Goal: Task Accomplishment & Management: Use online tool/utility

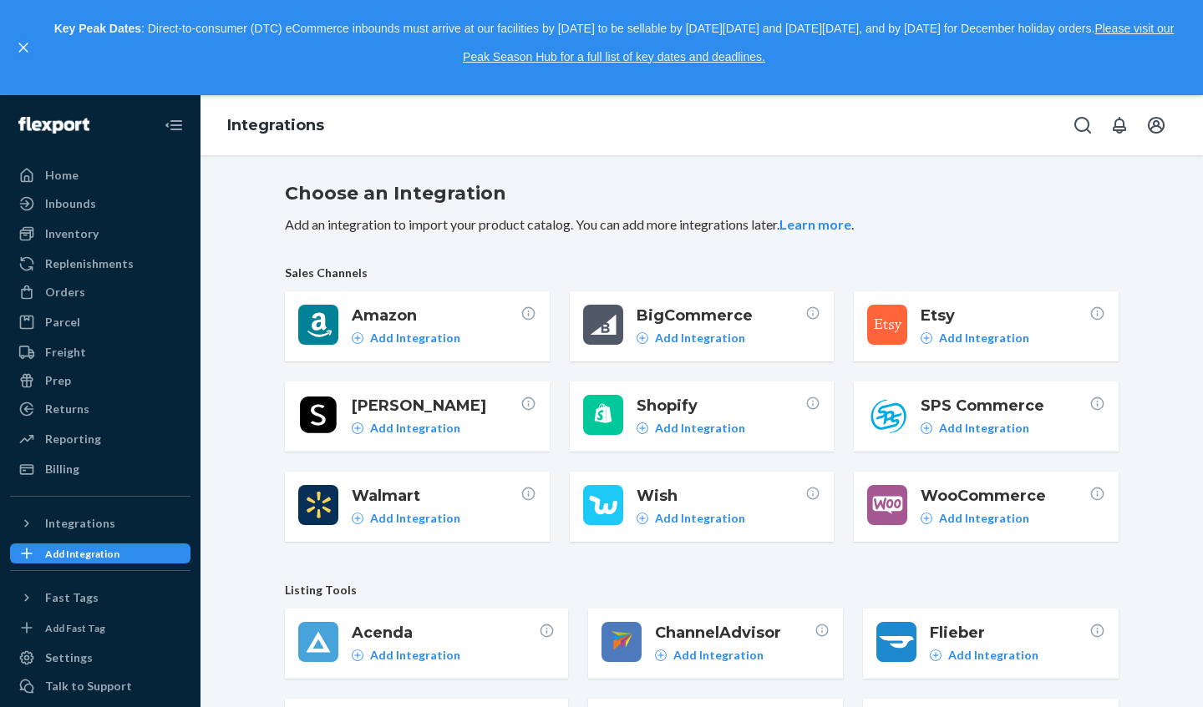
click at [84, 288] on div "Orders" at bounding box center [100, 292] width 177 height 23
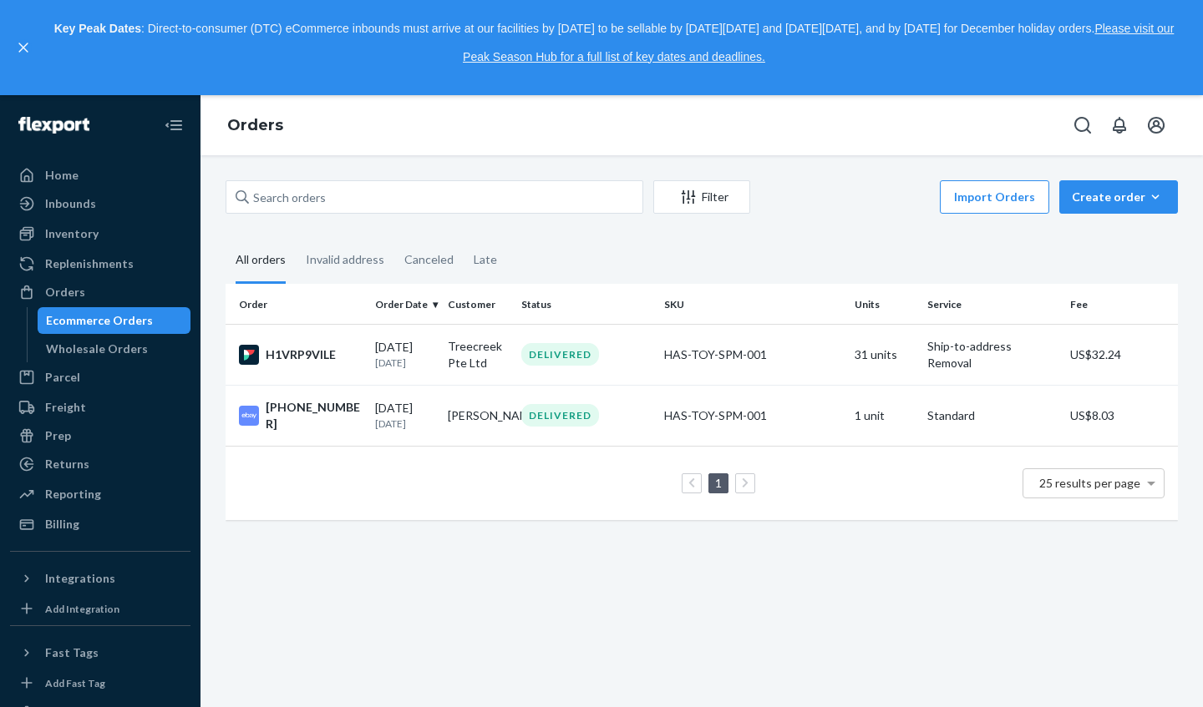
click at [419, 347] on div "07/16/2025 1 month ago" at bounding box center [404, 354] width 59 height 31
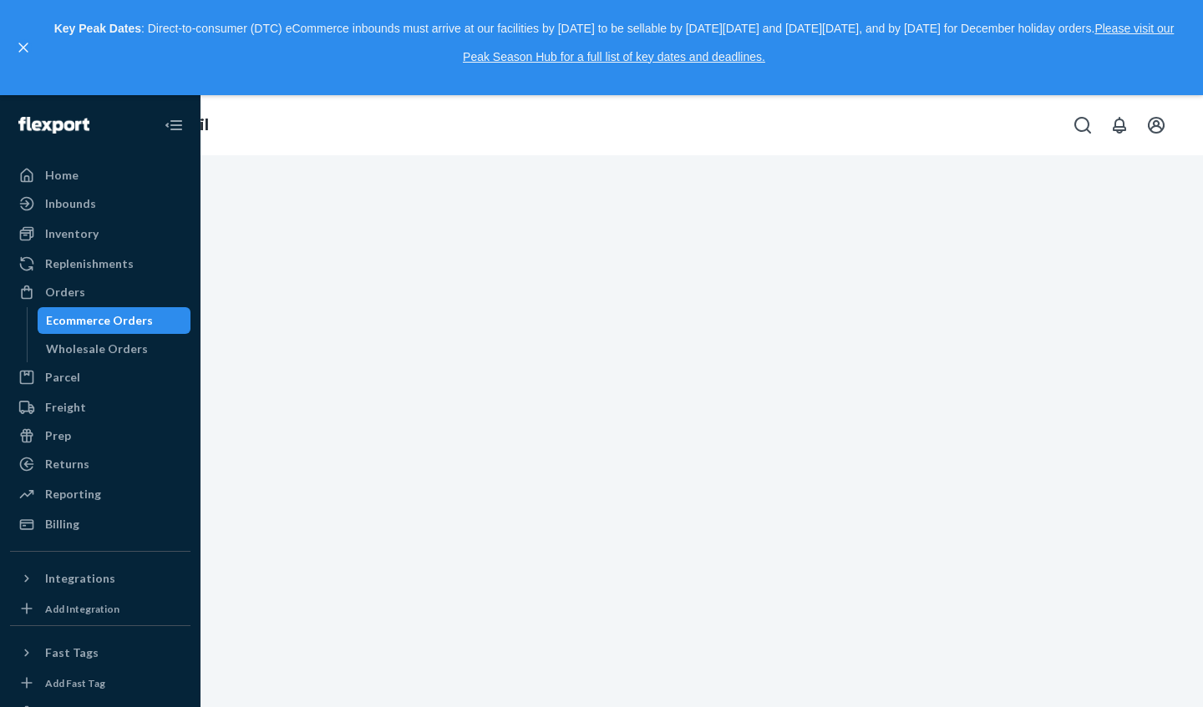
click at [638, 239] on div "Home Inbounds Shipping Plans Problems Inventory Products Replenishments Orders …" at bounding box center [601, 401] width 1203 height 612
click at [601, 115] on div "Orders Order Detail" at bounding box center [601, 125] width 1203 height 60
click at [130, 321] on div "Ecommerce Orders" at bounding box center [99, 320] width 107 height 17
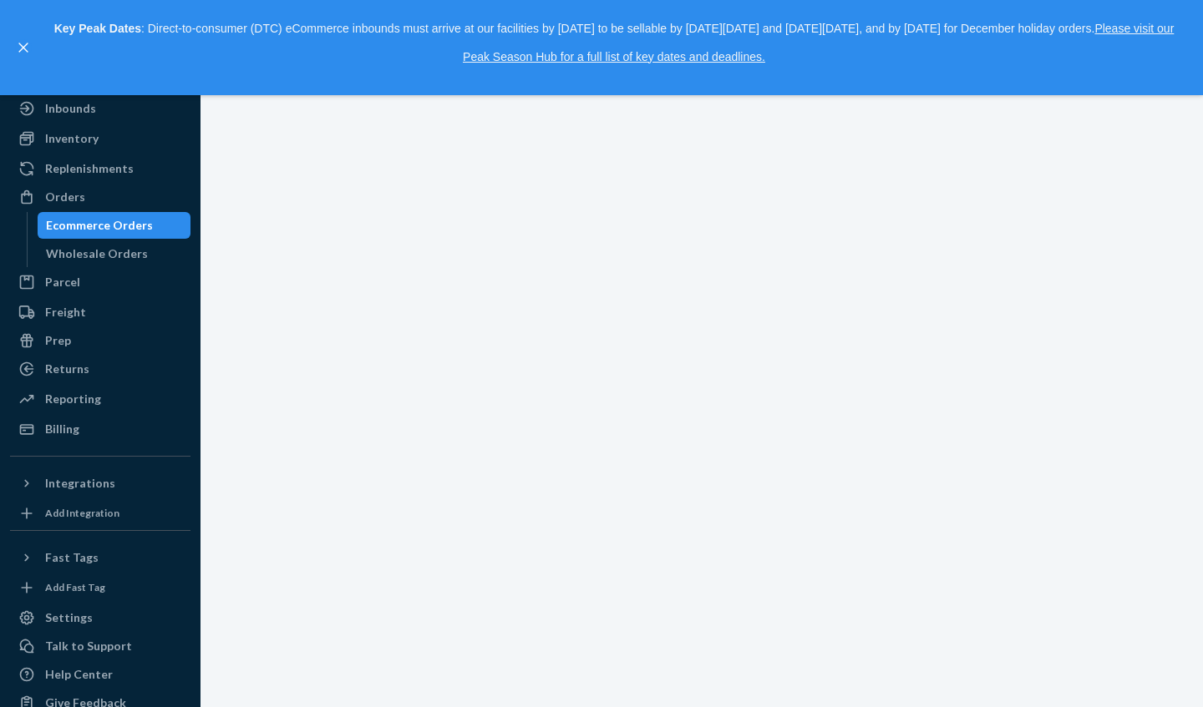
click at [130, 321] on ul "Home Inbounds Shipping Plans Problems Inventory Products Replenishments Orders …" at bounding box center [100, 255] width 180 height 376
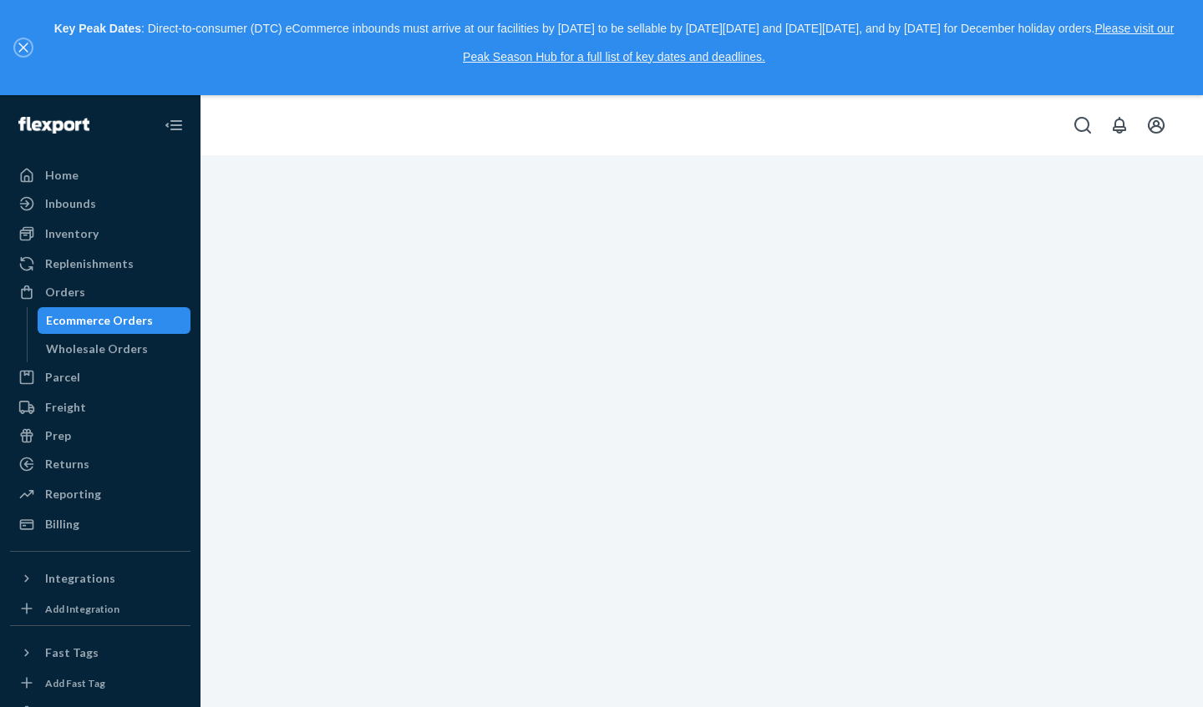
click at [22, 44] on icon "close," at bounding box center [23, 48] width 10 height 10
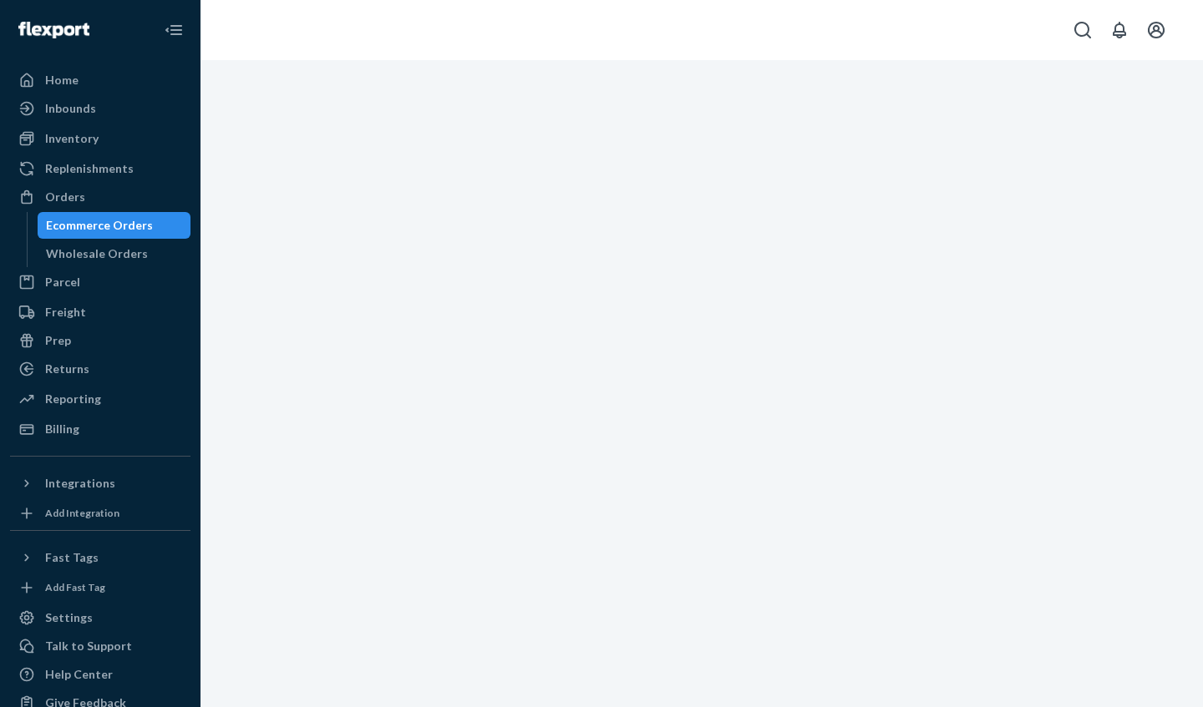
click at [138, 219] on div "Ecommerce Orders" at bounding box center [99, 225] width 107 height 17
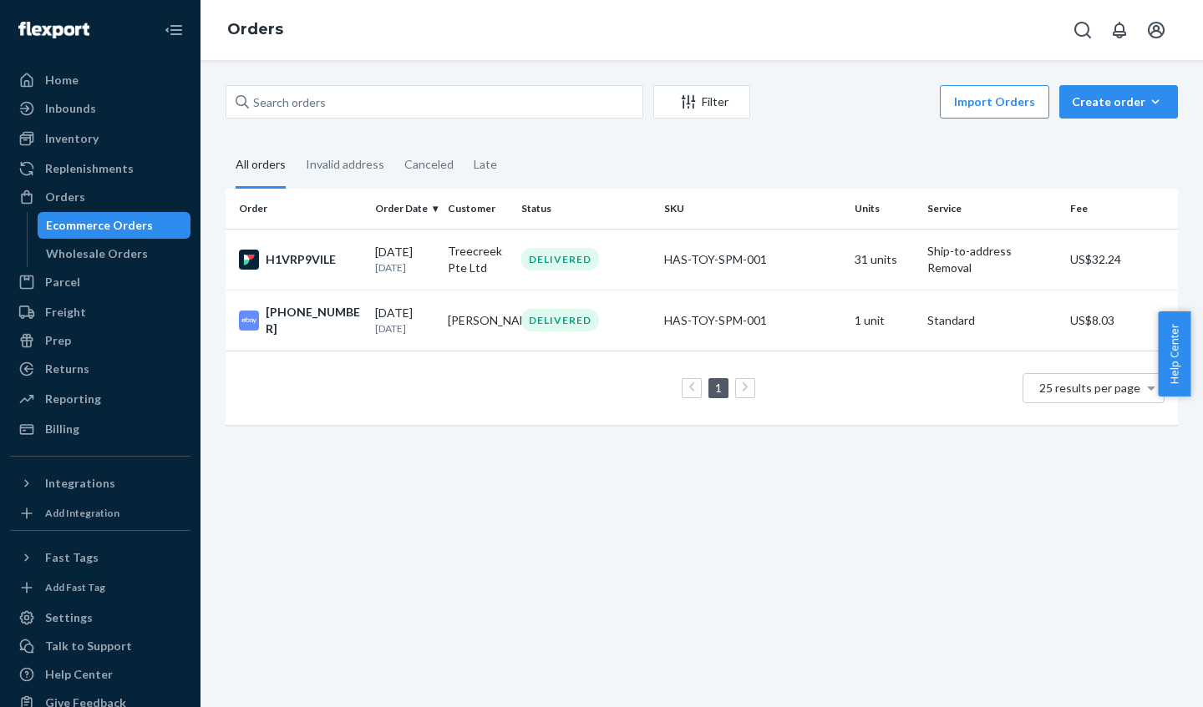
click at [459, 255] on td "Treecreek Pte Ltd" at bounding box center [477, 259] width 73 height 61
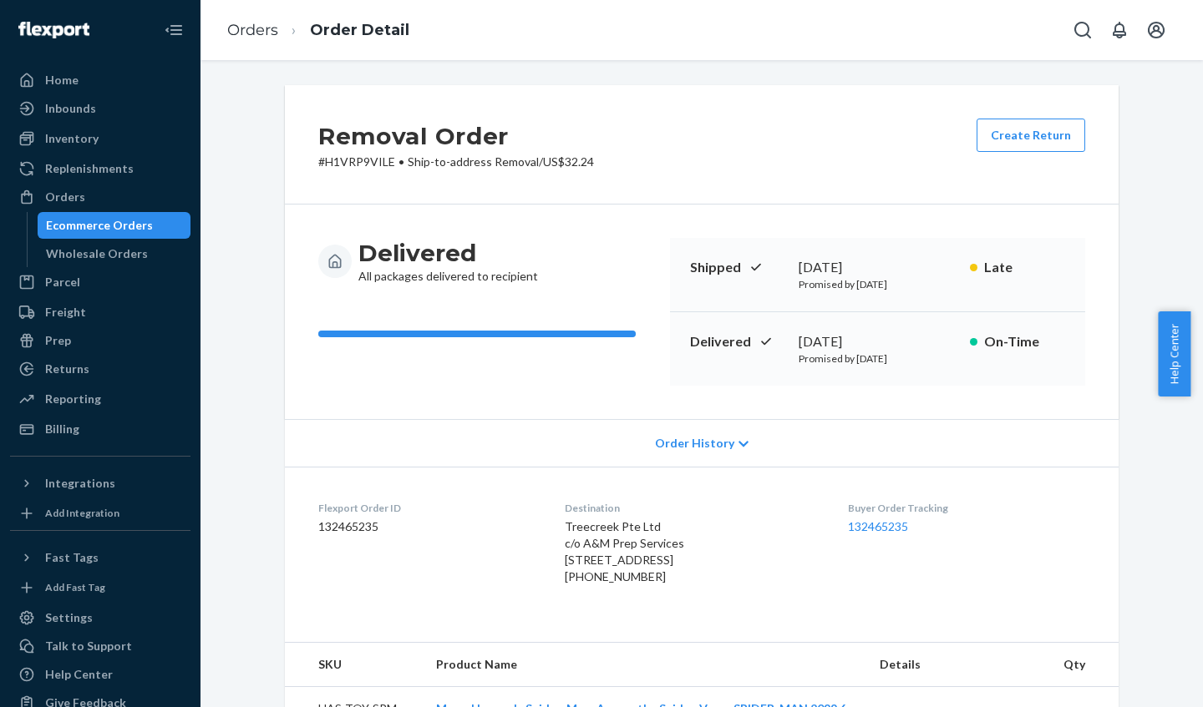
click at [95, 395] on div "Reporting" at bounding box center [73, 399] width 56 height 17
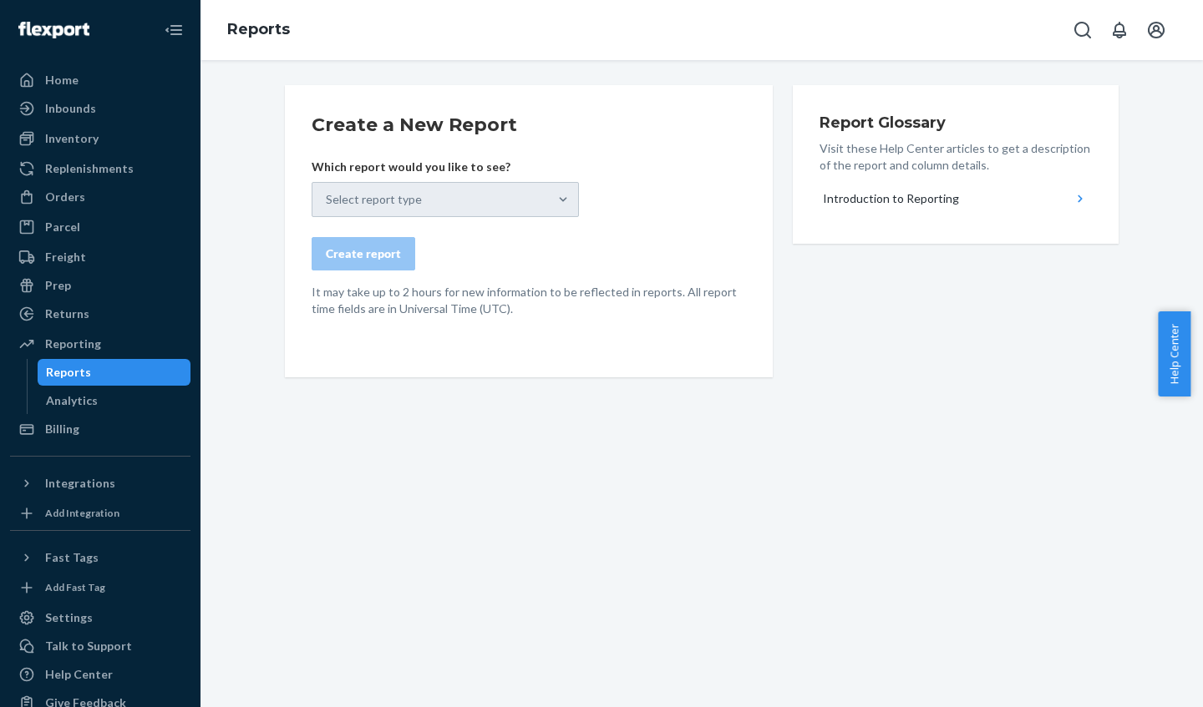
click at [561, 201] on div "Select report type" at bounding box center [445, 199] width 267 height 35
click at [559, 202] on div "Select report type" at bounding box center [445, 199] width 267 height 35
click at [561, 205] on div "Select report type" at bounding box center [445, 199] width 267 height 35
drag, startPoint x: 559, startPoint y: 202, endPoint x: 540, endPoint y: 209, distance: 19.6
click at [560, 202] on div "Select report type" at bounding box center [445, 199] width 267 height 35
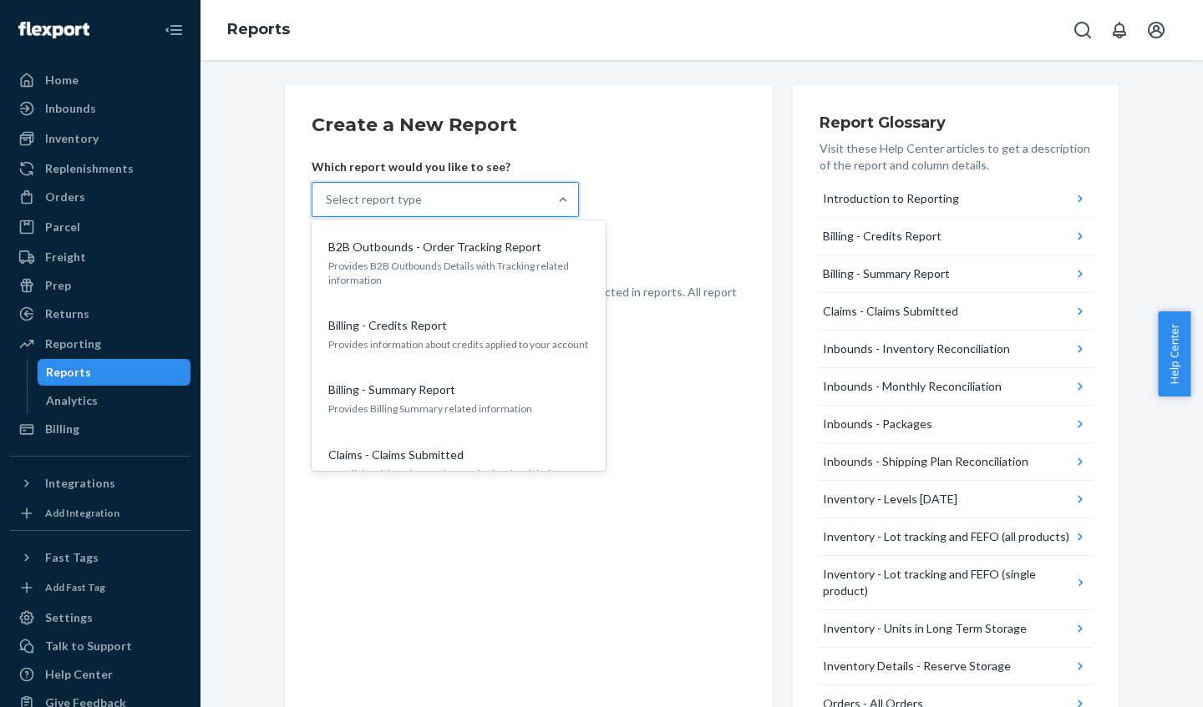
click at [476, 250] on p "B2B Outbounds - Order Tracking Report" at bounding box center [434, 247] width 213 height 17
click at [327, 208] on input "option B2B Outbounds - Order Tracking Report focused, 1 of 25. 25 results avail…" at bounding box center [327, 199] width 2 height 17
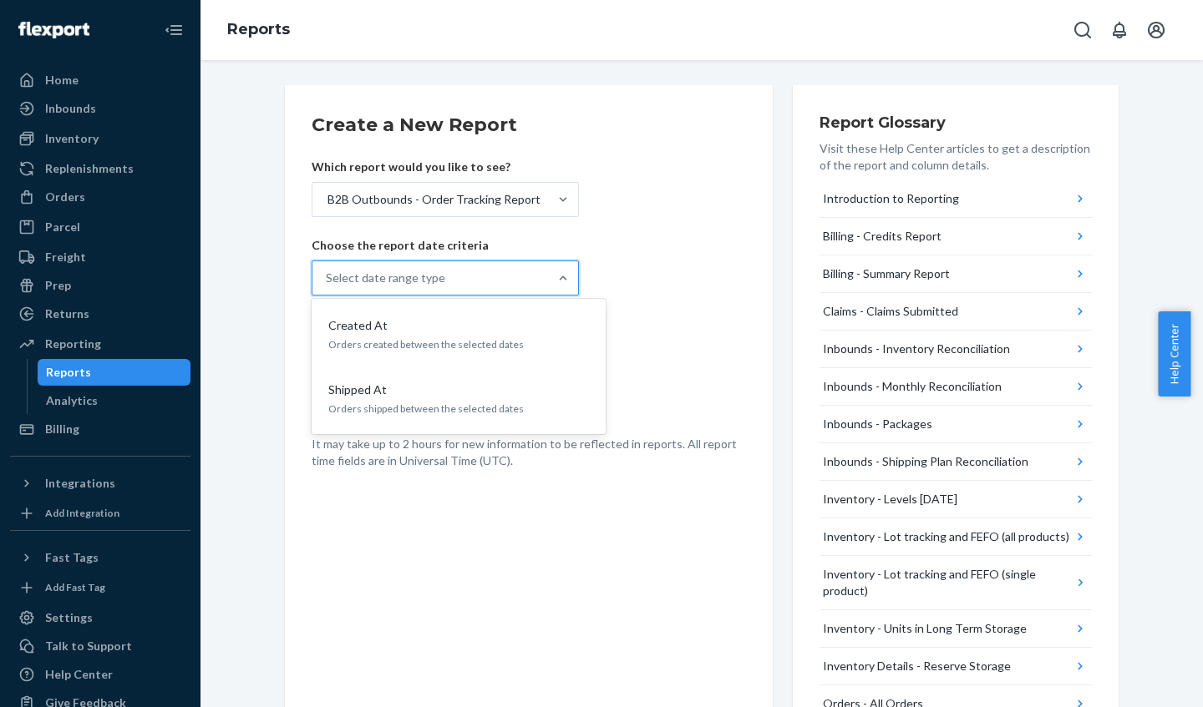
click at [516, 403] on p "Orders shipped between the selected dates" at bounding box center [458, 409] width 261 height 14
click at [327, 286] on input "option Shipped At focused, 2 of 2. 2 results available. Use Up and Down to choo…" at bounding box center [327, 278] width 2 height 17
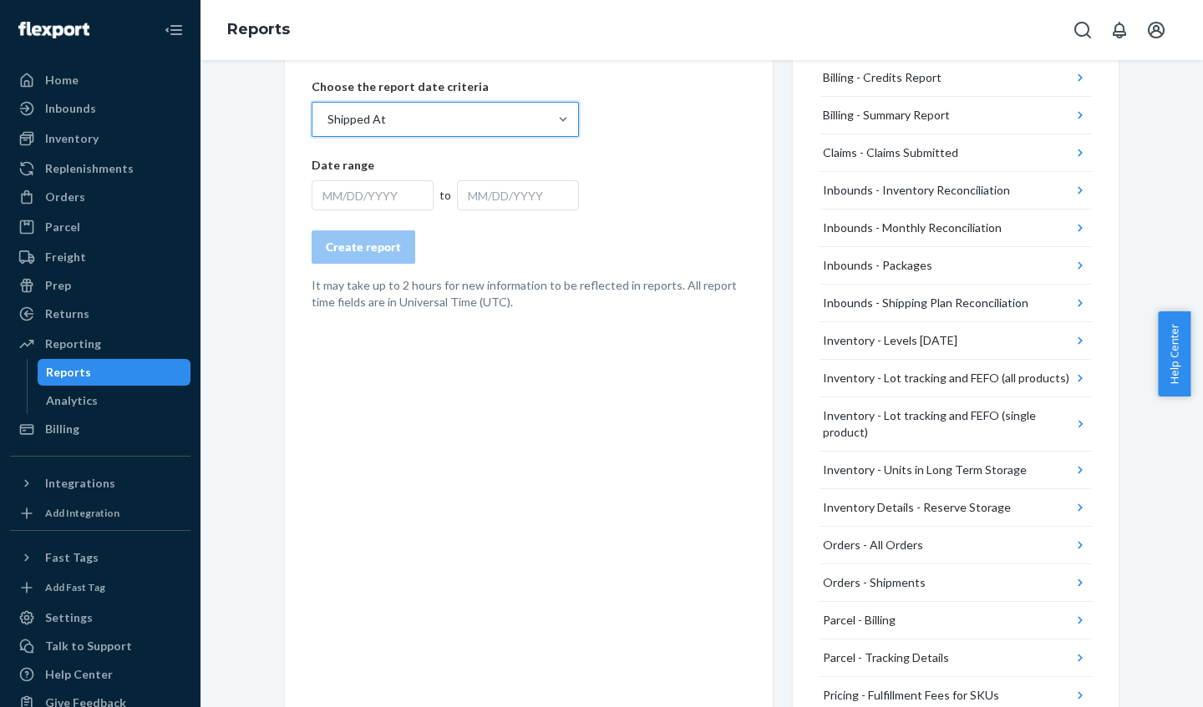
scroll to position [165, 0]
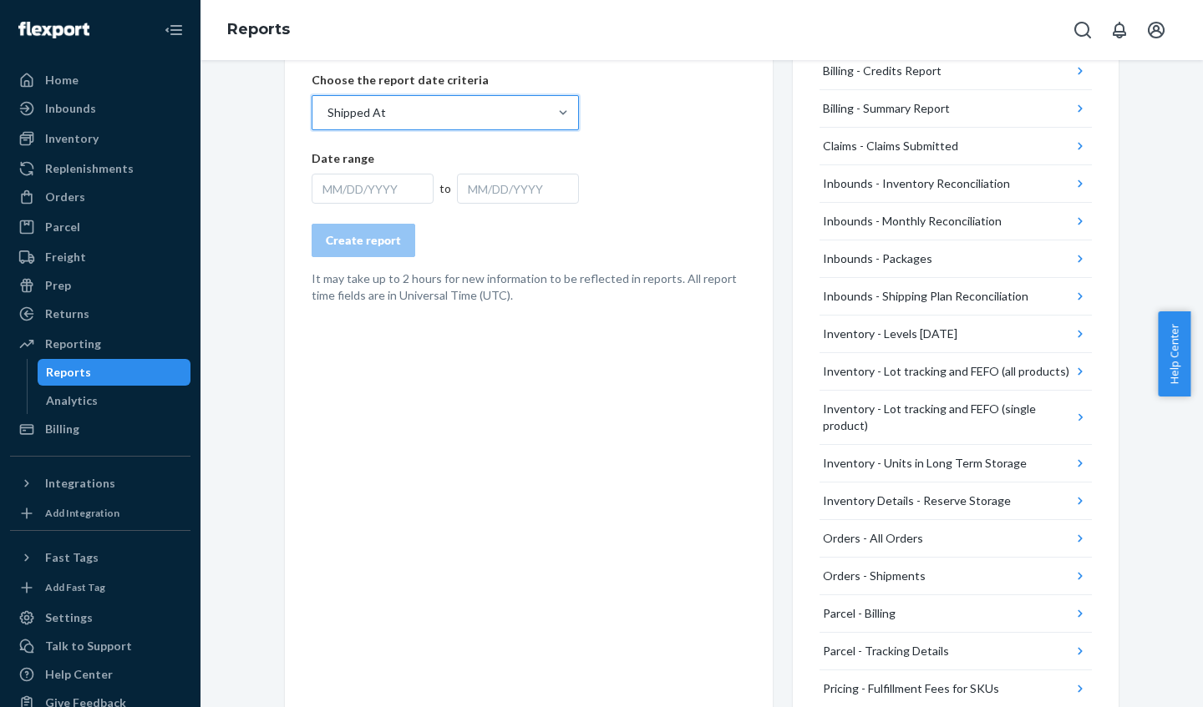
click at [893, 571] on div "Orders - Shipments" at bounding box center [874, 576] width 103 height 17
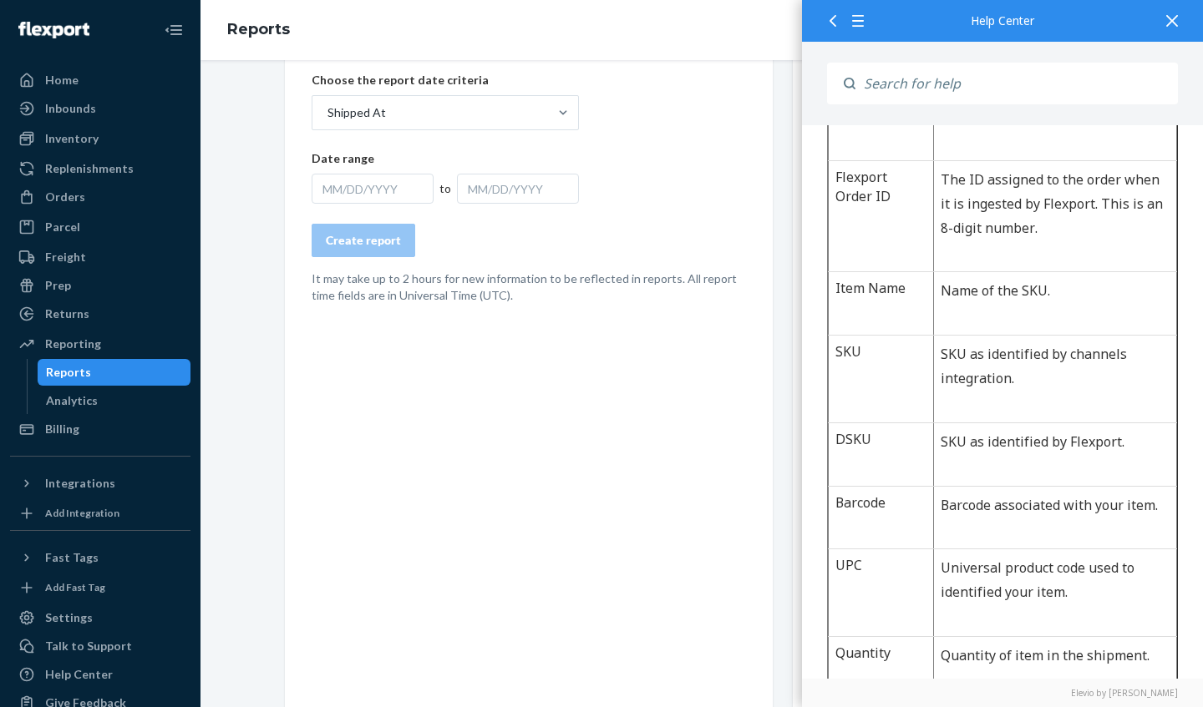
scroll to position [418, 0]
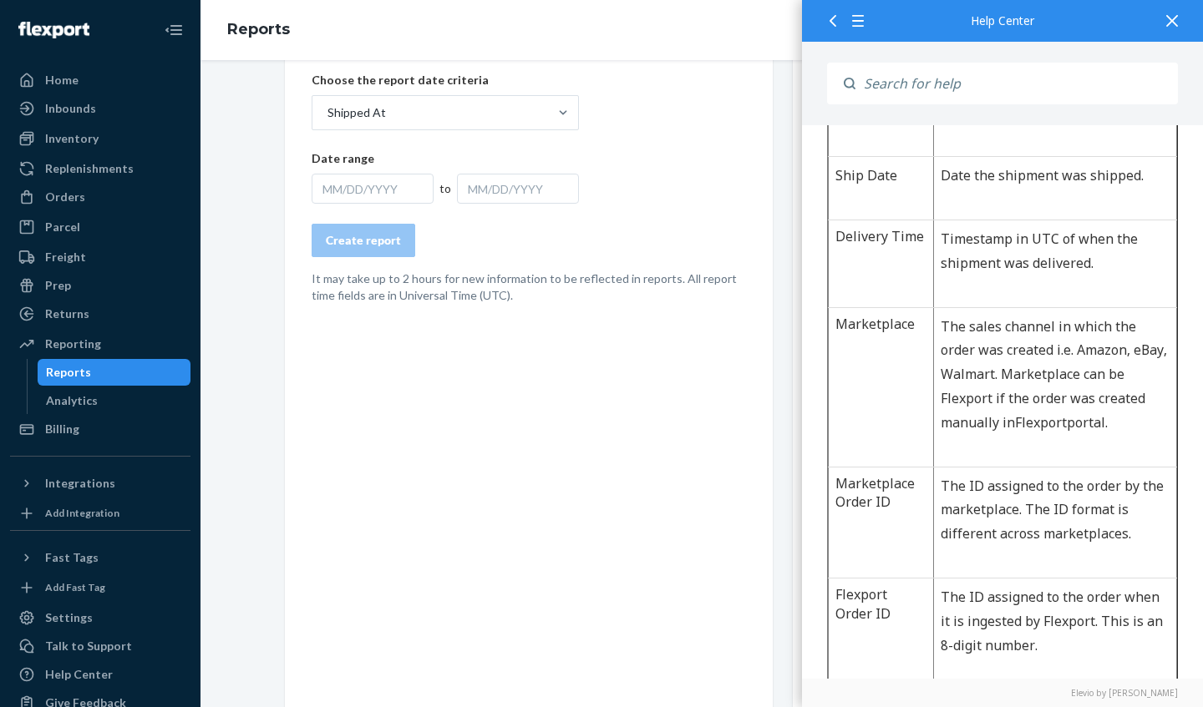
click at [1173, 24] on div at bounding box center [1171, 20] width 37 height 41
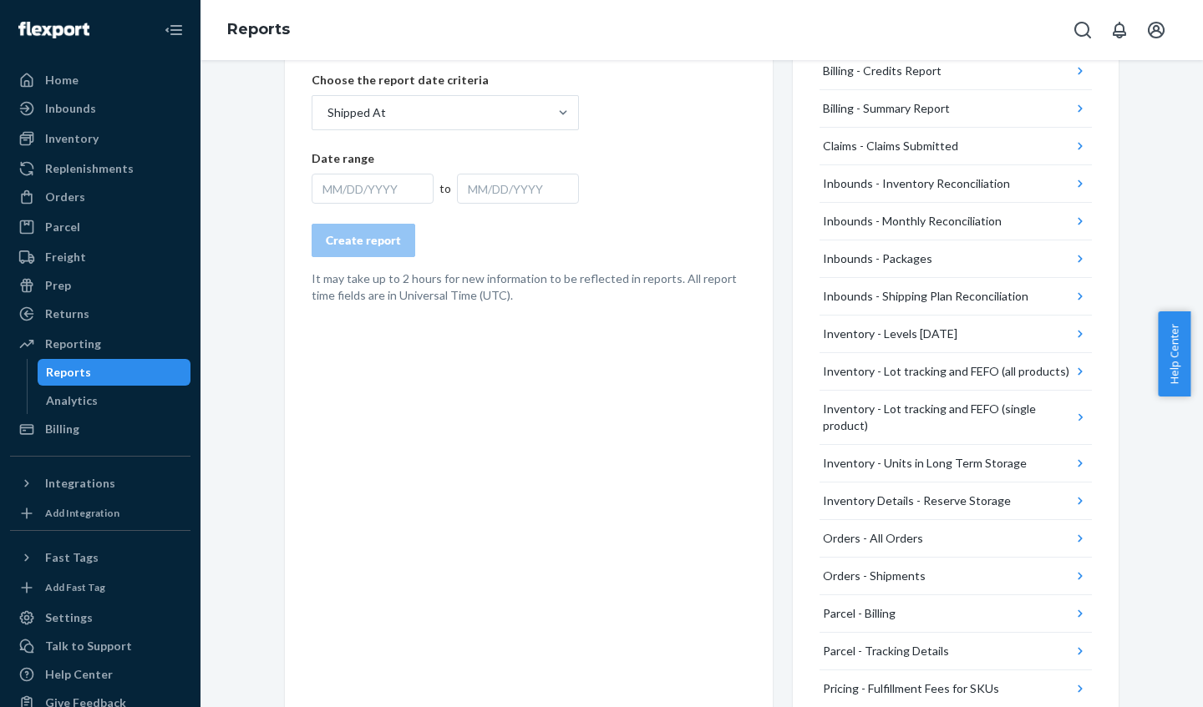
click at [327, 185] on div "MM/DD/YYYY" at bounding box center [373, 189] width 122 height 30
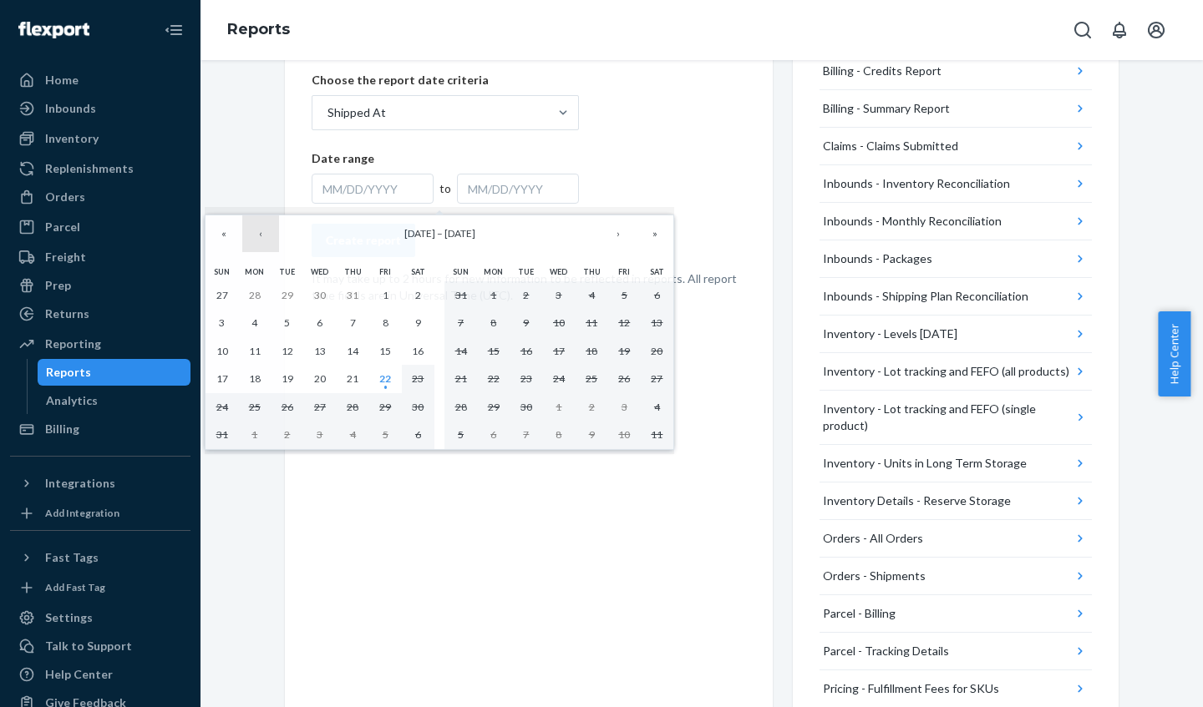
click at [260, 236] on button "‹" at bounding box center [260, 233] width 37 height 37
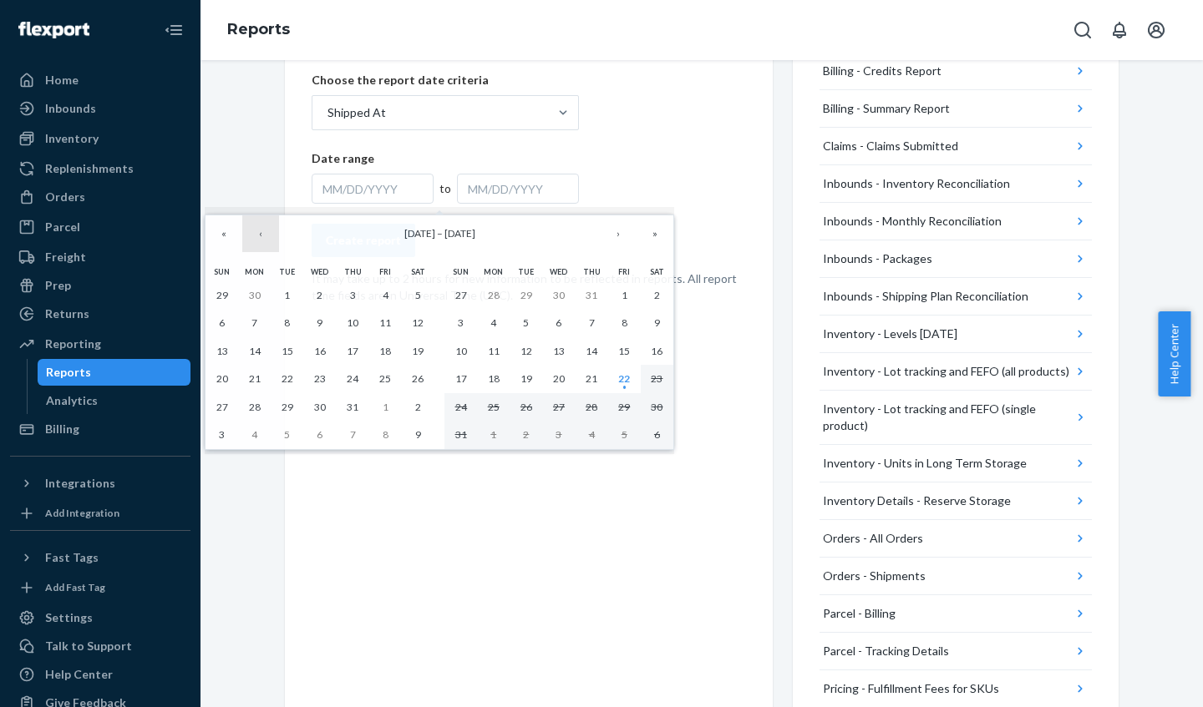
click at [261, 236] on button "‹" at bounding box center [260, 233] width 37 height 37
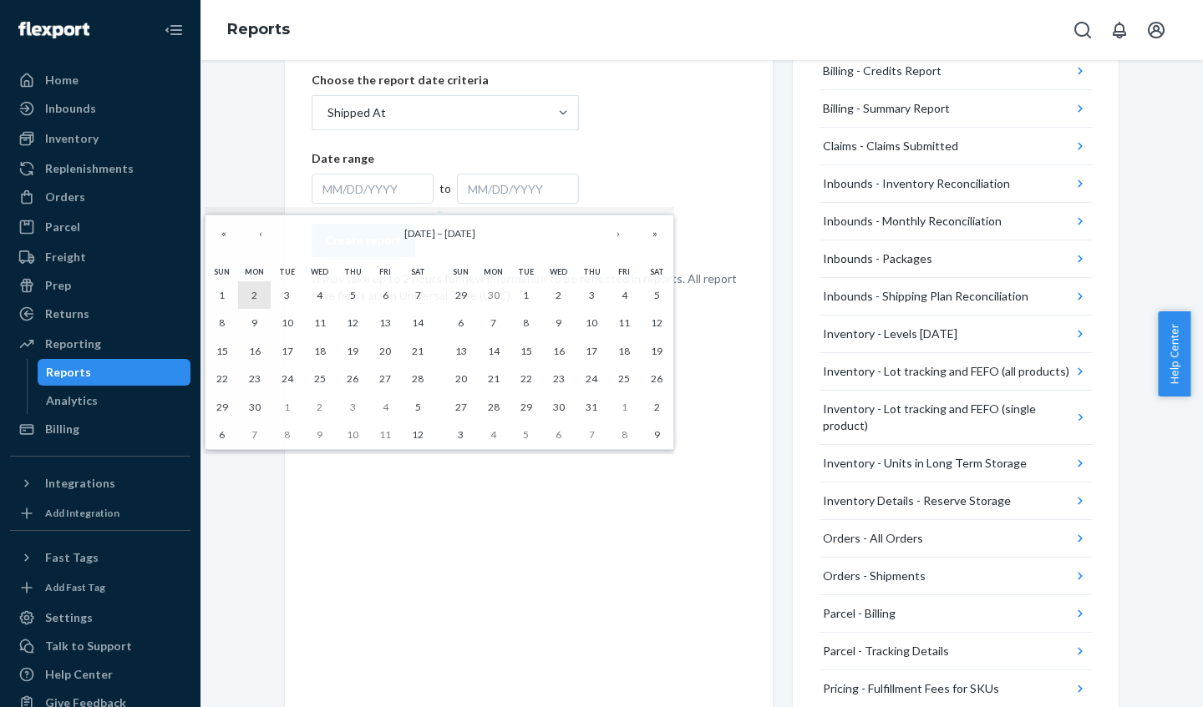
click at [255, 291] on abbr "2" at bounding box center [254, 295] width 6 height 13
click at [256, 291] on abbr "2" at bounding box center [254, 295] width 6 height 13
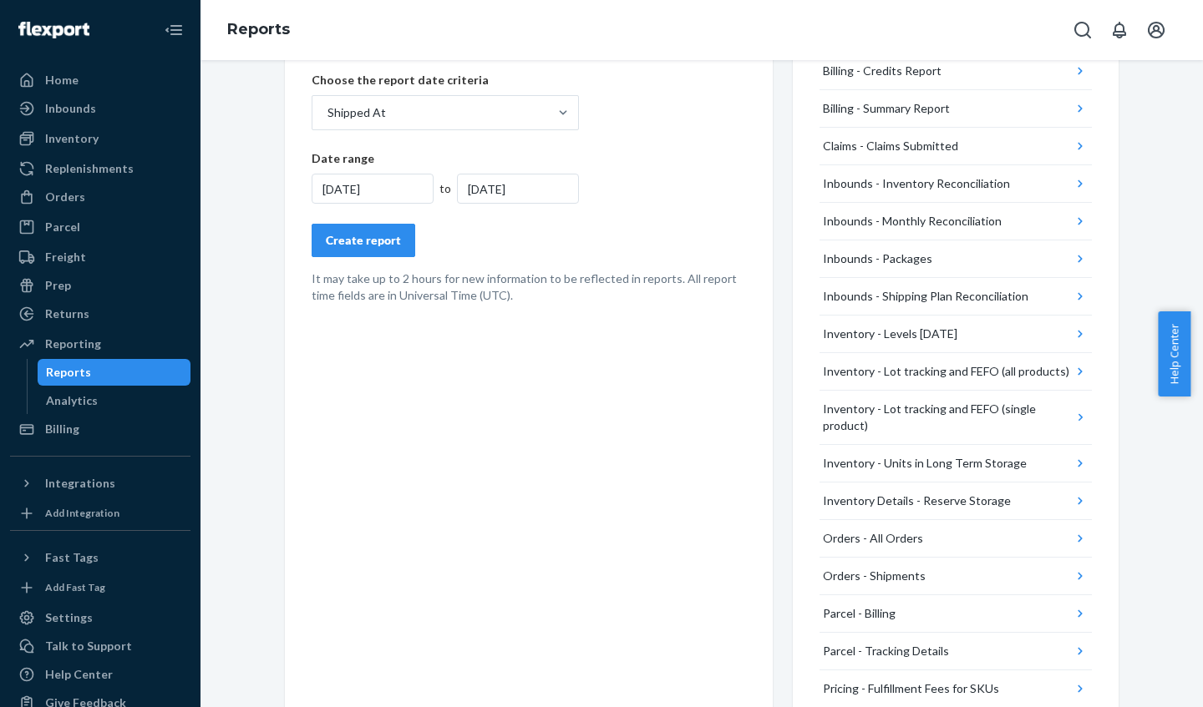
click at [516, 188] on div "6/2/2025" at bounding box center [518, 189] width 122 height 30
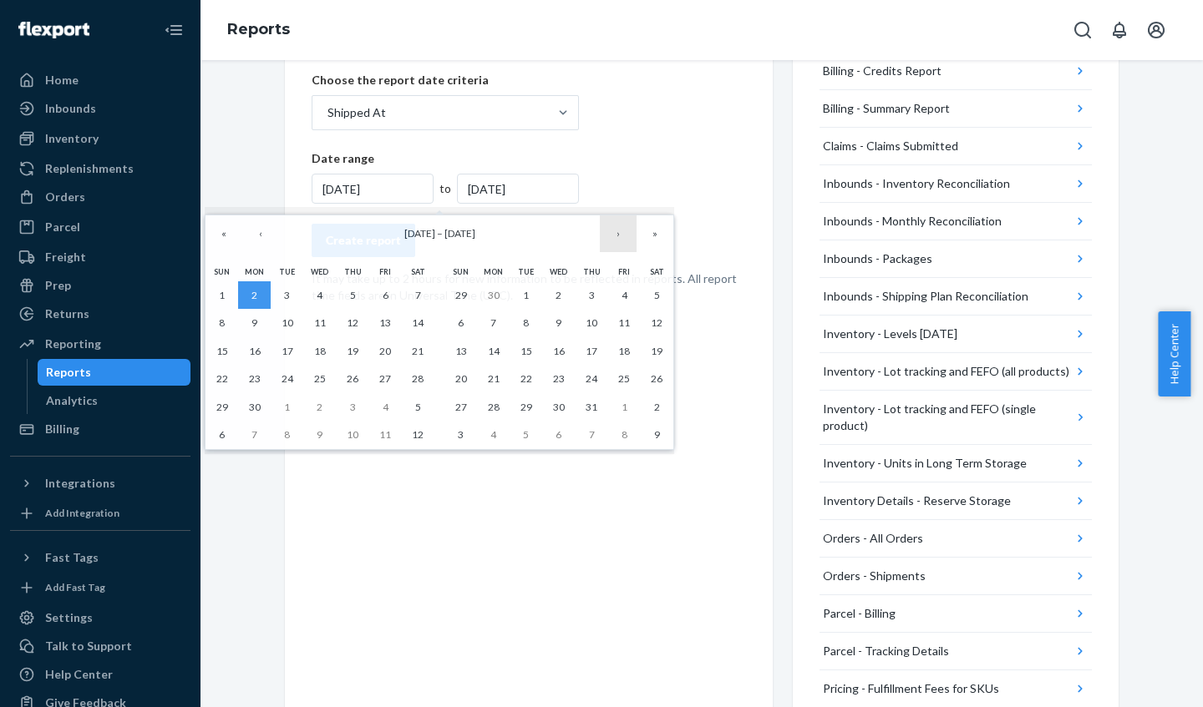
click at [617, 232] on button "›" at bounding box center [618, 233] width 37 height 37
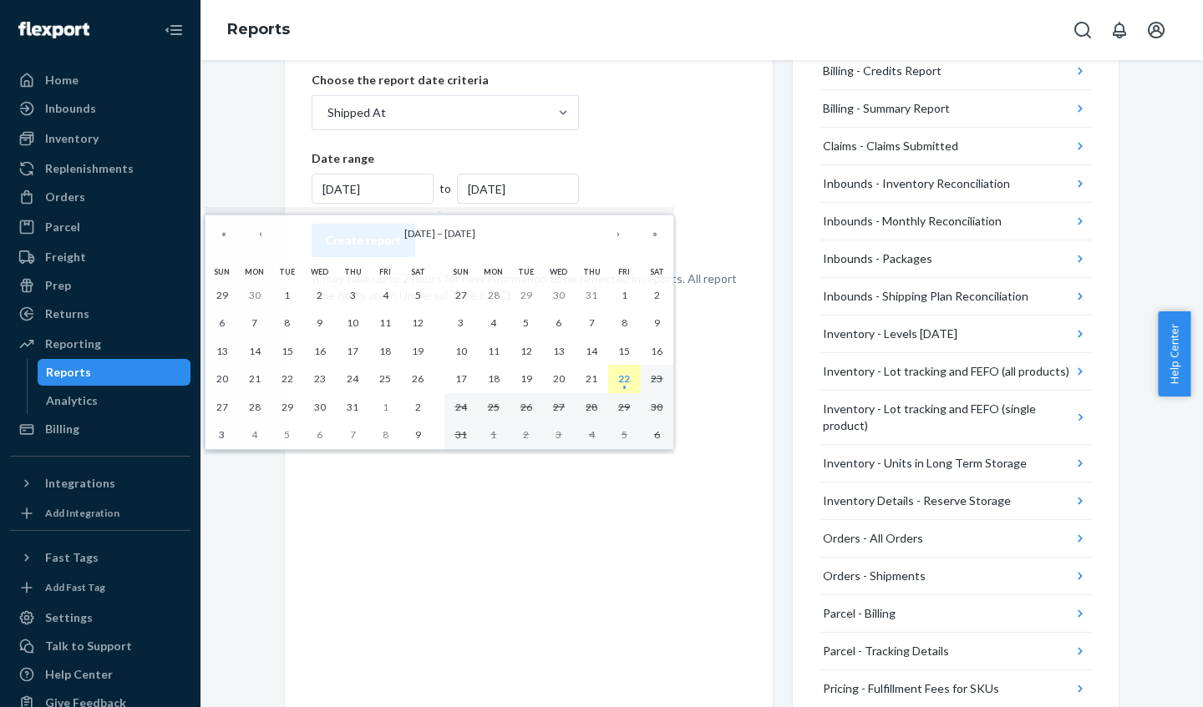
click at [622, 377] on abbr "22" at bounding box center [624, 378] width 12 height 13
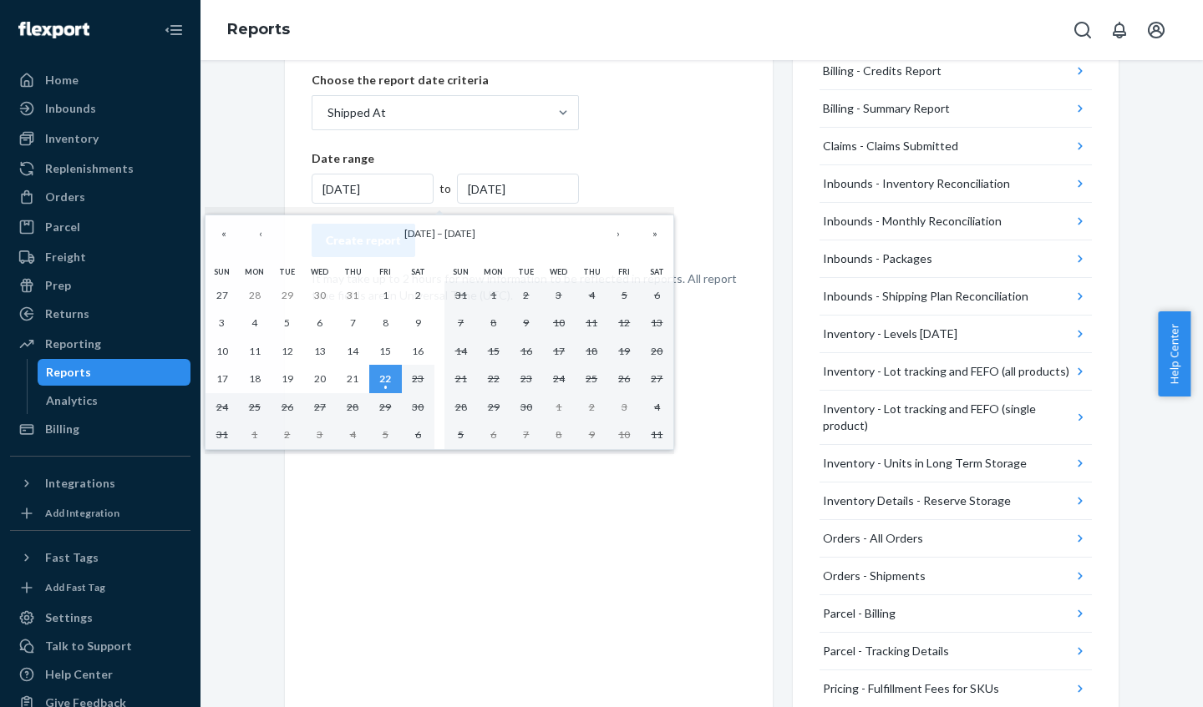
click at [533, 192] on div "6/2/2025" at bounding box center [518, 189] width 122 height 30
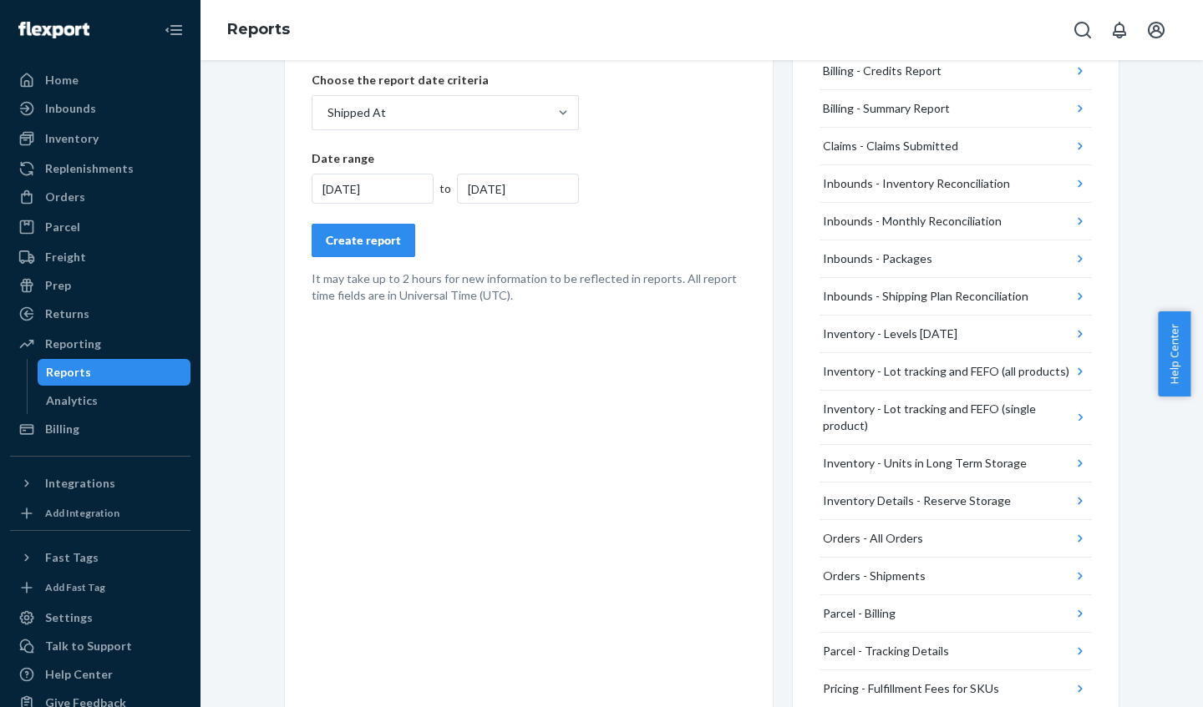
click at [504, 187] on div "6/2/2025" at bounding box center [518, 189] width 122 height 30
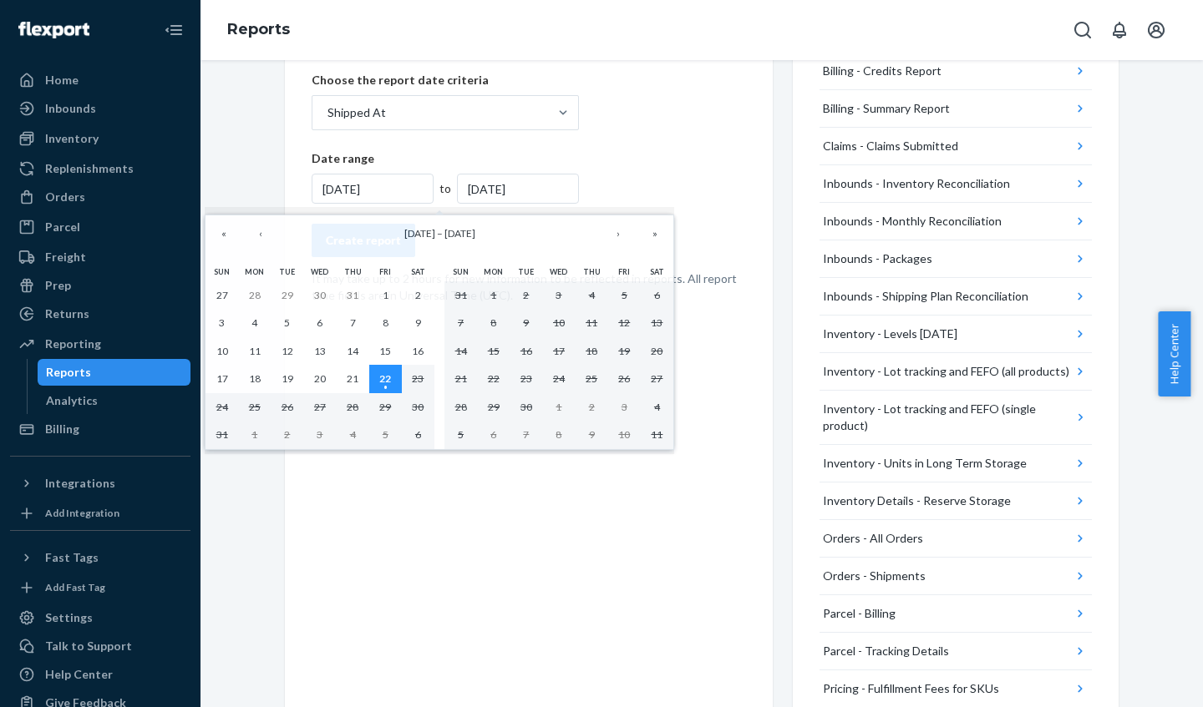
click at [386, 375] on abbr "22" at bounding box center [385, 378] width 12 height 13
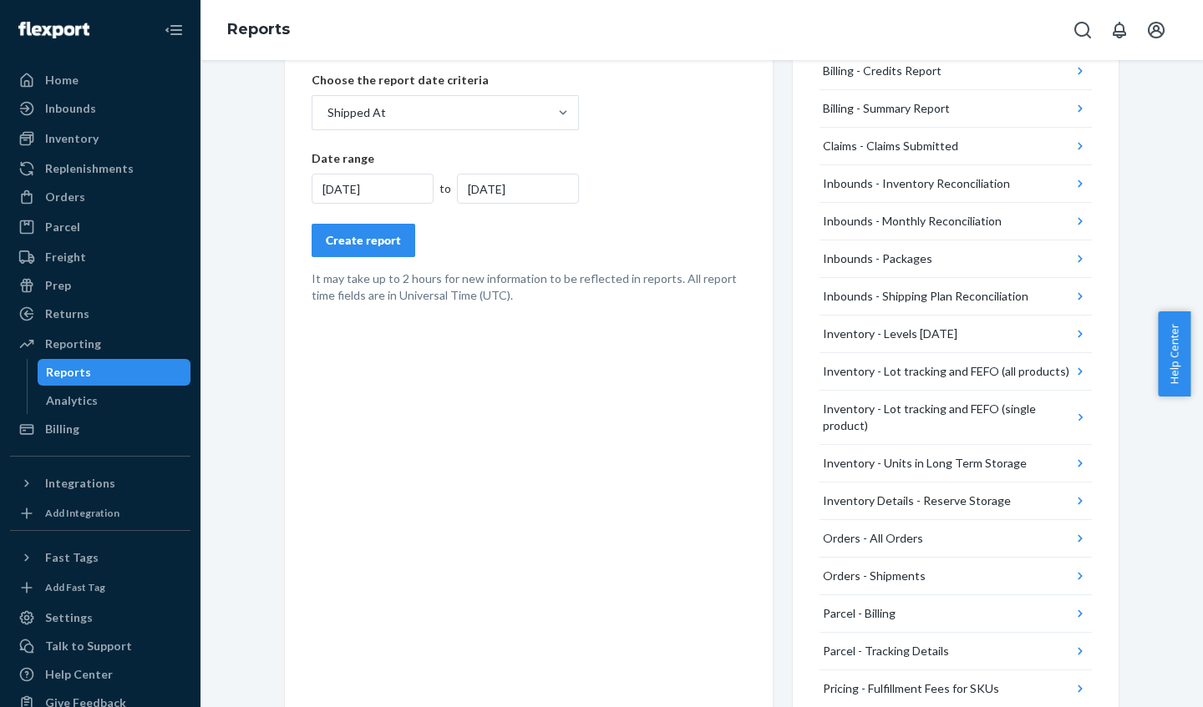
click at [321, 189] on div "8/22/2025" at bounding box center [373, 189] width 122 height 30
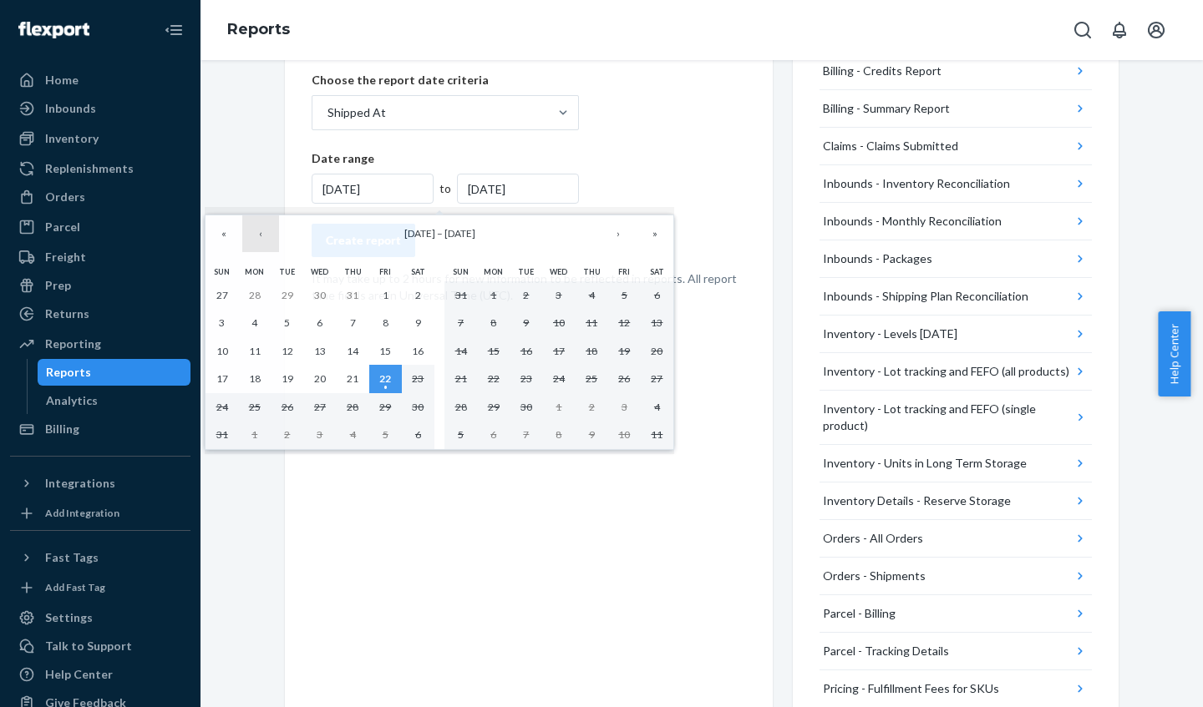
click at [259, 235] on button "‹" at bounding box center [260, 233] width 37 height 37
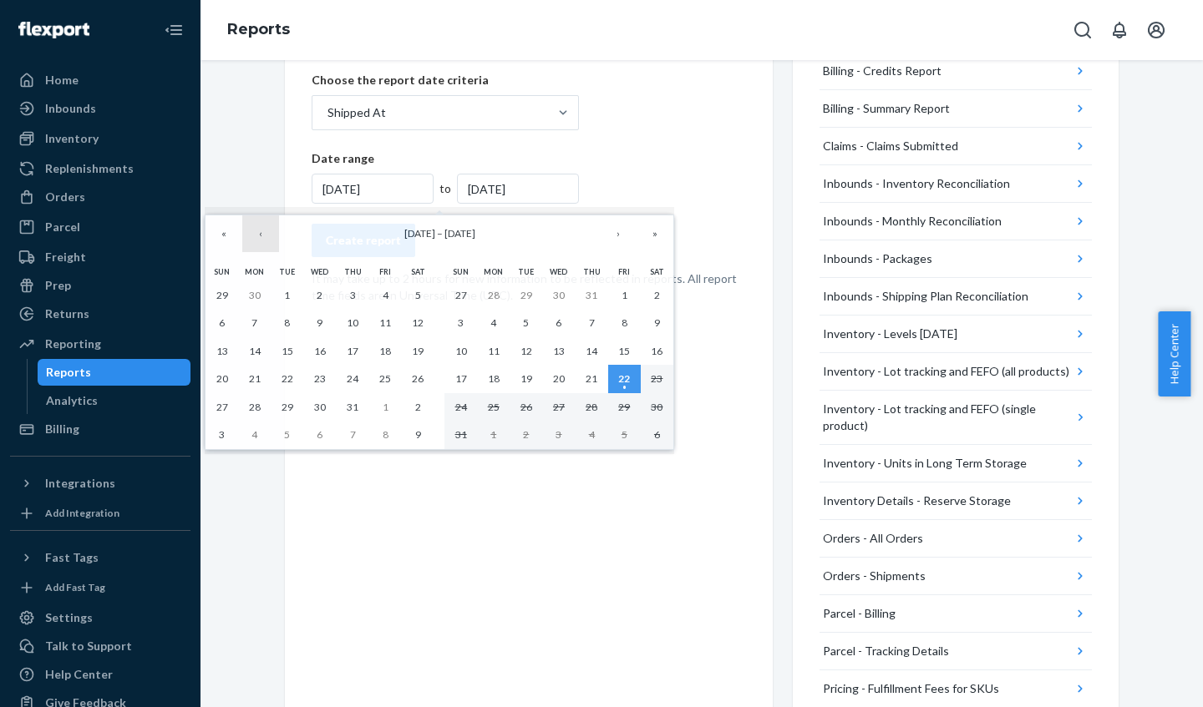
click at [260, 235] on button "‹" at bounding box center [260, 233] width 37 height 37
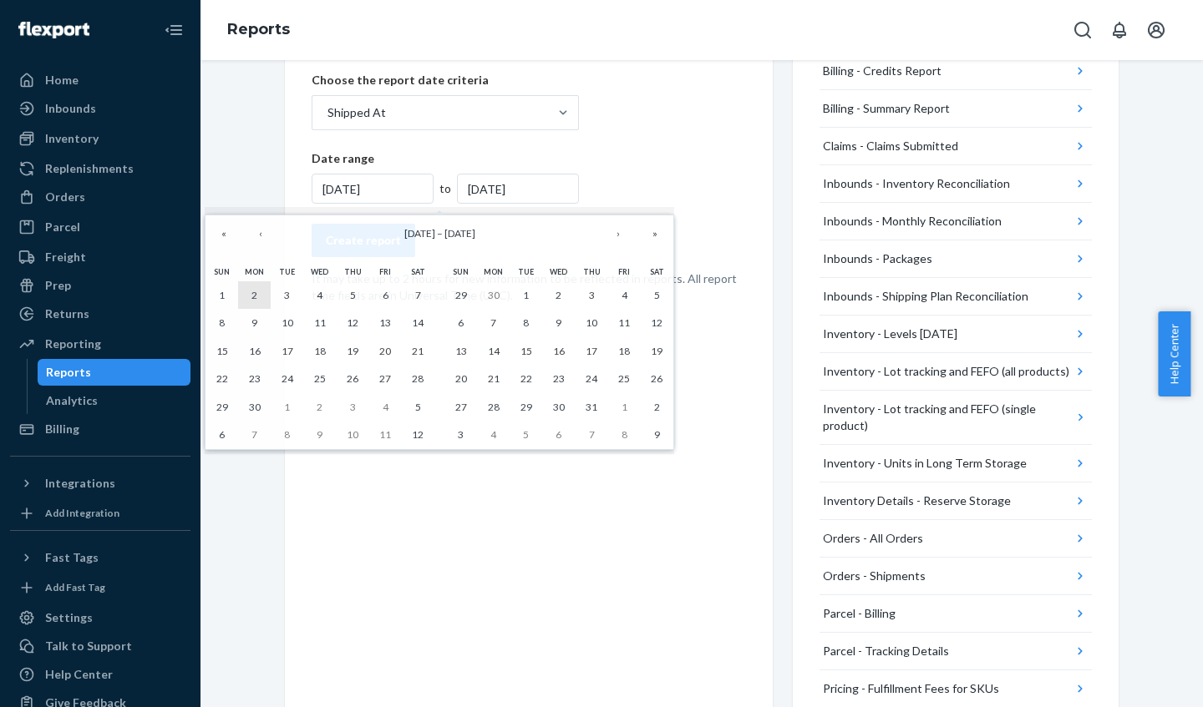
click at [256, 291] on abbr "2" at bounding box center [254, 295] width 6 height 13
click at [349, 187] on div "8/22/2025" at bounding box center [373, 189] width 122 height 30
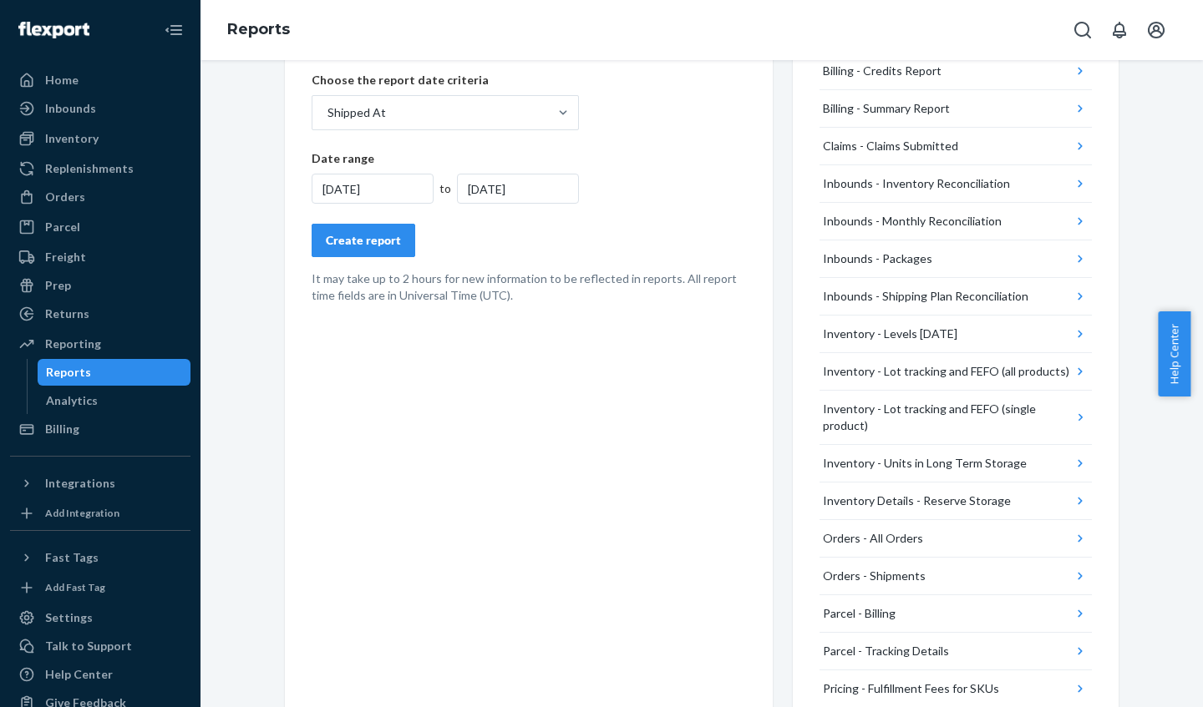
click at [332, 189] on div "8/22/2025" at bounding box center [373, 189] width 122 height 30
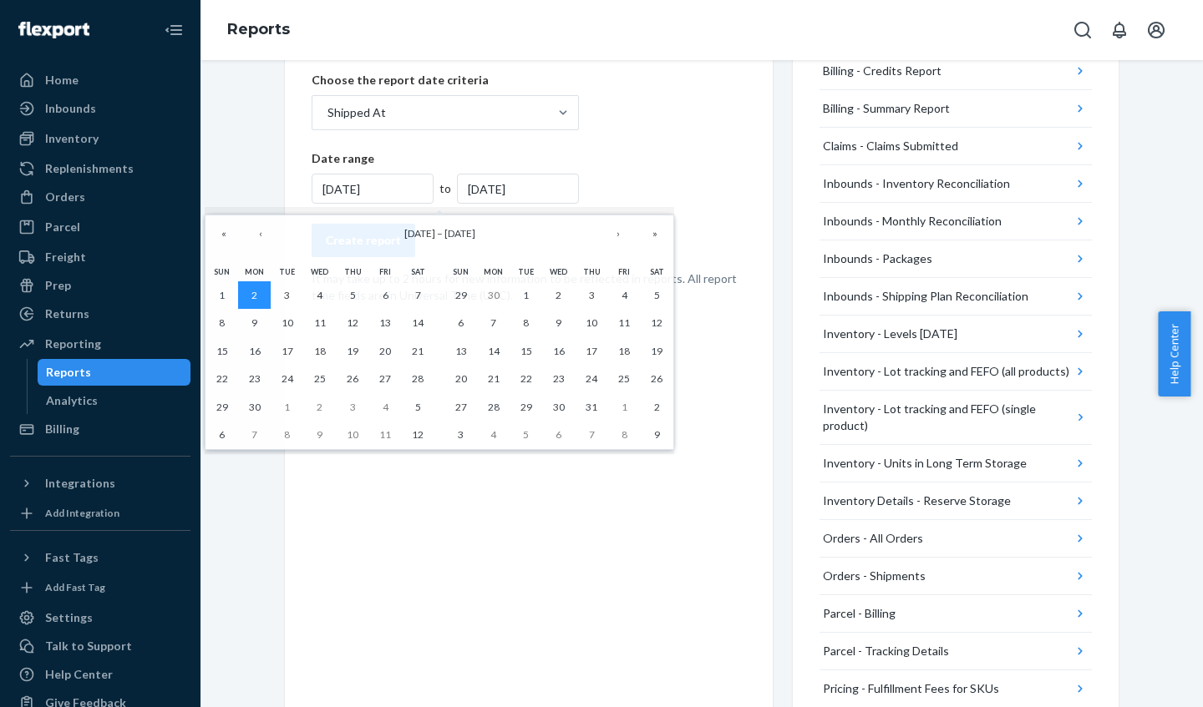
click at [259, 291] on button "2" at bounding box center [254, 295] width 33 height 28
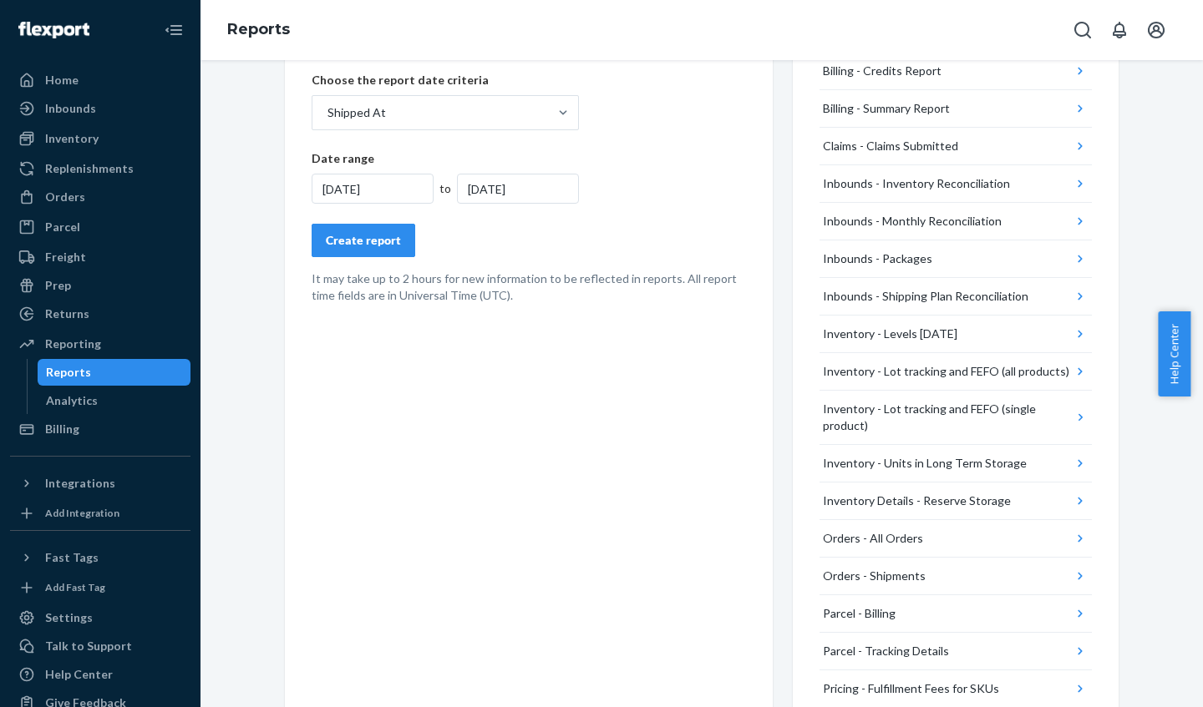
click at [520, 190] on div "6/2/2025" at bounding box center [518, 189] width 122 height 30
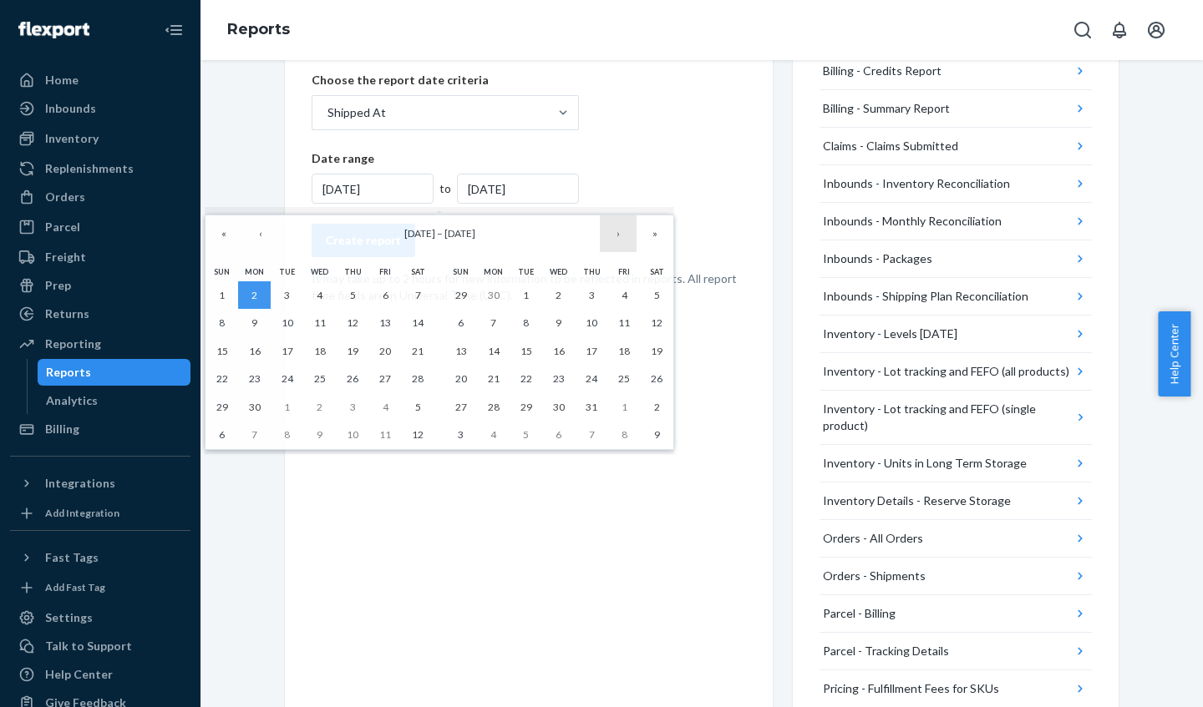
click at [620, 237] on button "›" at bounding box center [618, 233] width 37 height 37
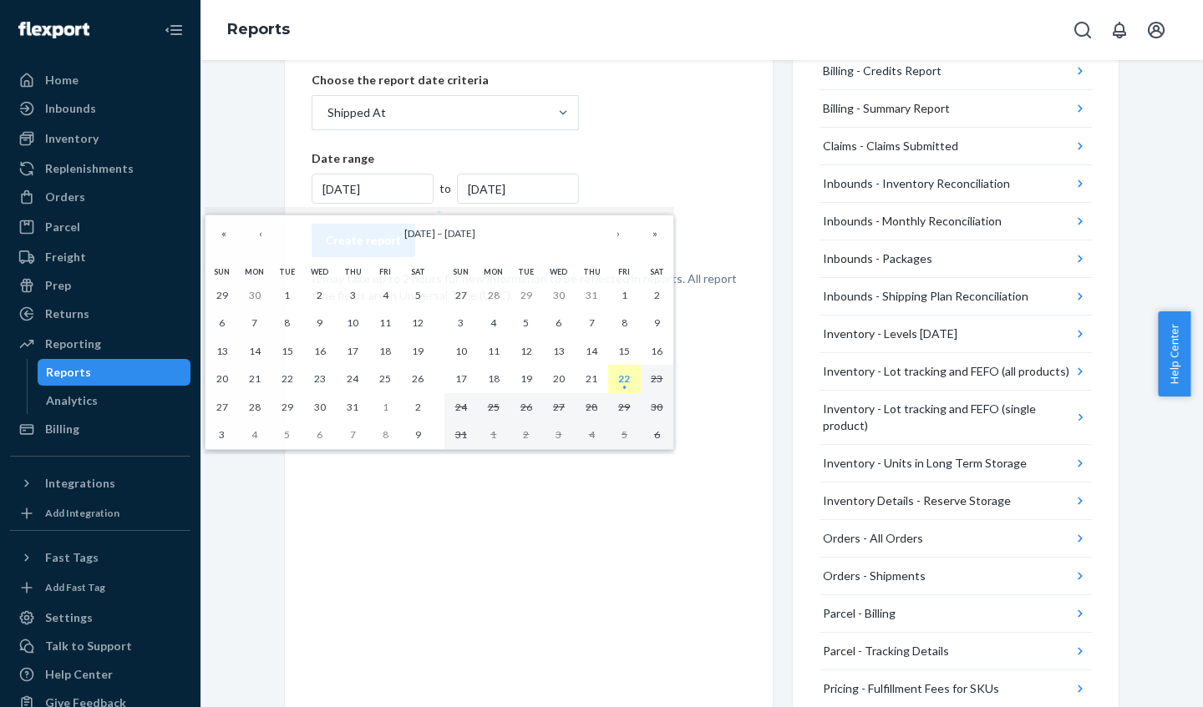
click at [626, 379] on abbr "22" at bounding box center [624, 378] width 12 height 13
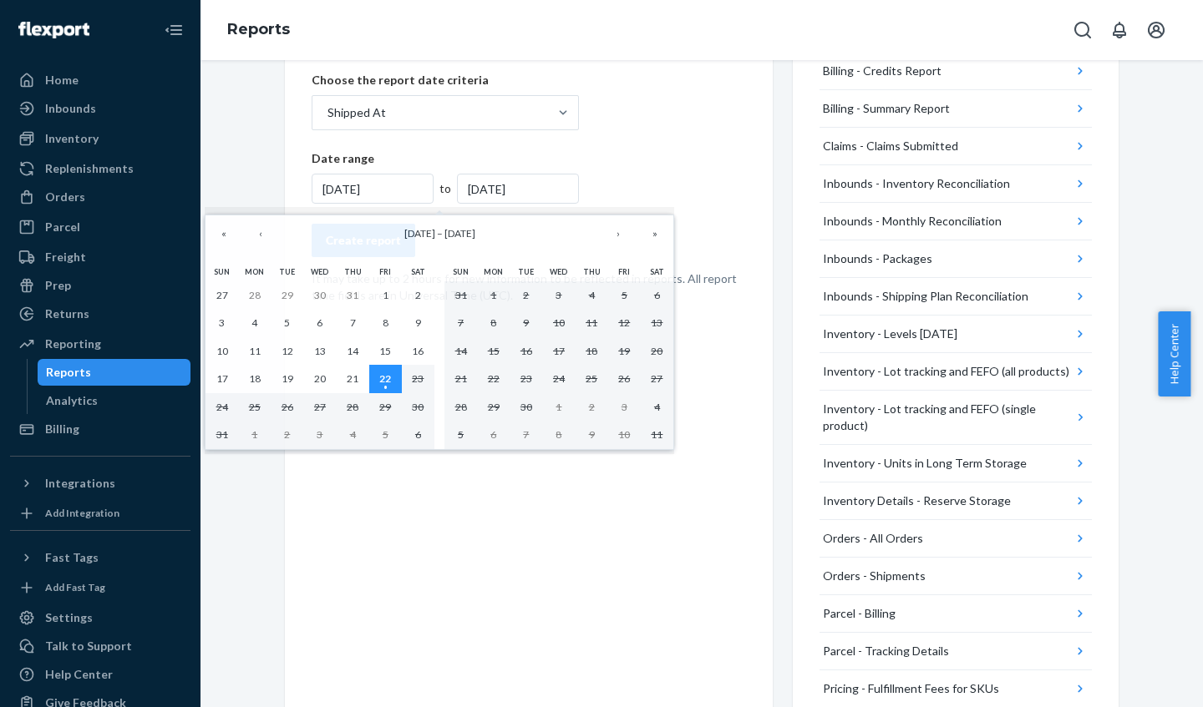
click at [378, 377] on button "22" at bounding box center [385, 379] width 33 height 28
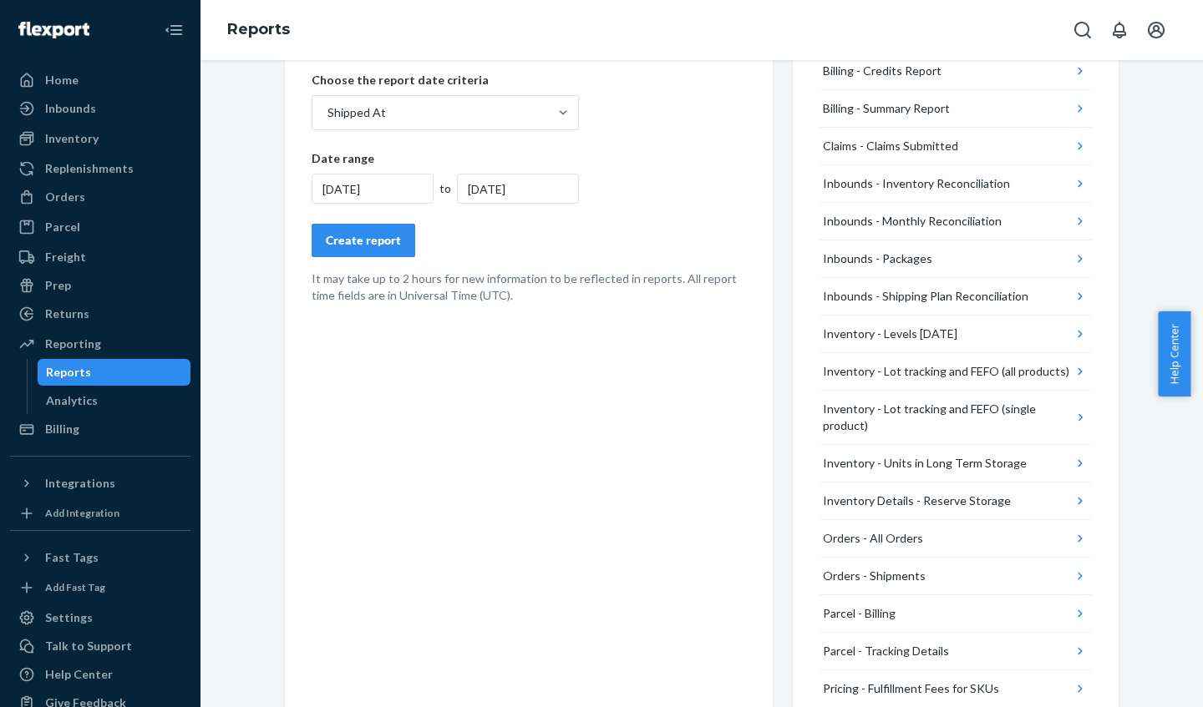
click at [411, 189] on div "8/22/2025" at bounding box center [373, 189] width 122 height 30
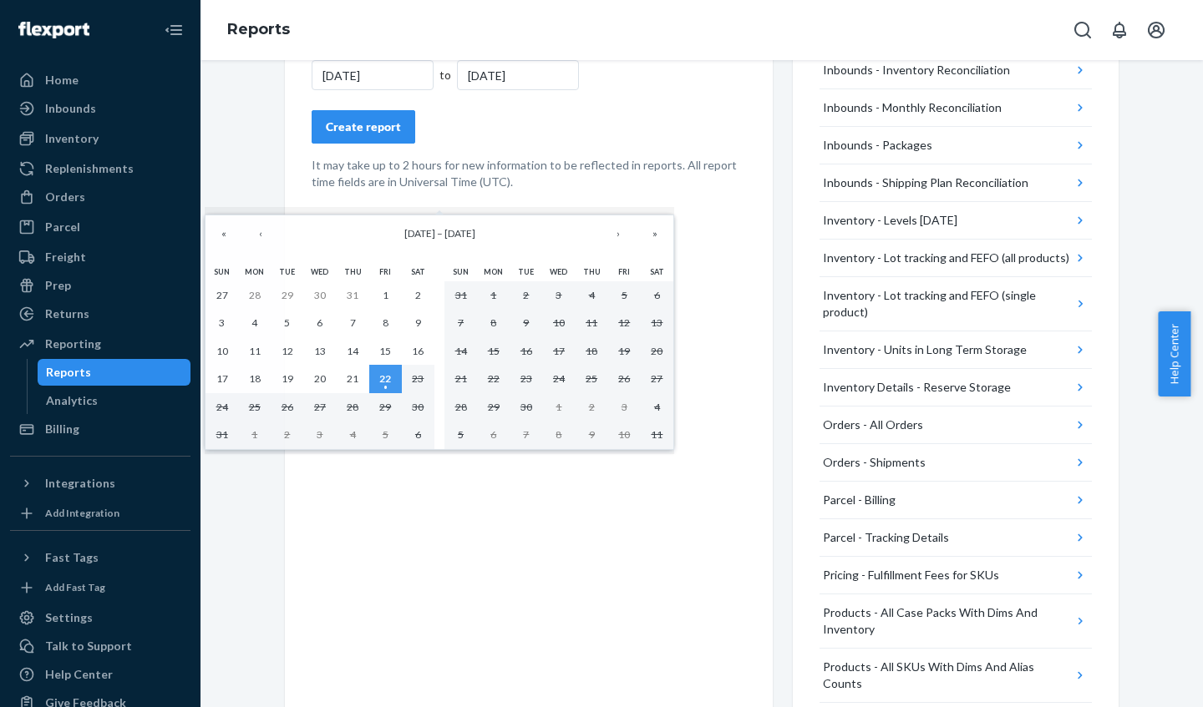
scroll to position [332, 0]
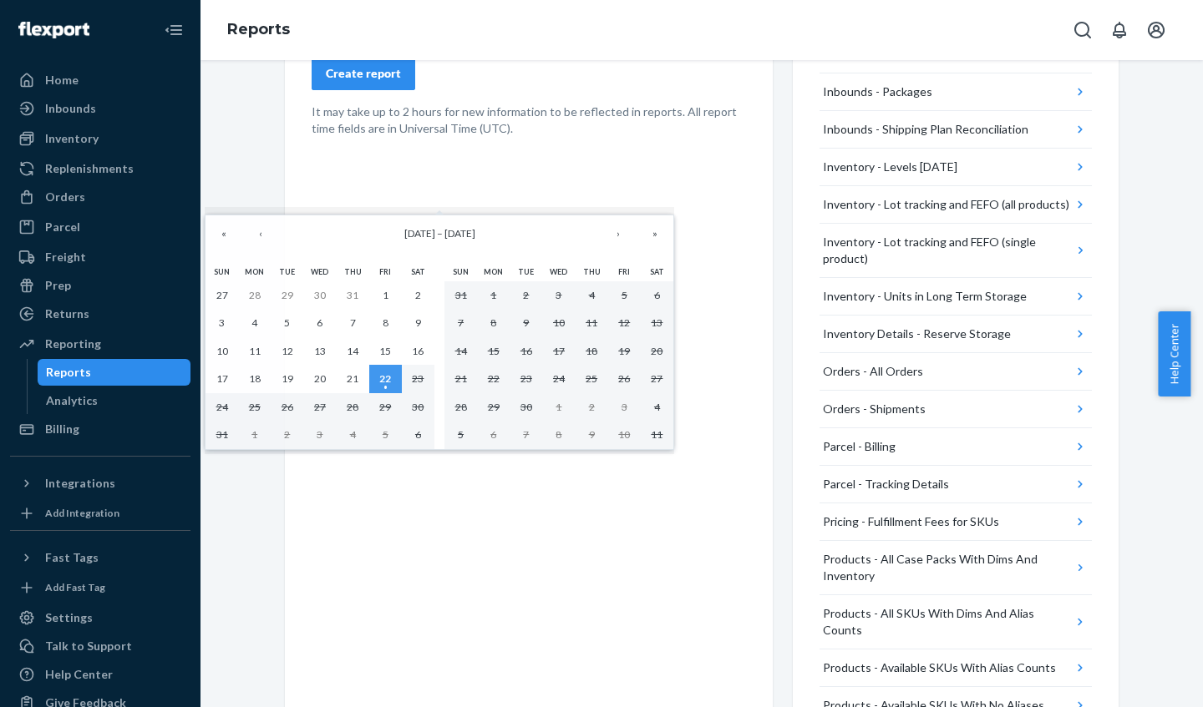
click at [967, 372] on button "Orders - All Orders" at bounding box center [955, 372] width 272 height 38
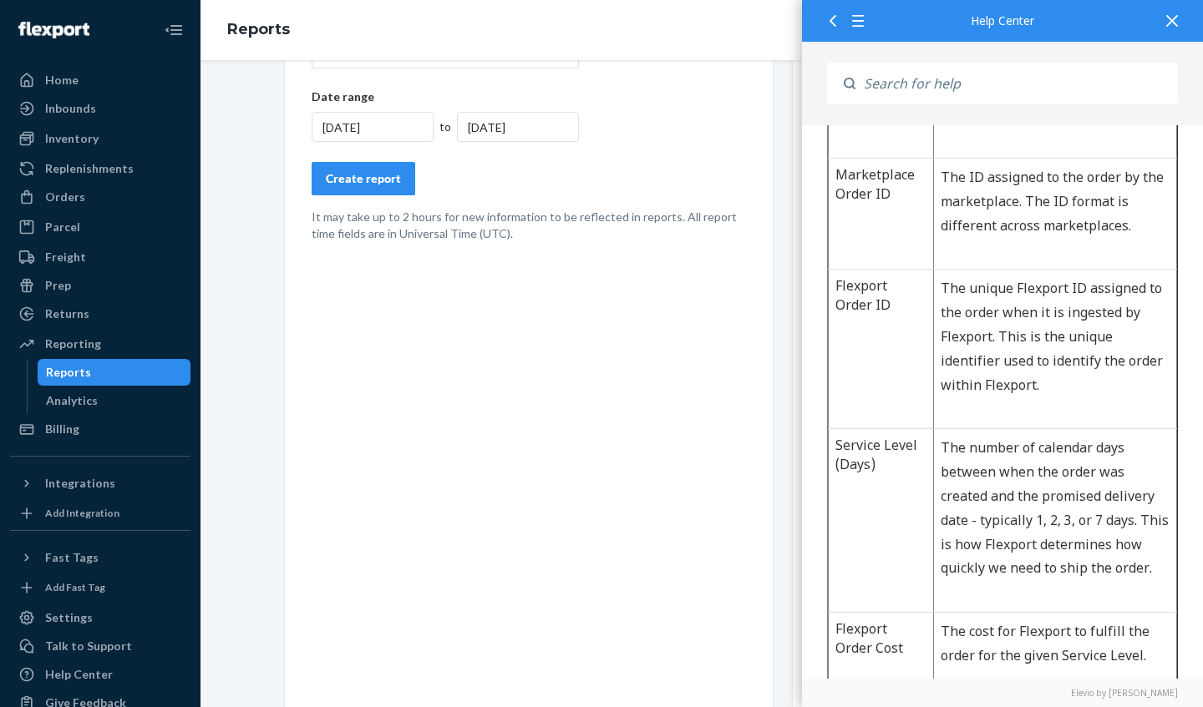
scroll to position [0, 0]
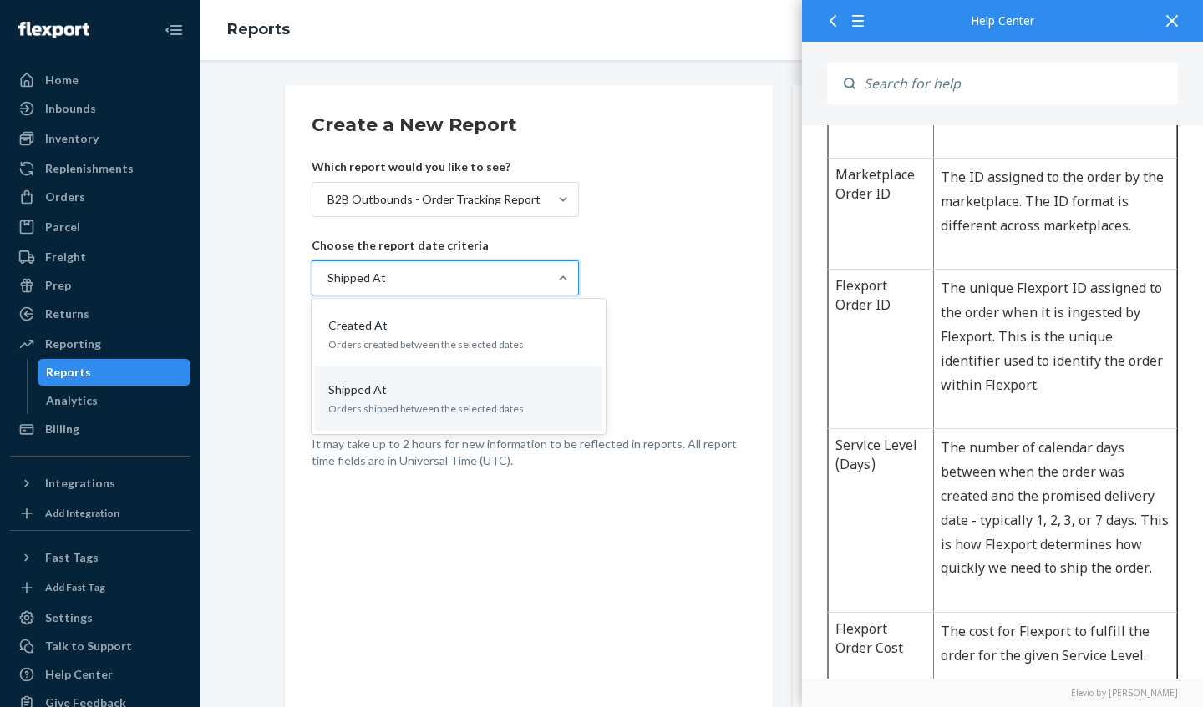
click at [529, 332] on div "Created At" at bounding box center [455, 325] width 267 height 17
click at [327, 286] on input "option Shipped At, selected. option Created At focused, 1 of 2. 2 results avail…" at bounding box center [327, 278] width 2 height 17
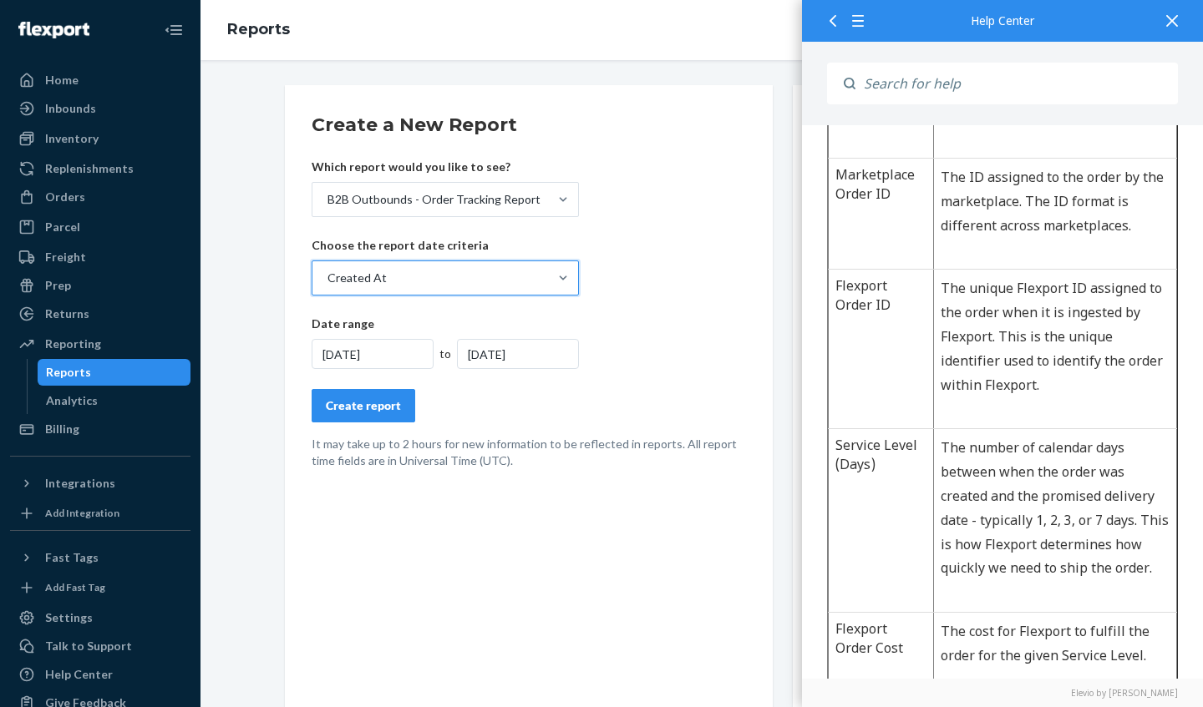
click at [90, 190] on div "Orders" at bounding box center [100, 196] width 177 height 23
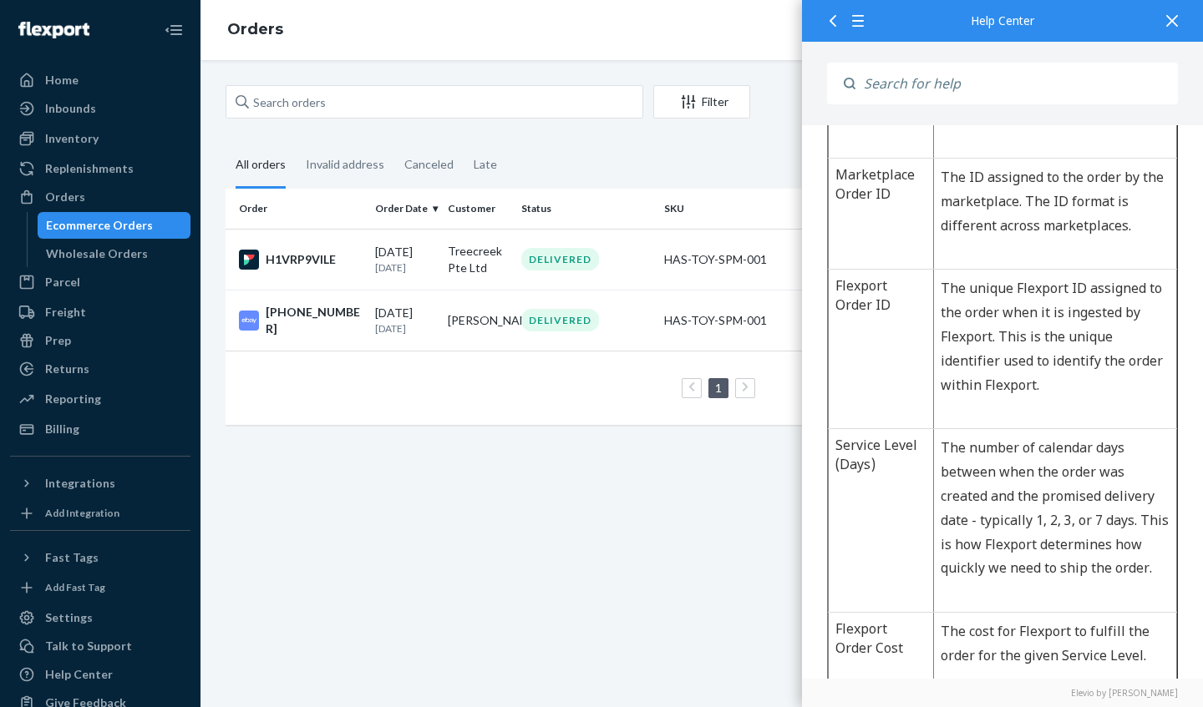
click at [1171, 21] on icon at bounding box center [1172, 21] width 12 height 12
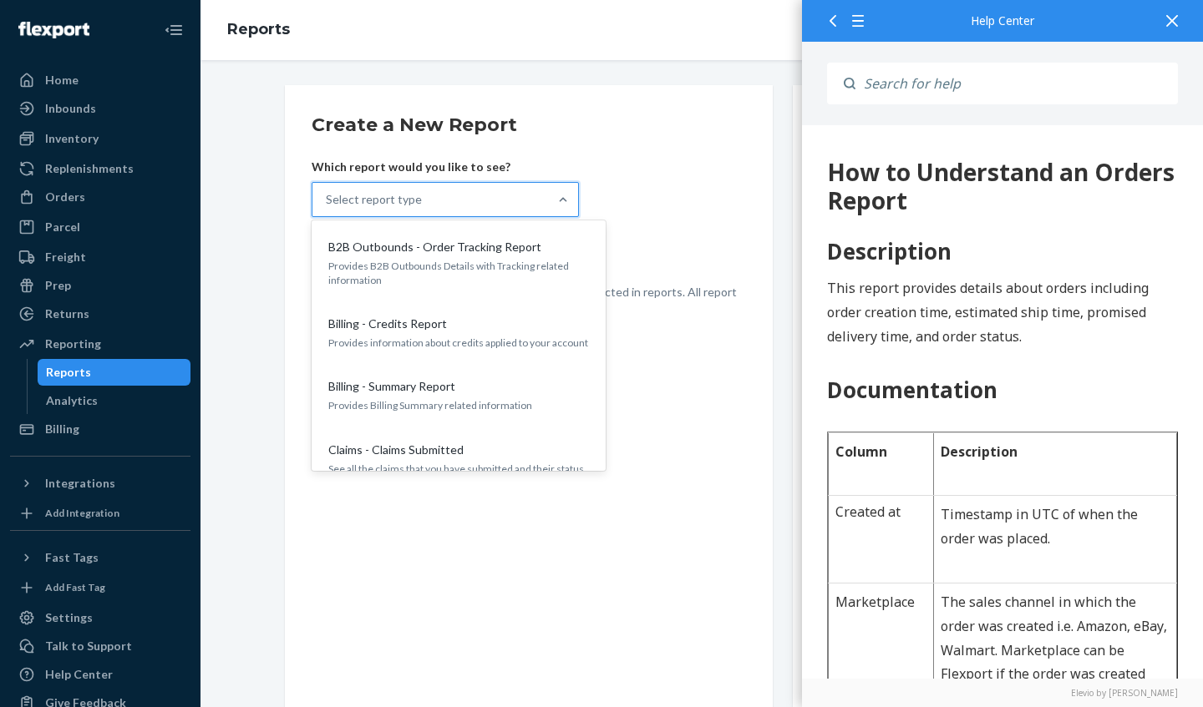
click at [511, 266] on p "Provides B2B Outbounds Details with Tracking related information" at bounding box center [458, 273] width 261 height 28
click at [327, 208] on input "option B2B Outbounds - Order Tracking Report focused, 1 of 25. 25 results avail…" at bounding box center [327, 199] width 2 height 17
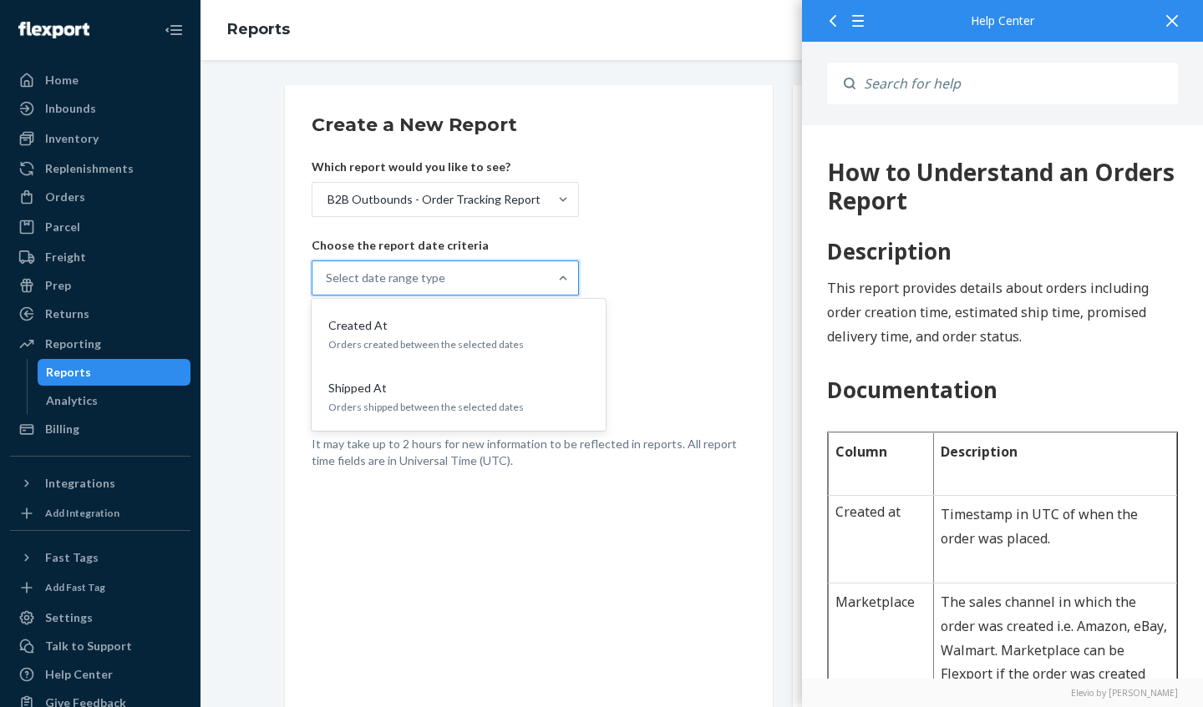
click at [481, 326] on div "Created At" at bounding box center [455, 325] width 267 height 17
click at [327, 286] on input "option Created At focused, 1 of 2. 2 results available. Use Up and Down to choo…" at bounding box center [327, 278] width 2 height 17
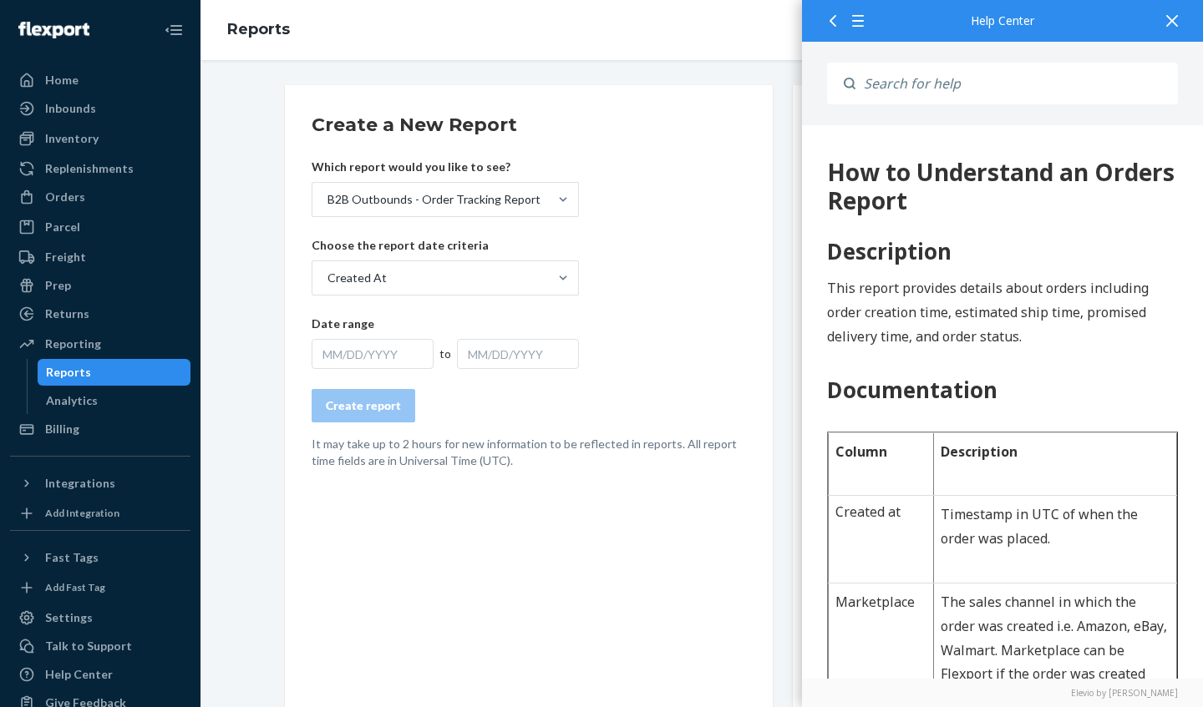
click at [388, 354] on div "MM/DD/YYYY" at bounding box center [373, 354] width 122 height 30
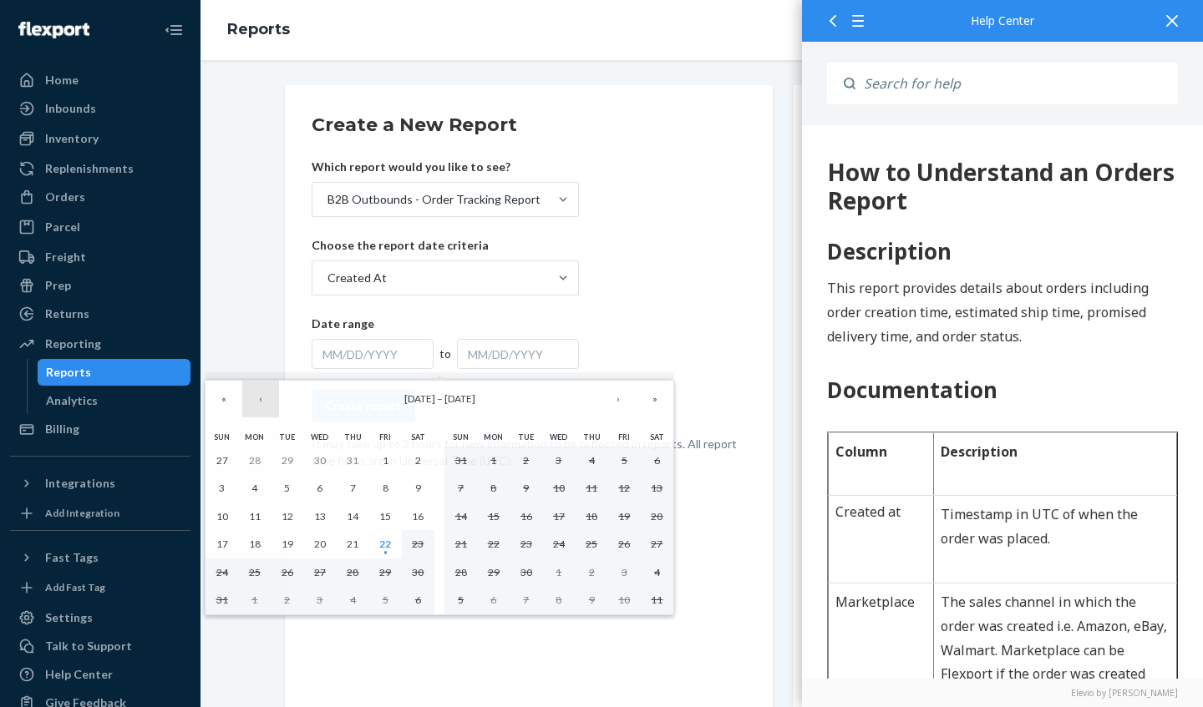
click at [259, 400] on button "‹" at bounding box center [260, 399] width 37 height 37
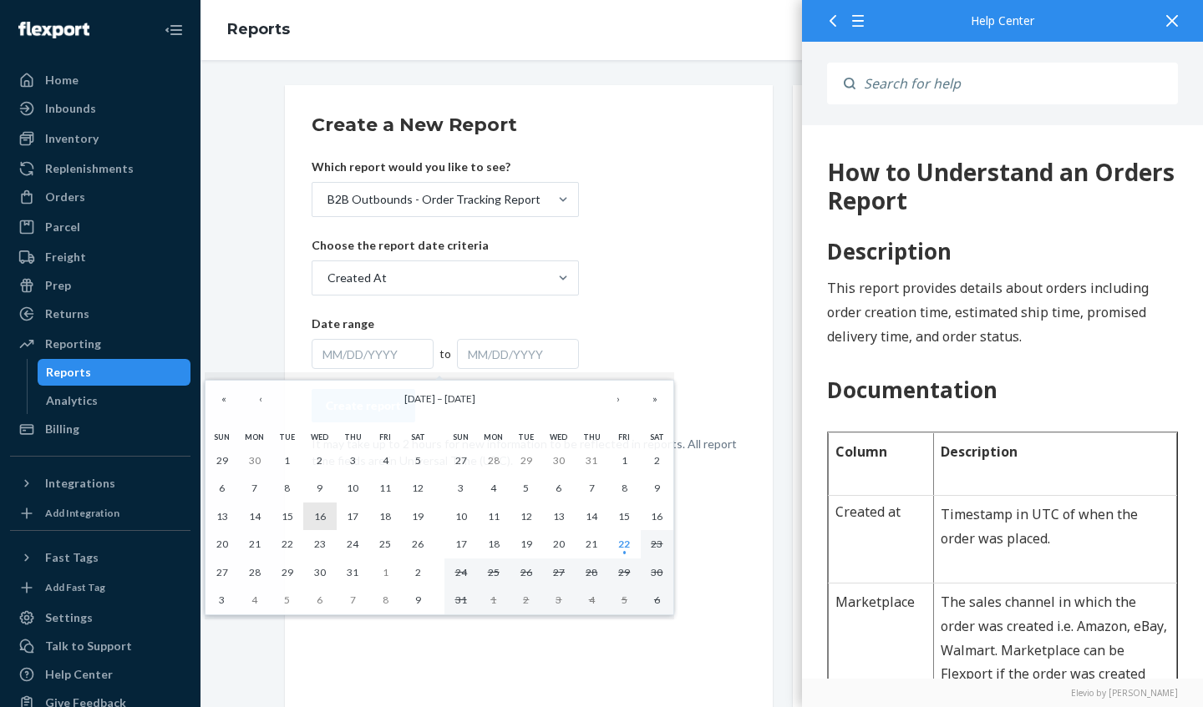
click at [321, 511] on abbr "16" at bounding box center [320, 516] width 12 height 13
click at [319, 514] on abbr "16" at bounding box center [320, 516] width 12 height 13
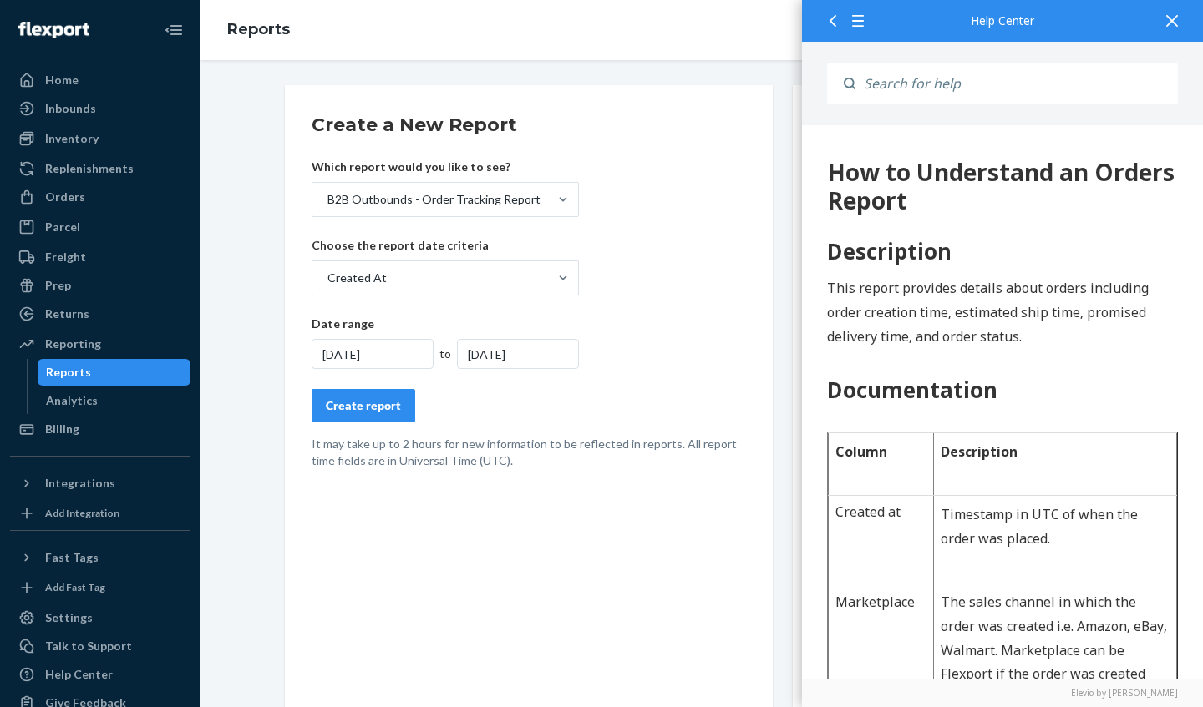
click at [363, 407] on div "Create report" at bounding box center [363, 406] width 75 height 17
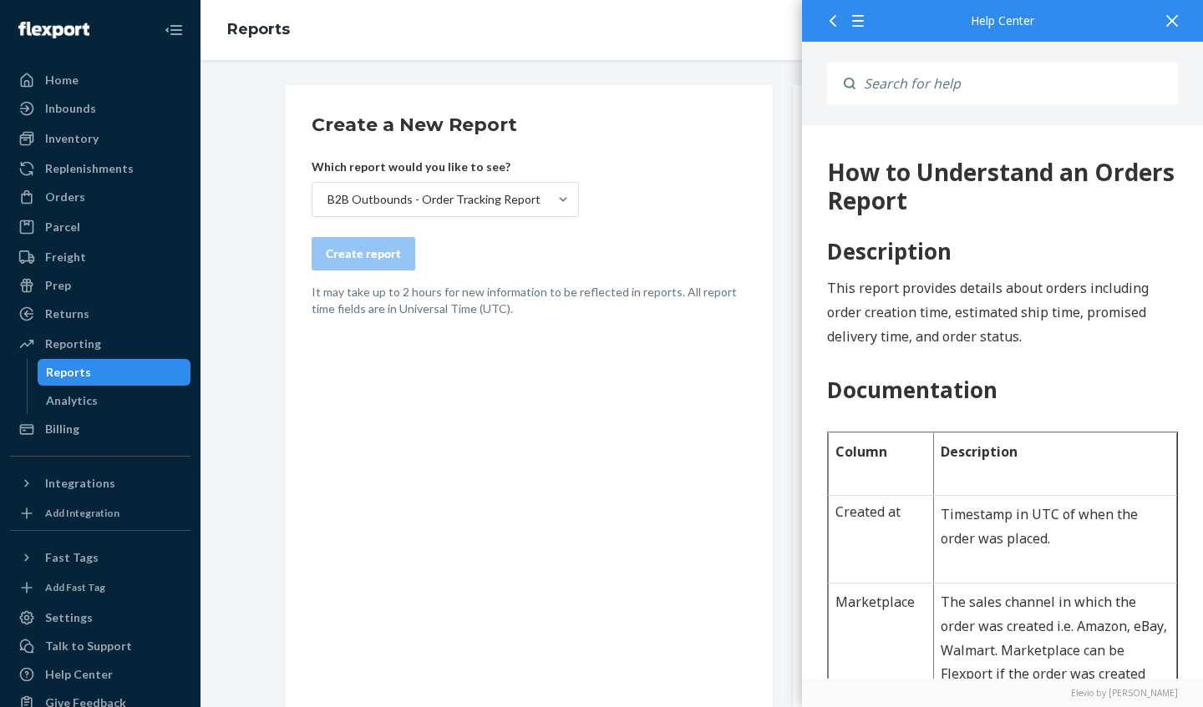
click at [503, 413] on div "Create a New Report Which report would you like to see? B2B Outbounds - Order T…" at bounding box center [529, 686] width 488 height 1203
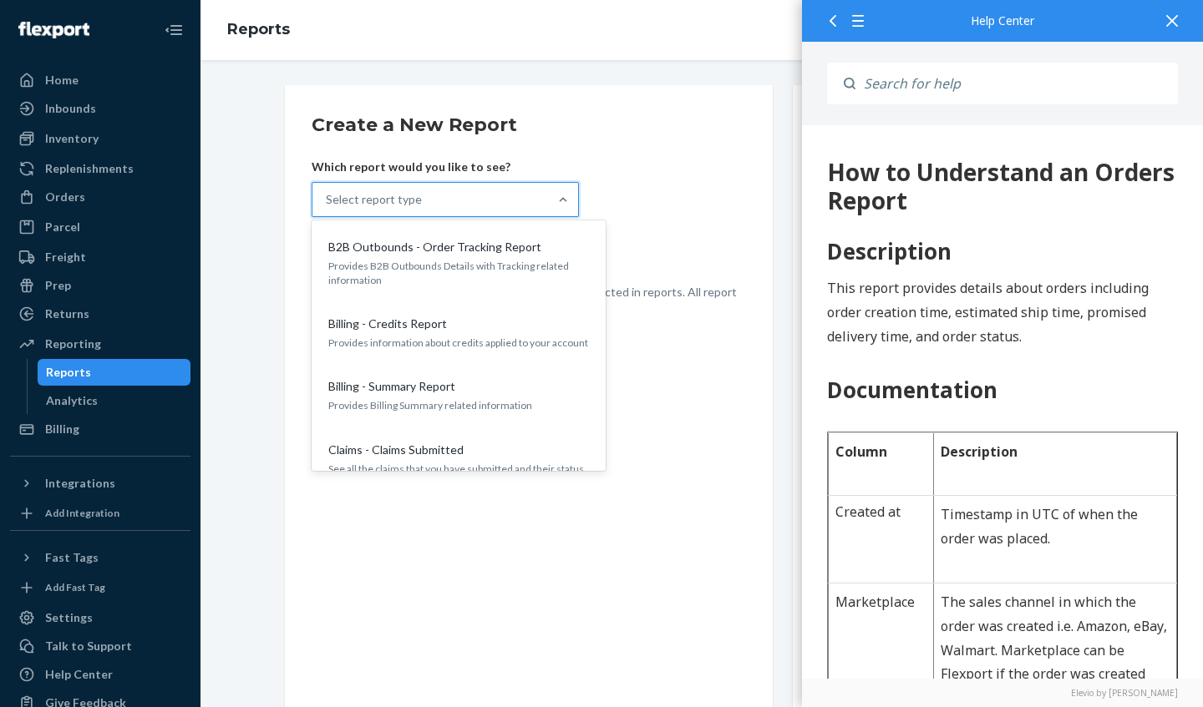
click at [535, 253] on div "B2B Outbounds - Order Tracking Report" at bounding box center [455, 247] width 267 height 17
click at [327, 208] on input "option B2B Outbounds - Order Tracking Report focused, 1 of 25. 25 results avail…" at bounding box center [327, 199] width 2 height 17
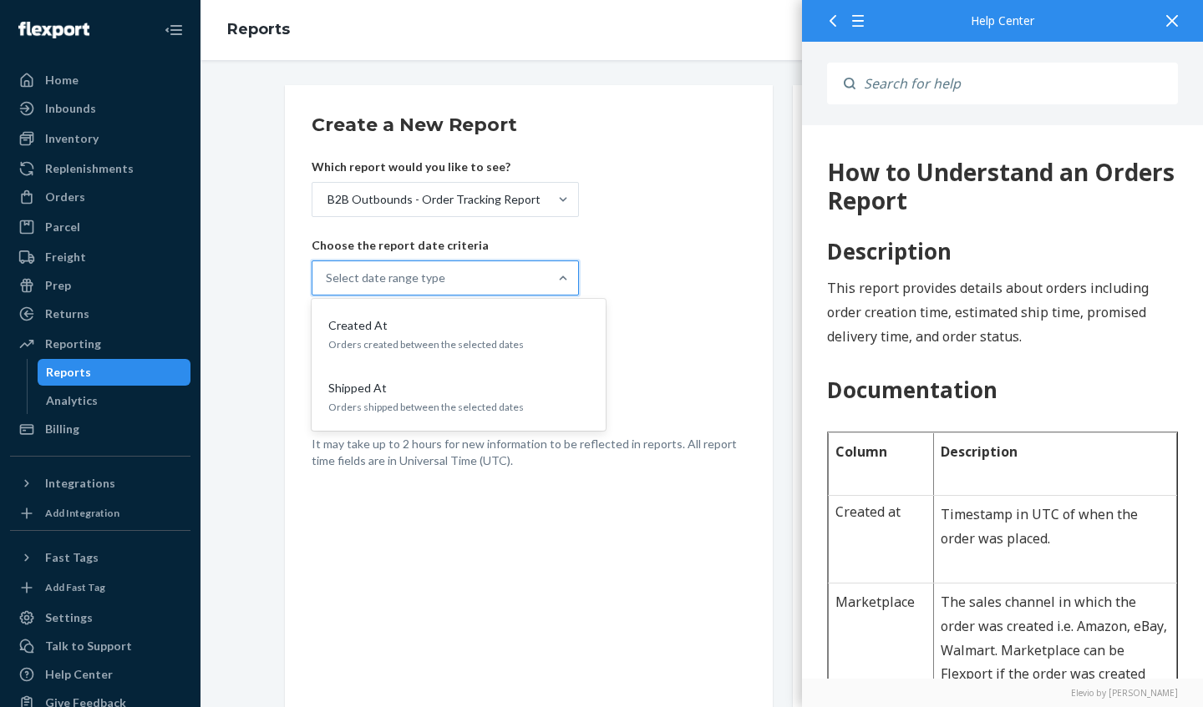
click at [469, 332] on div "Created At" at bounding box center [455, 325] width 267 height 17
click at [327, 286] on input "option Created At focused, 1 of 2. 2 results available. Use Up and Down to choo…" at bounding box center [327, 278] width 2 height 17
click at [372, 352] on div "MM/DD/YYYY" at bounding box center [373, 354] width 122 height 30
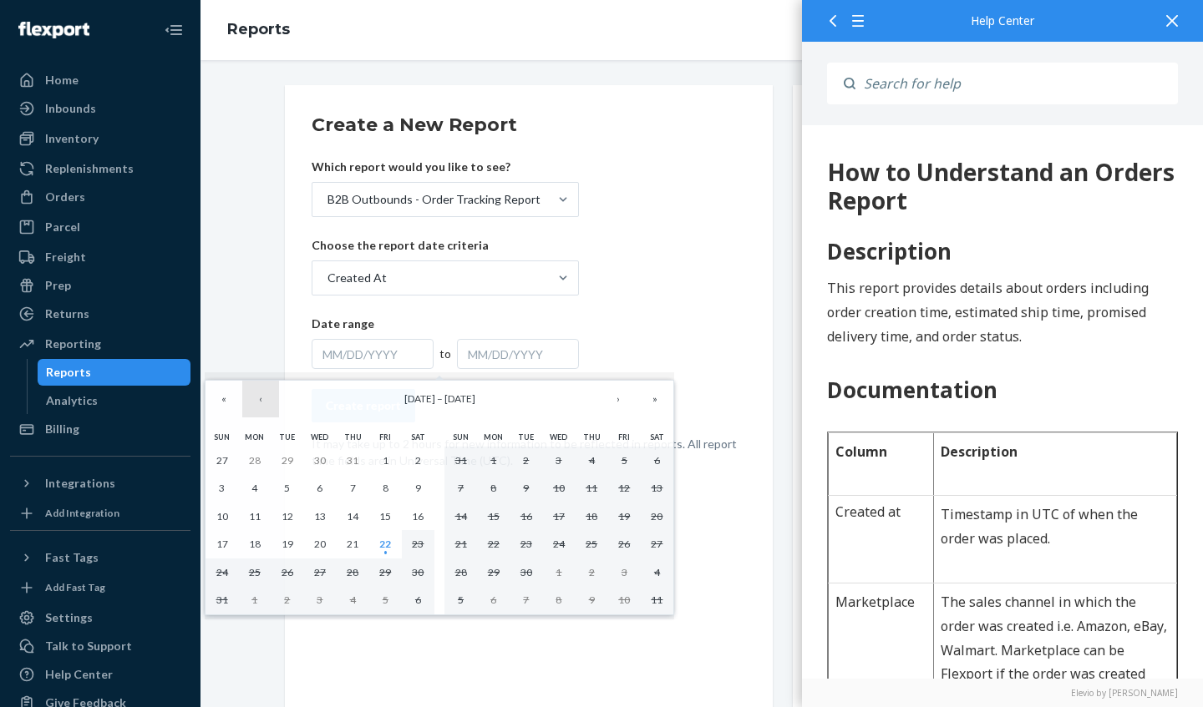
click at [259, 398] on button "‹" at bounding box center [260, 399] width 37 height 37
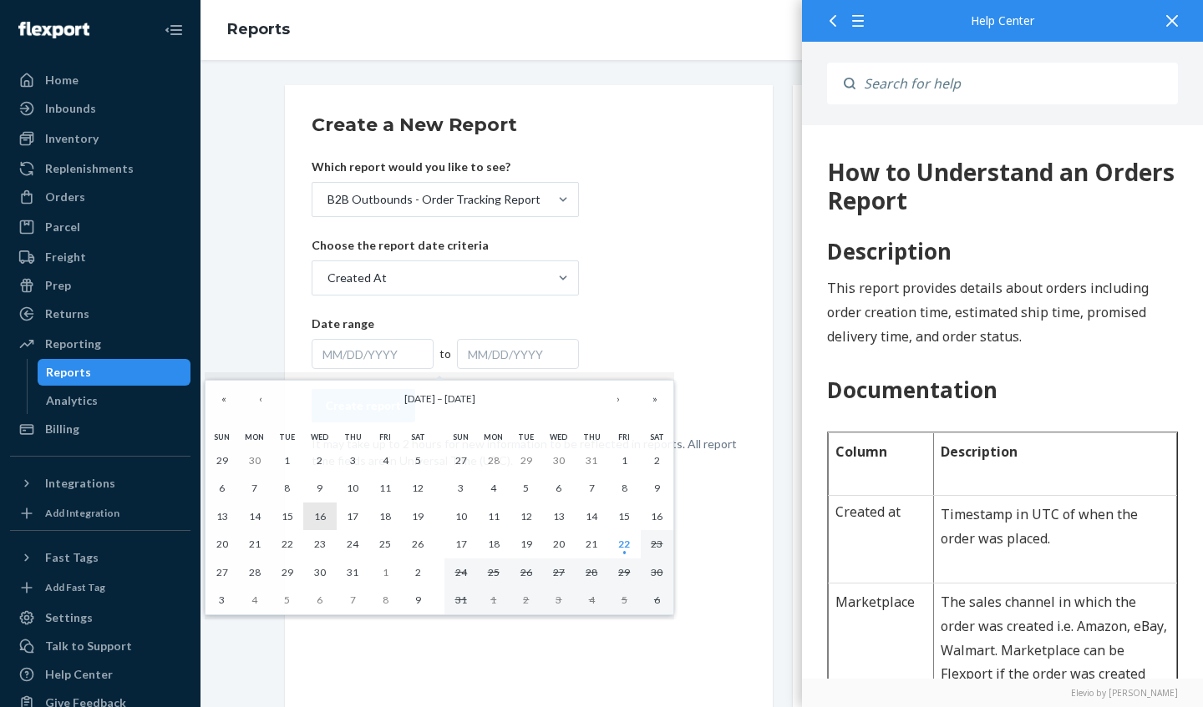
click at [322, 514] on abbr "16" at bounding box center [320, 516] width 12 height 13
click at [320, 515] on abbr "16" at bounding box center [320, 516] width 12 height 13
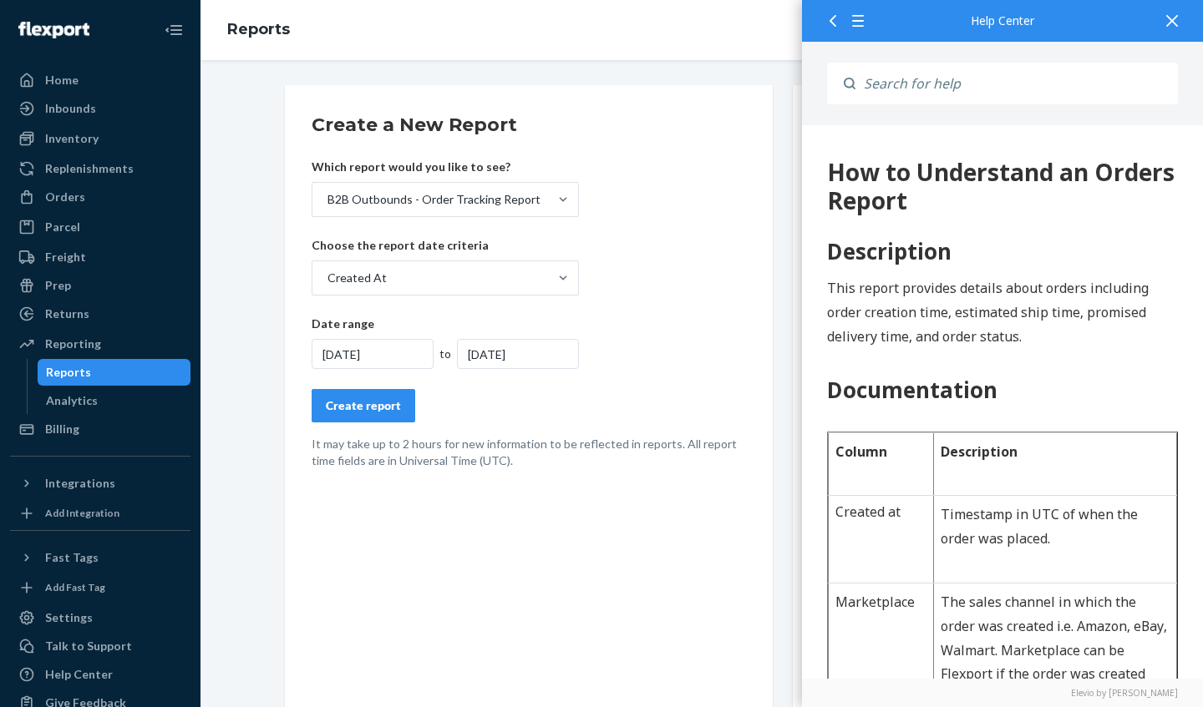
click at [367, 405] on div "Create report" at bounding box center [363, 406] width 75 height 17
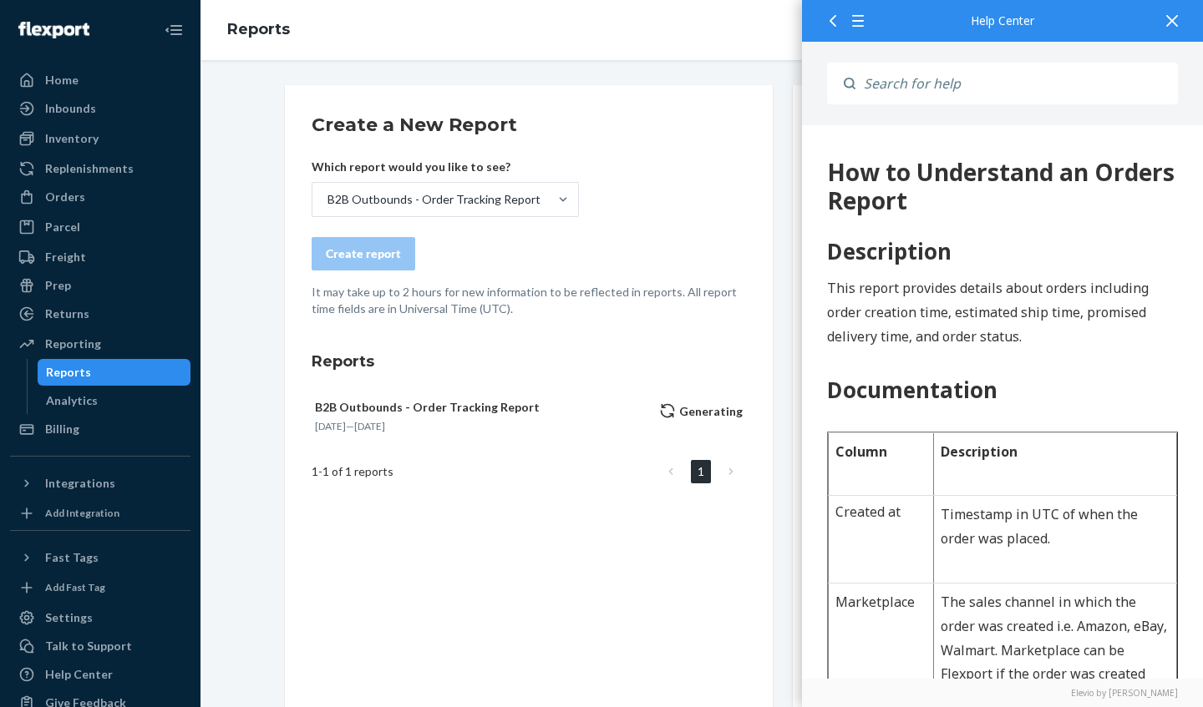
click at [1174, 18] on icon at bounding box center [1172, 21] width 12 height 12
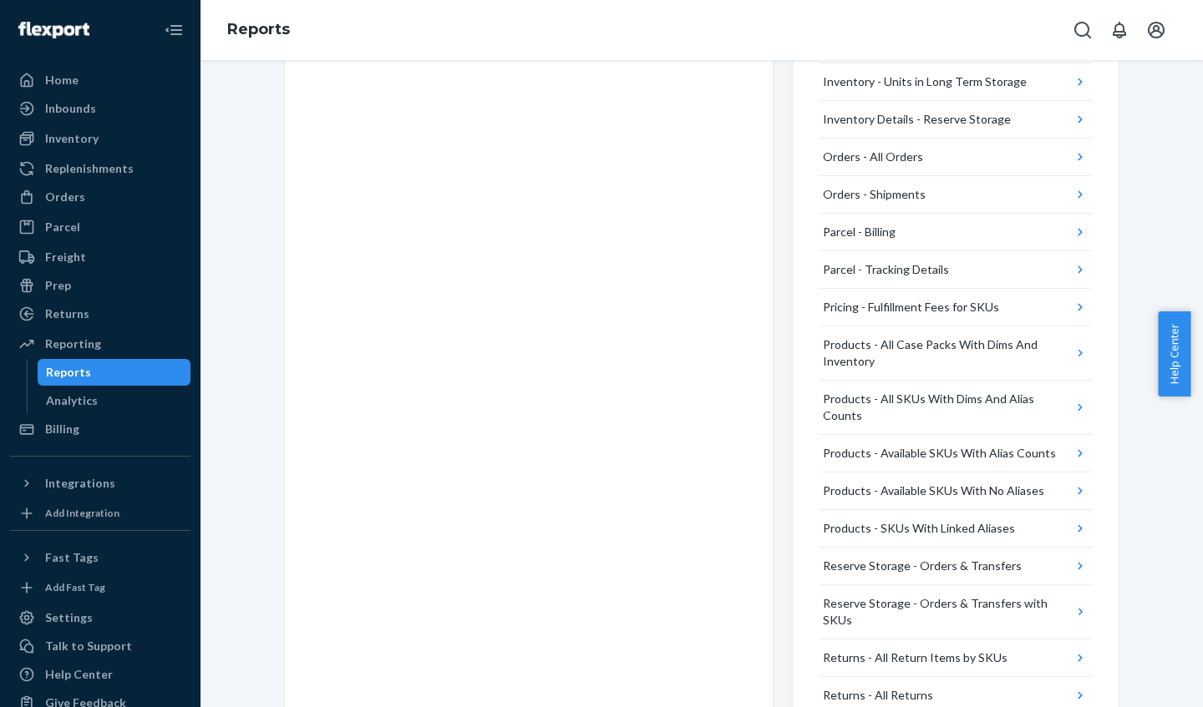
scroll to position [464, 0]
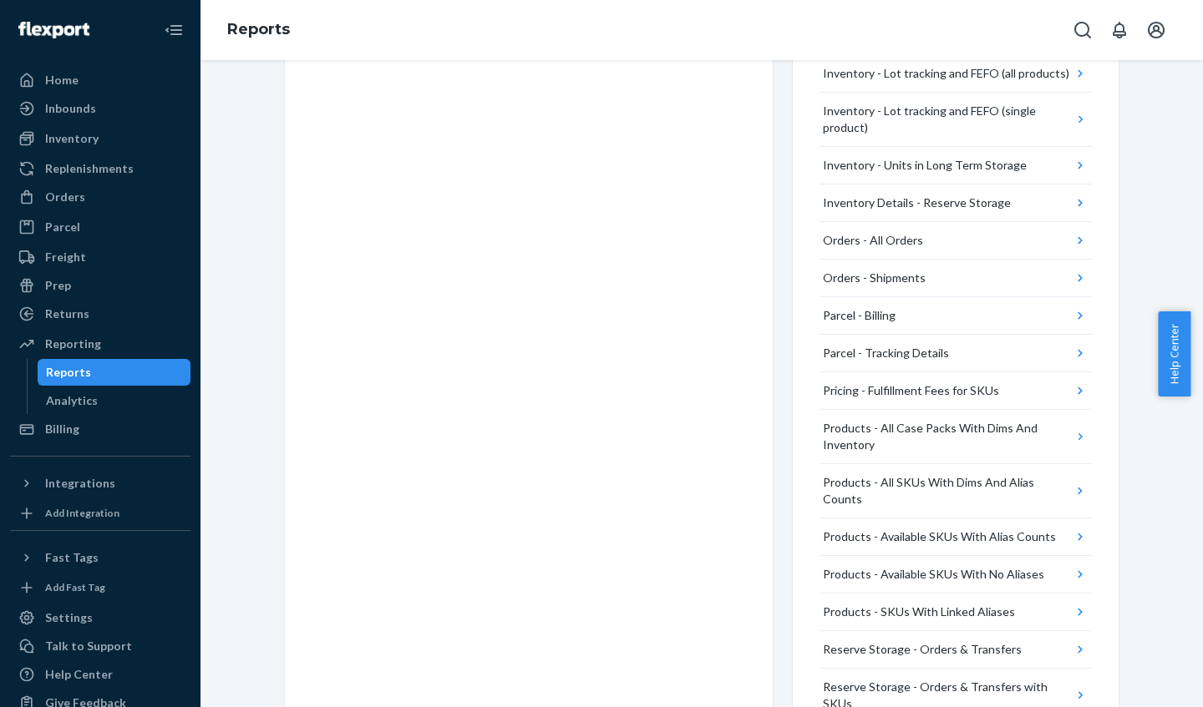
click at [969, 273] on button "Orders - Shipments" at bounding box center [955, 279] width 272 height 38
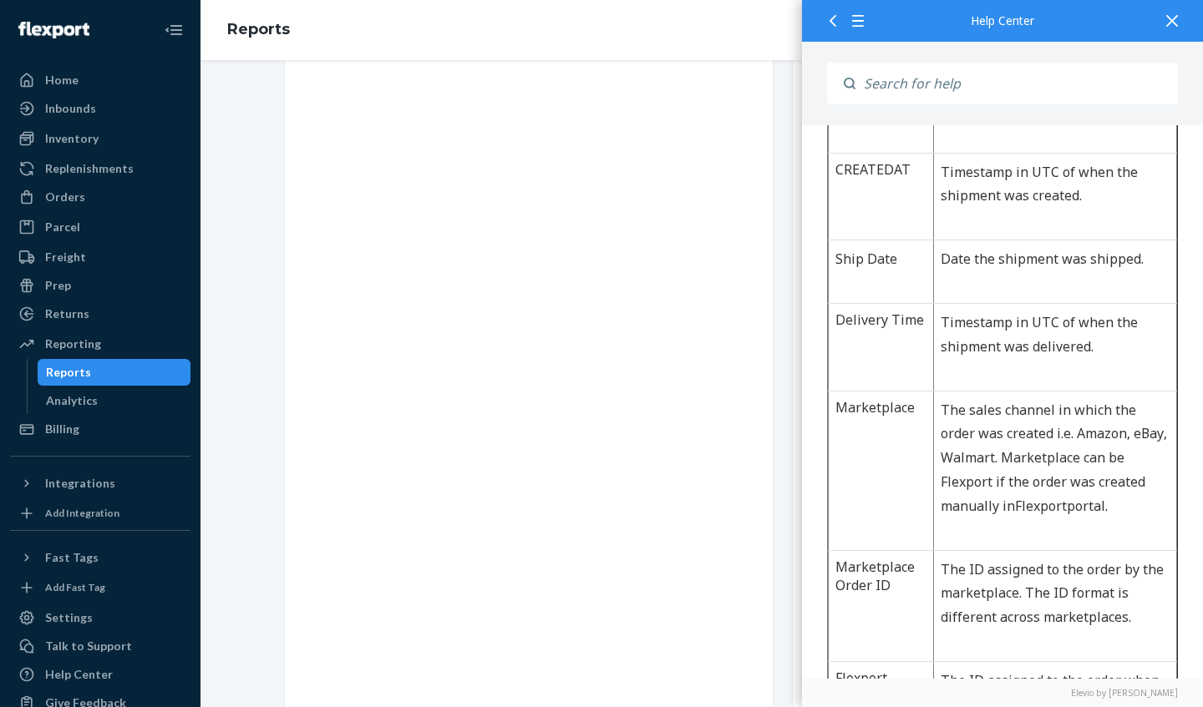
scroll to position [0, 0]
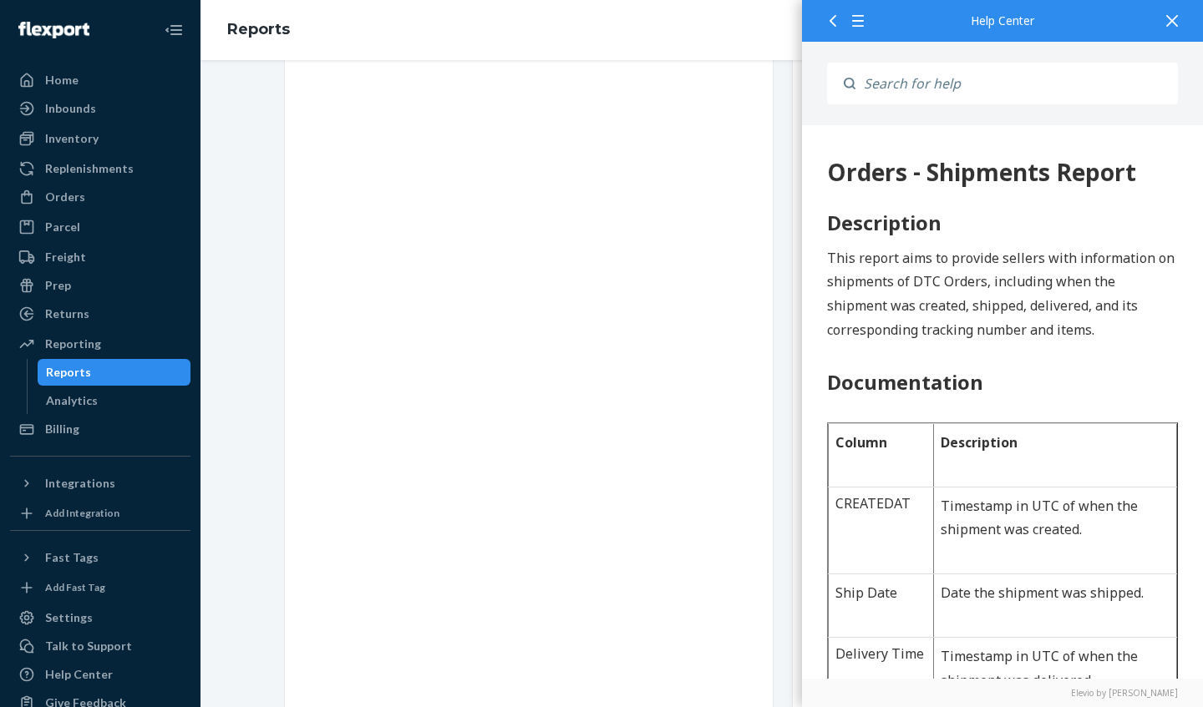
click at [1173, 18] on icon at bounding box center [1172, 21] width 12 height 12
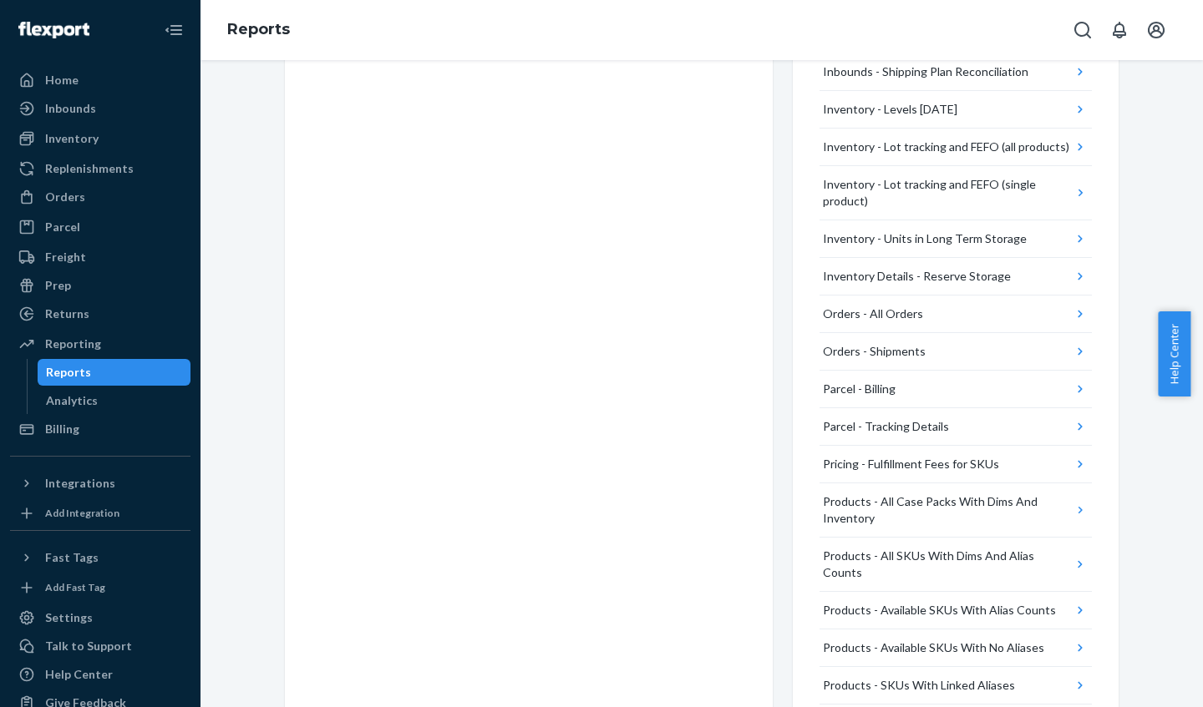
scroll to position [380, 0]
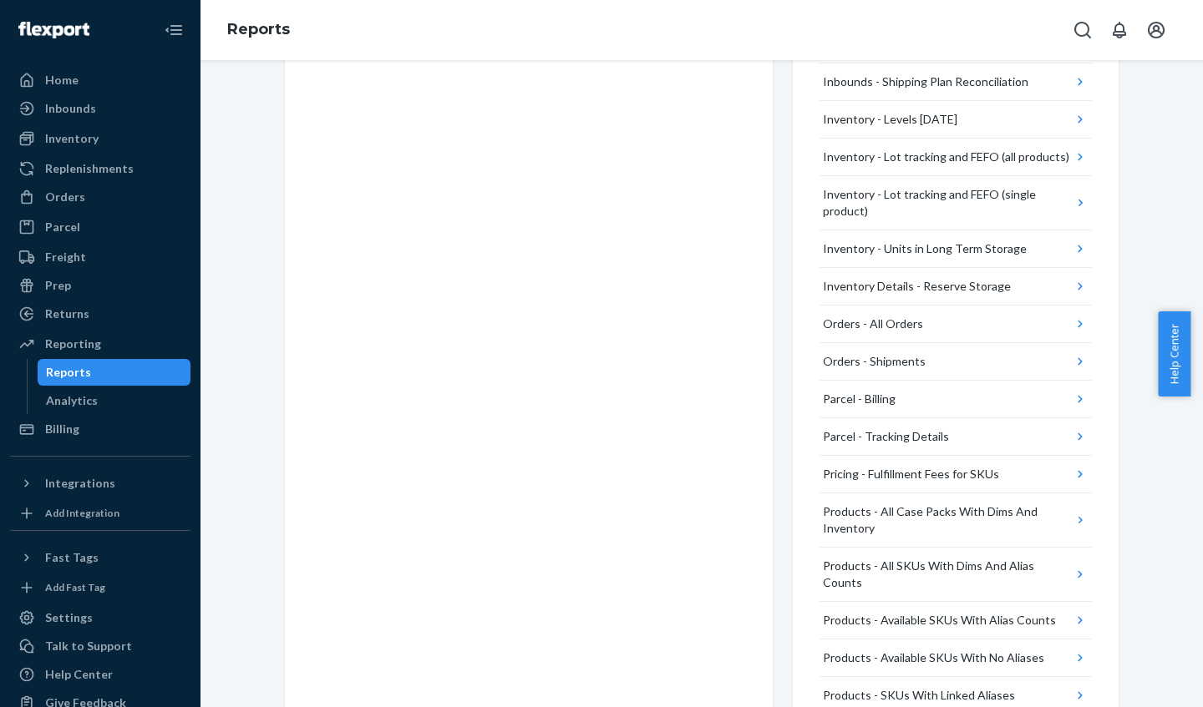
click at [1047, 327] on button "Orders - All Orders" at bounding box center [955, 325] width 272 height 38
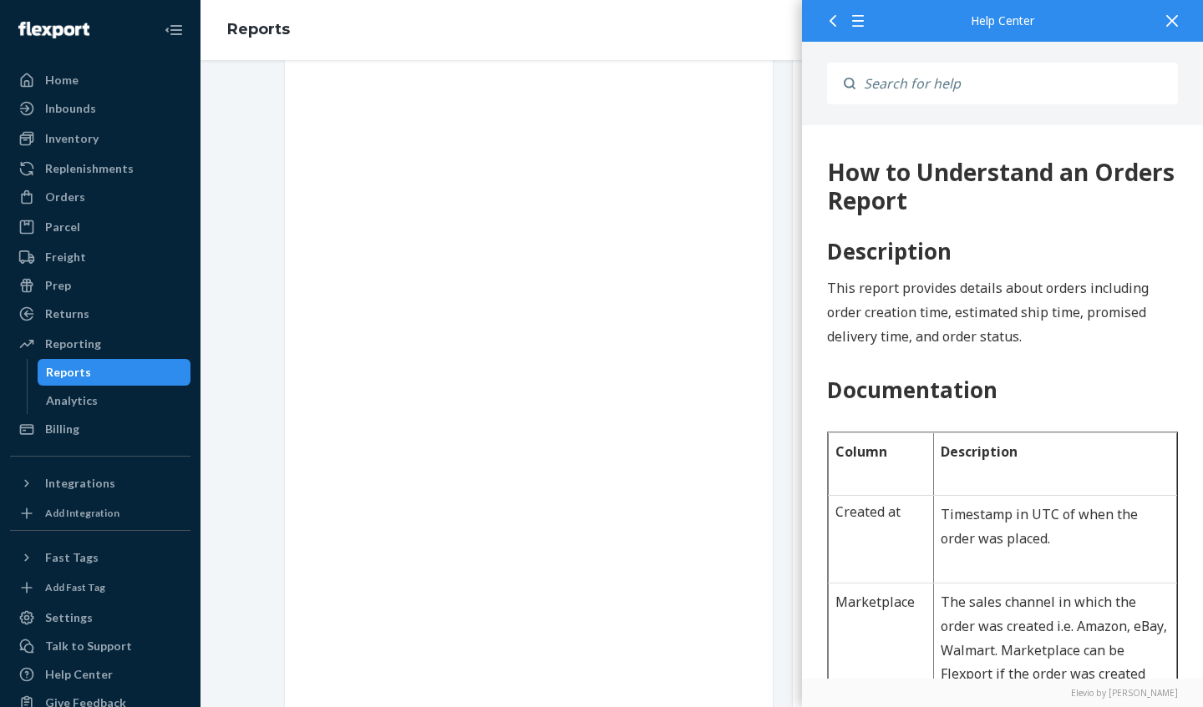
scroll to position [0, 0]
click at [1171, 20] on icon at bounding box center [1172, 21] width 12 height 12
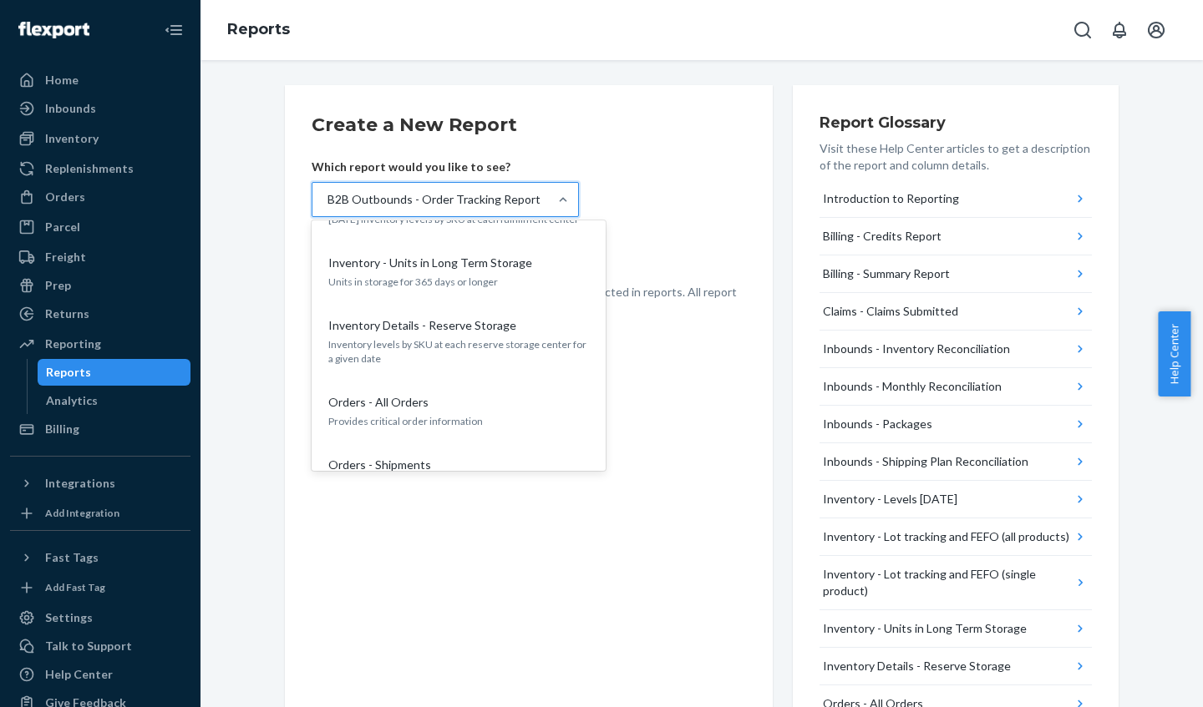
scroll to position [678, 0]
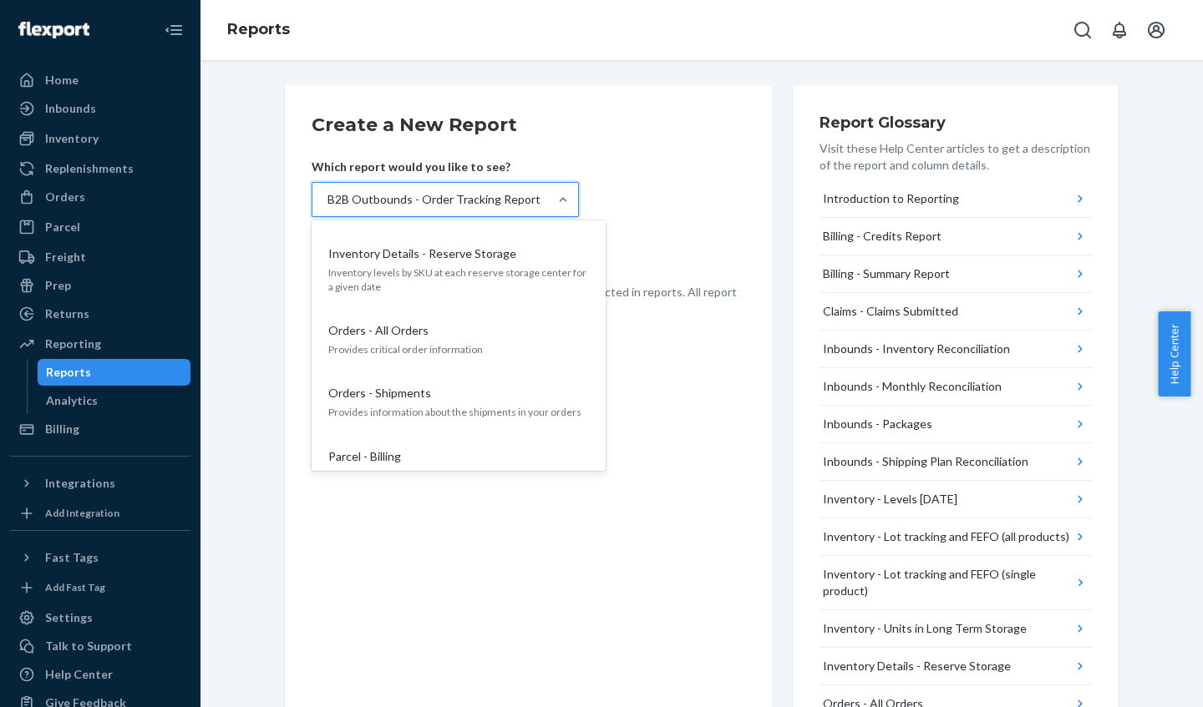
click at [430, 385] on div "Orders - Shipments" at bounding box center [455, 393] width 267 height 17
click at [327, 208] on input "option B2B Outbounds - Order Tracking Report, selected. option Orders - Shipmen…" at bounding box center [327, 199] width 2 height 17
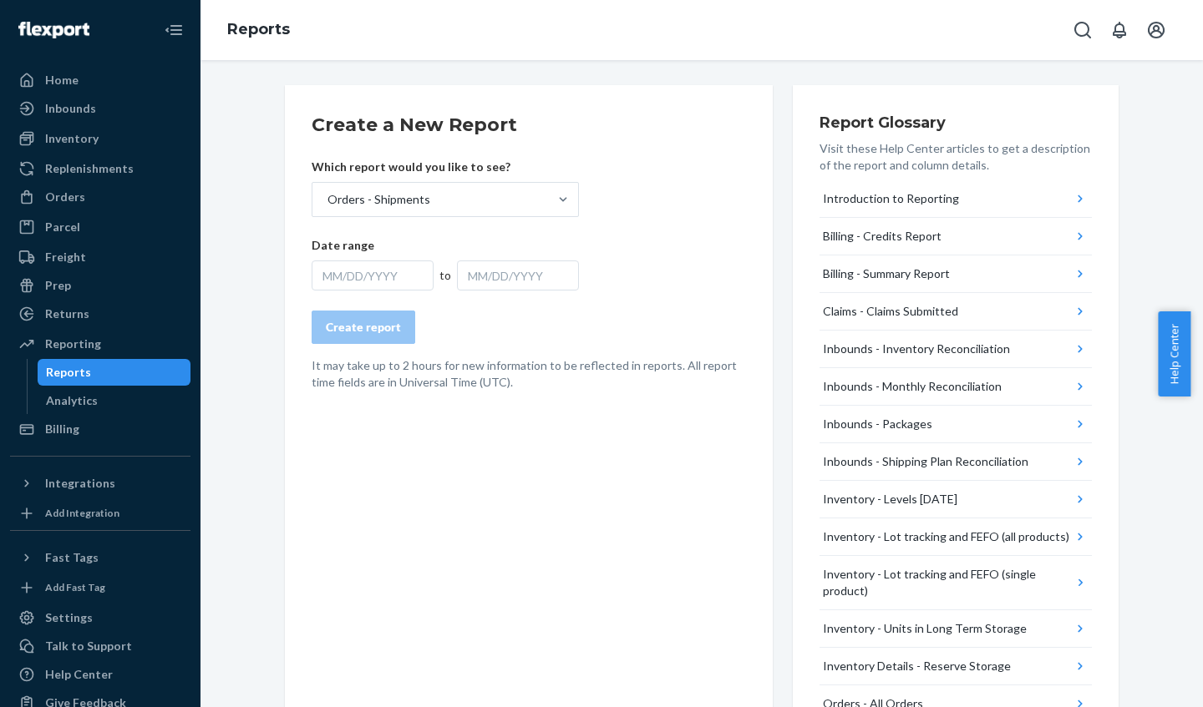
click at [376, 274] on div "MM/DD/YYYY" at bounding box center [373, 276] width 122 height 30
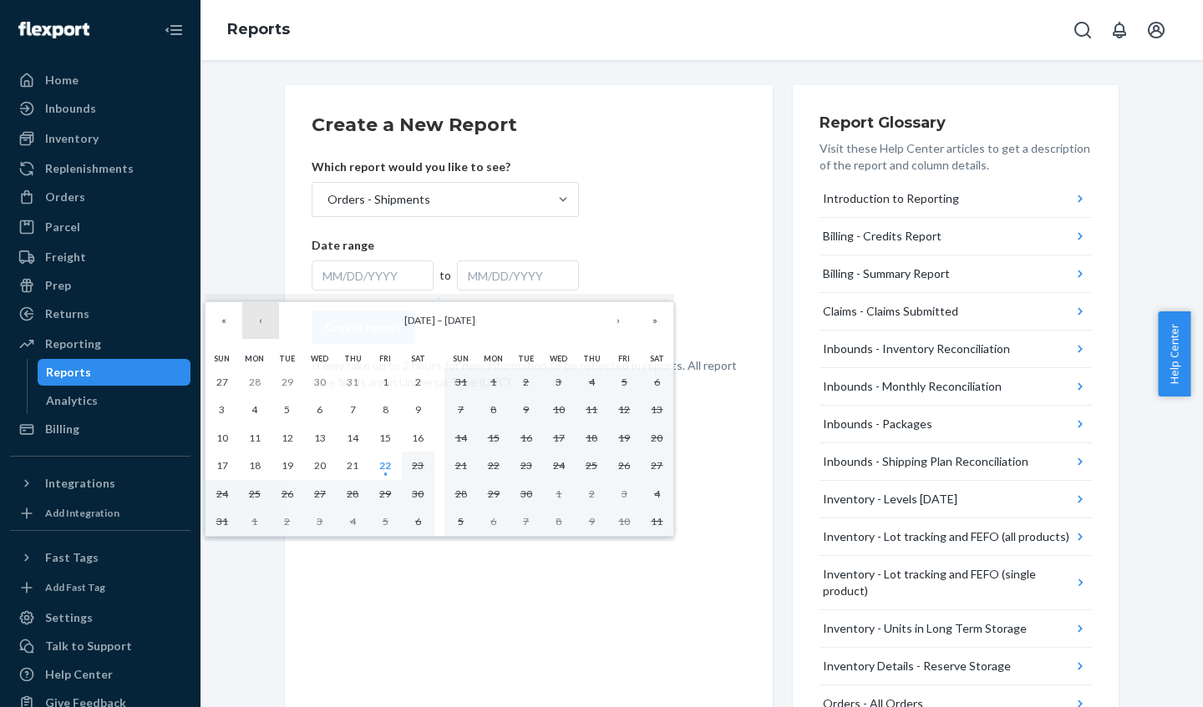
click at [261, 322] on button "‹" at bounding box center [260, 320] width 37 height 37
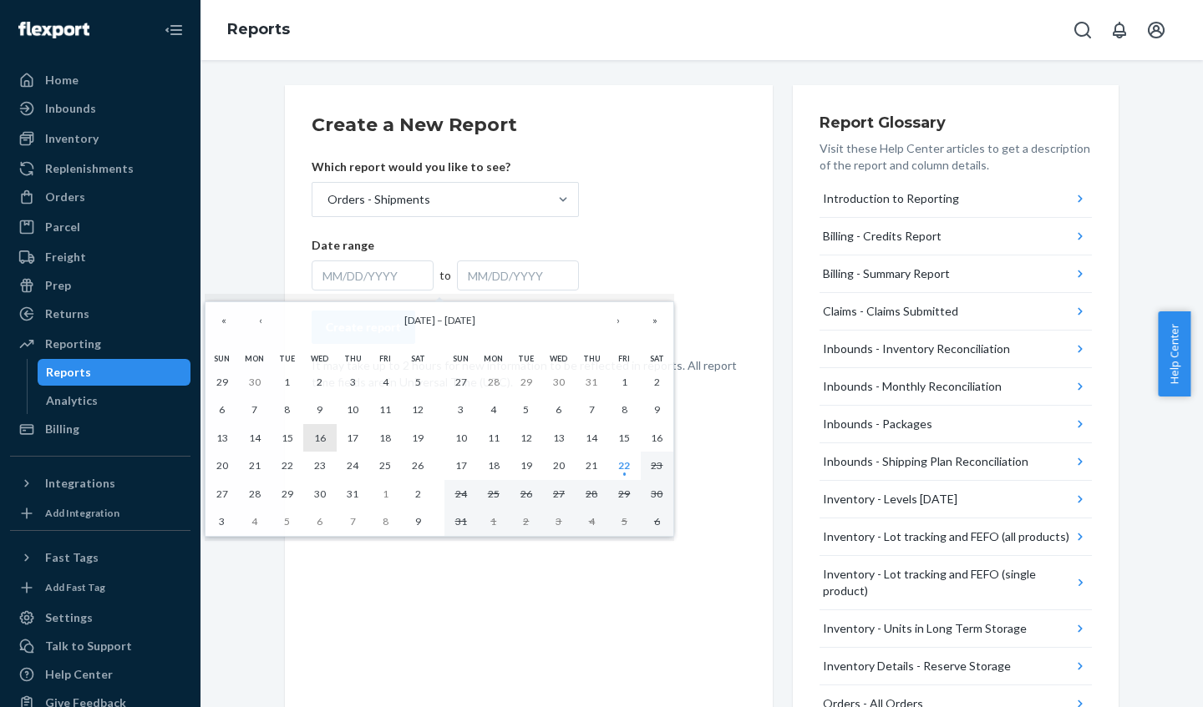
click at [315, 436] on abbr "16" at bounding box center [320, 438] width 12 height 13
click at [322, 433] on abbr "16" at bounding box center [320, 438] width 12 height 13
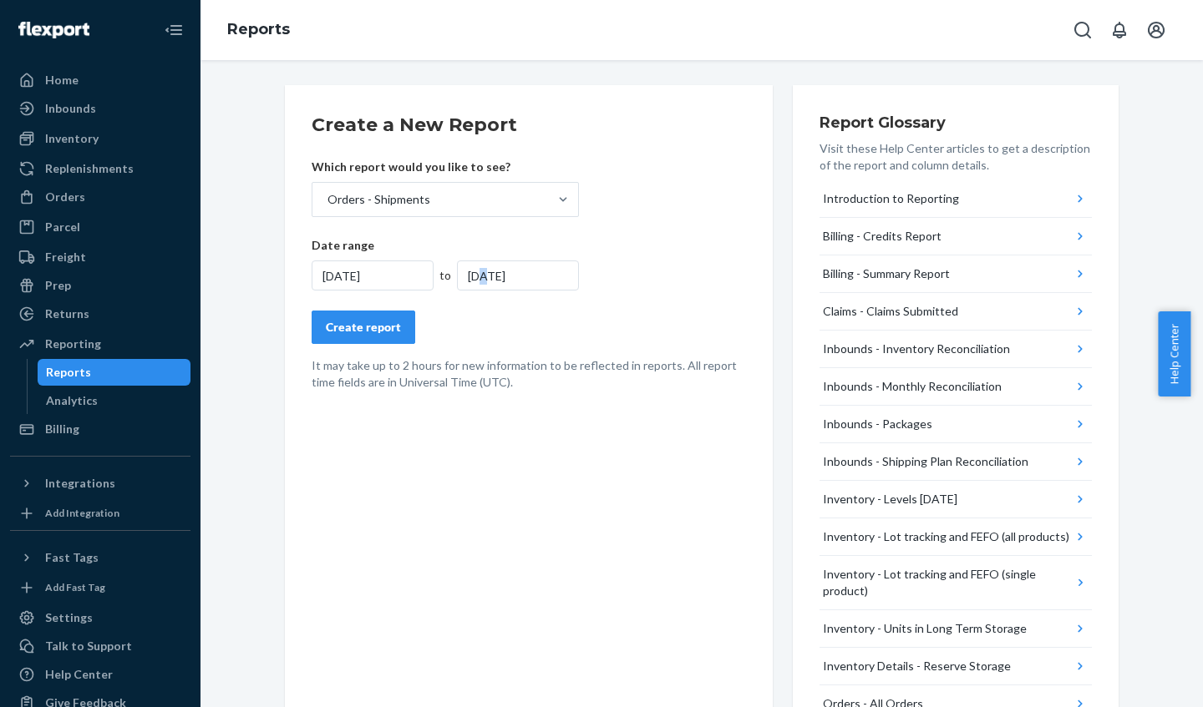
click at [477, 275] on div "7/16/2025" at bounding box center [518, 276] width 122 height 30
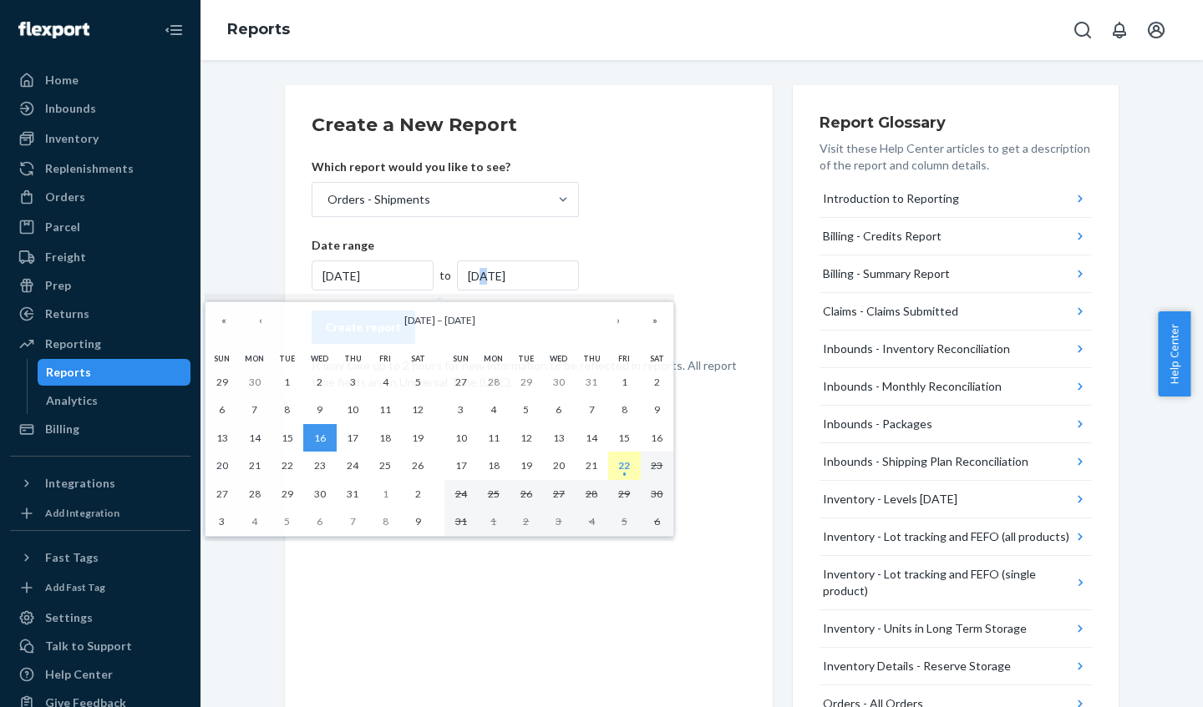
click at [625, 465] on abbr "22" at bounding box center [624, 465] width 12 height 13
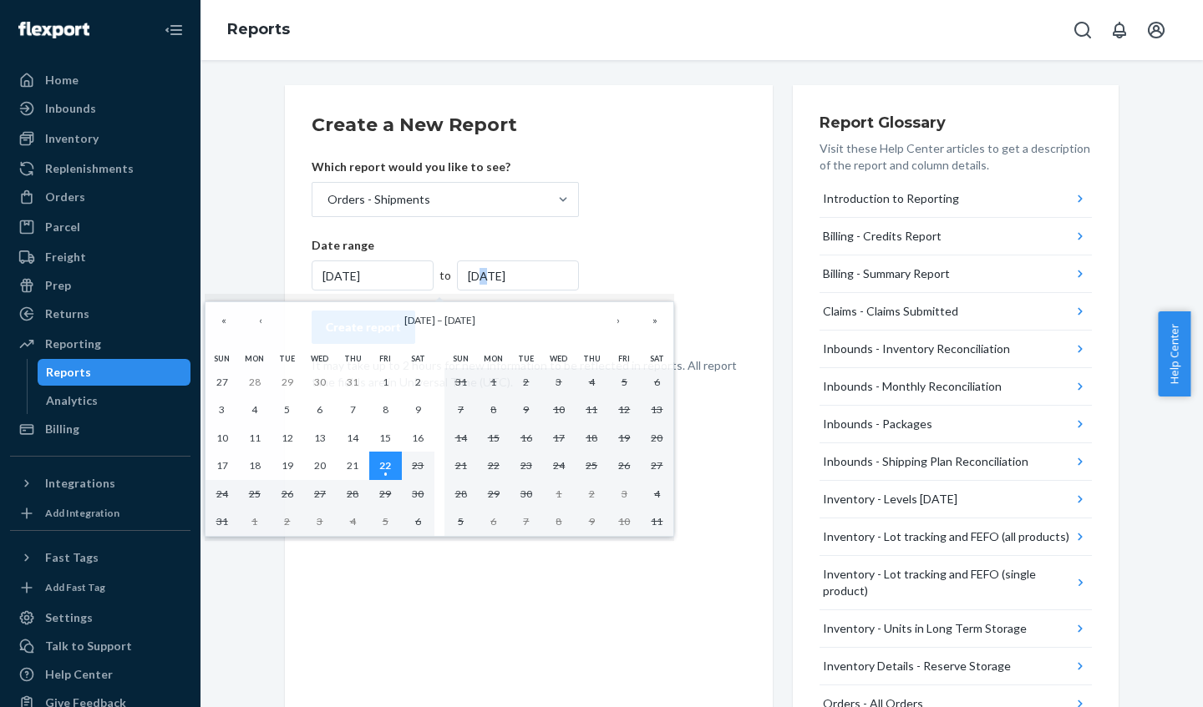
click at [390, 463] on abbr "22" at bounding box center [385, 465] width 12 height 13
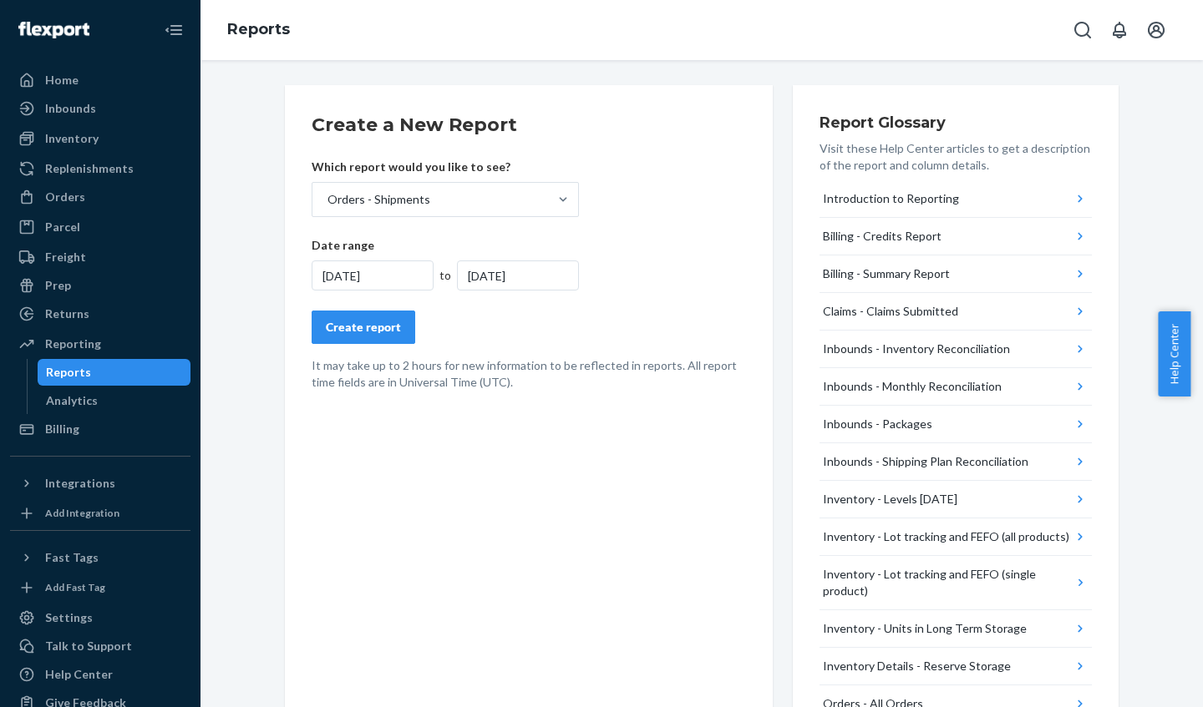
click at [322, 276] on div "8/22/2025" at bounding box center [373, 276] width 122 height 30
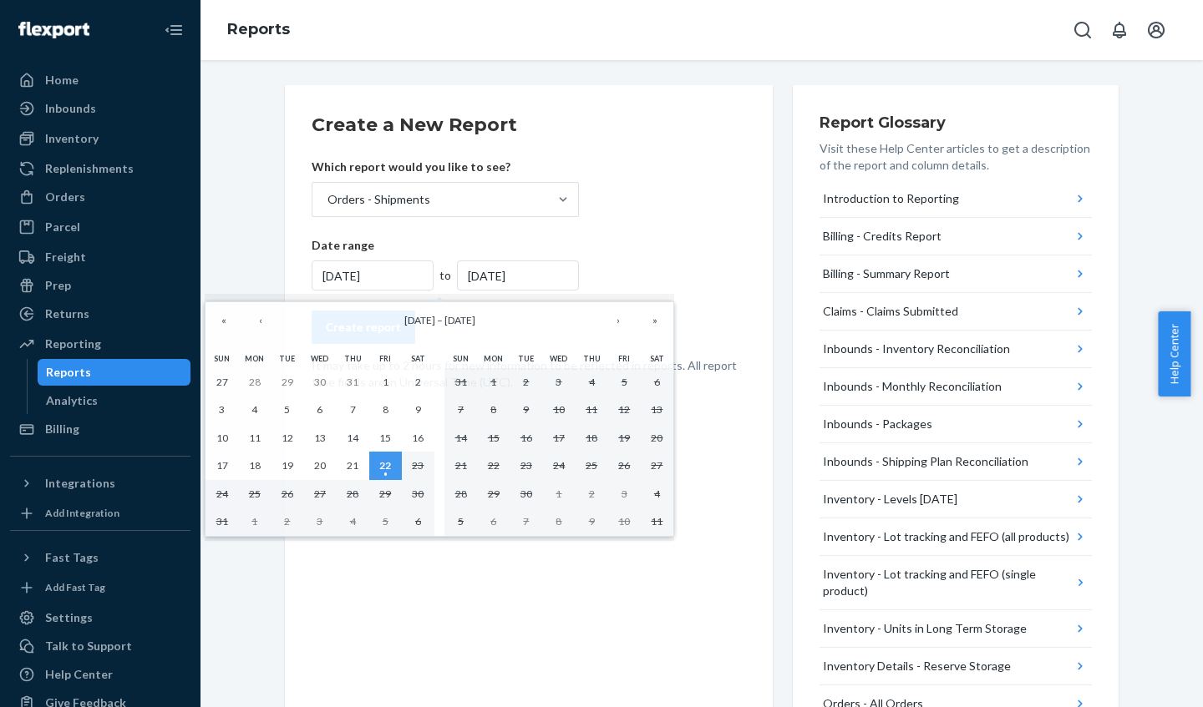
click at [323, 276] on div "8/22/2025" at bounding box center [373, 276] width 122 height 30
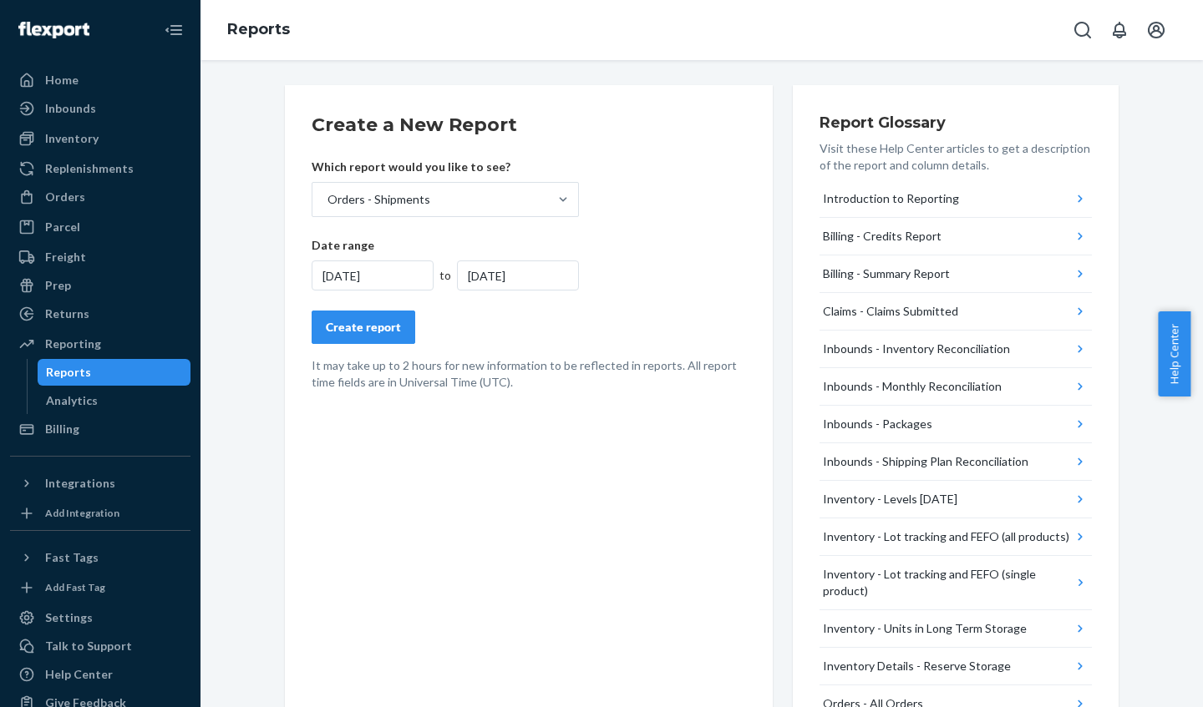
click at [327, 273] on div "8/22/2025" at bounding box center [373, 276] width 122 height 30
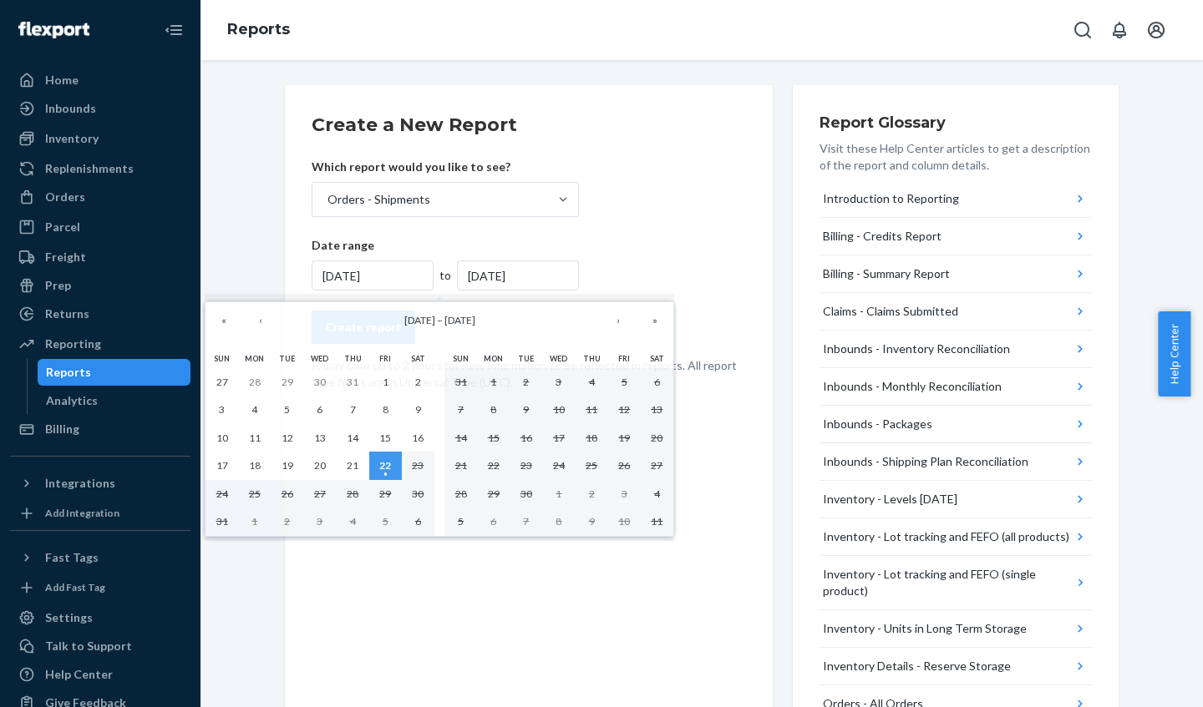
click at [328, 273] on div "8/22/2025" at bounding box center [373, 276] width 122 height 30
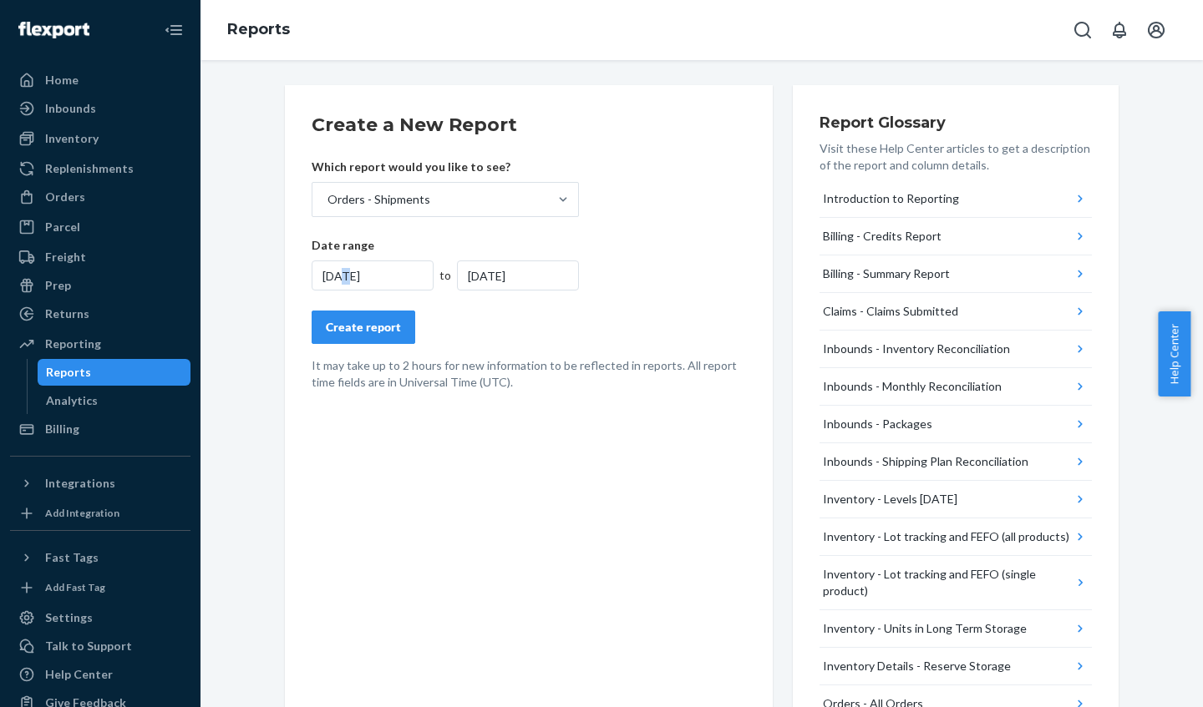
click at [338, 270] on div "8/22/2025" at bounding box center [373, 276] width 122 height 30
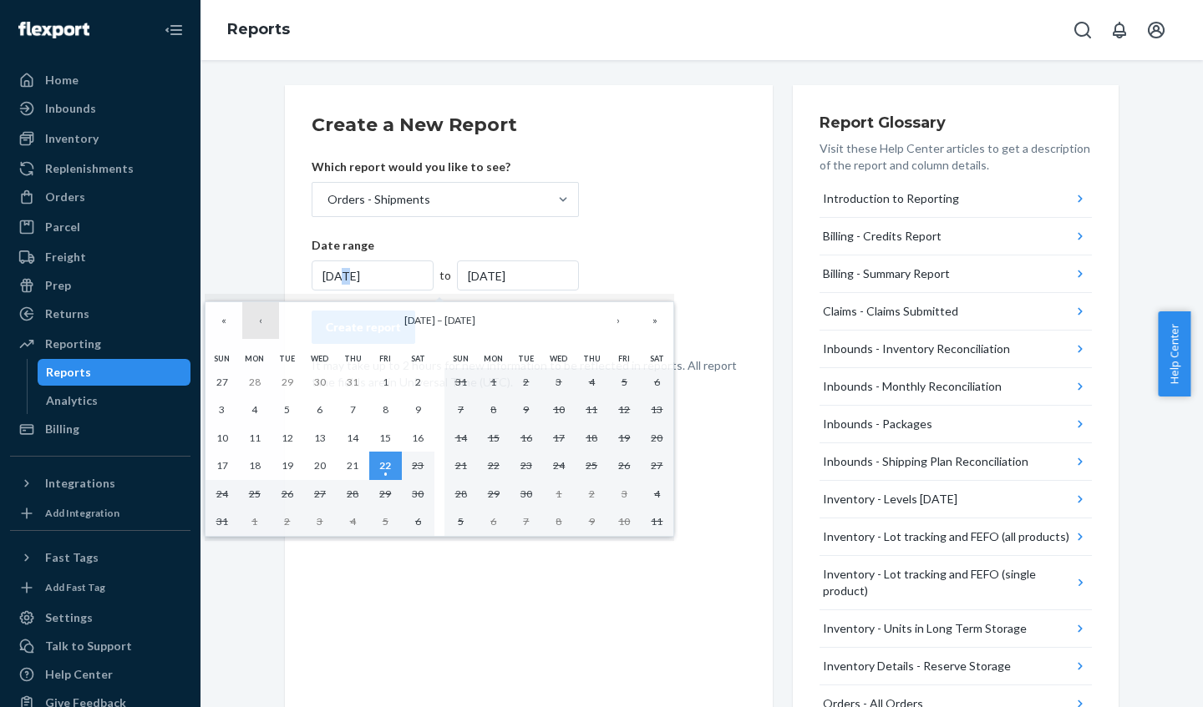
click at [259, 322] on button "‹" at bounding box center [260, 320] width 37 height 37
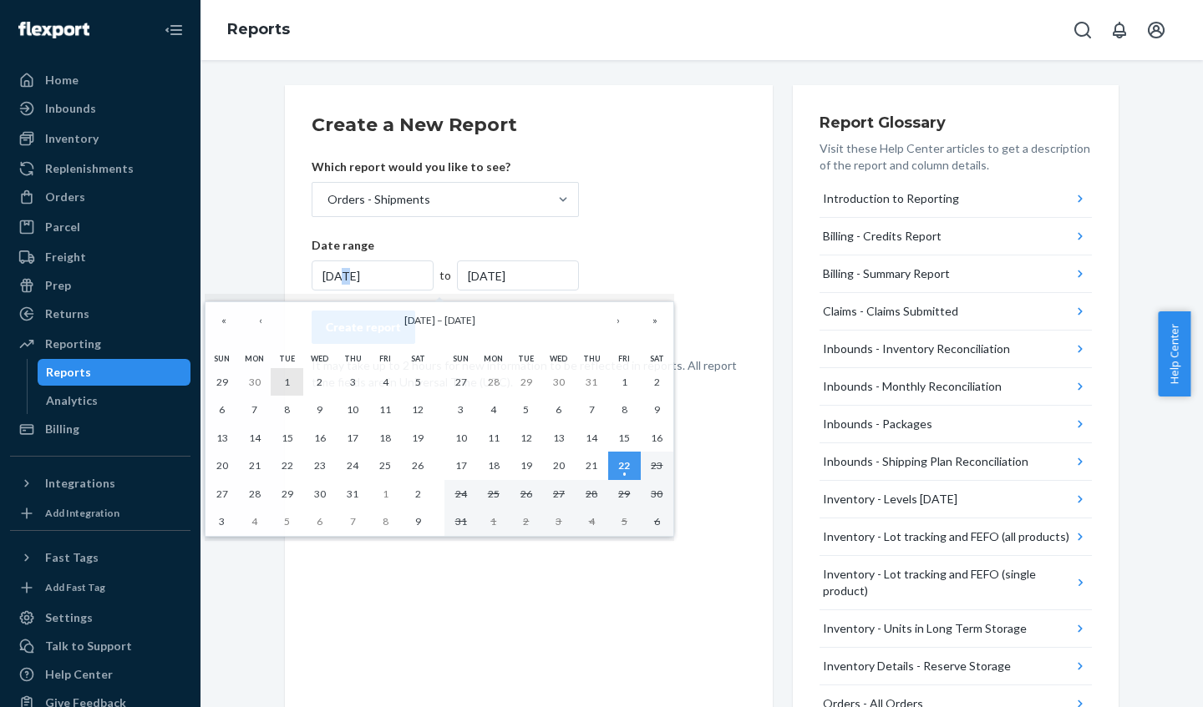
click at [289, 378] on abbr "1" at bounding box center [287, 382] width 6 height 13
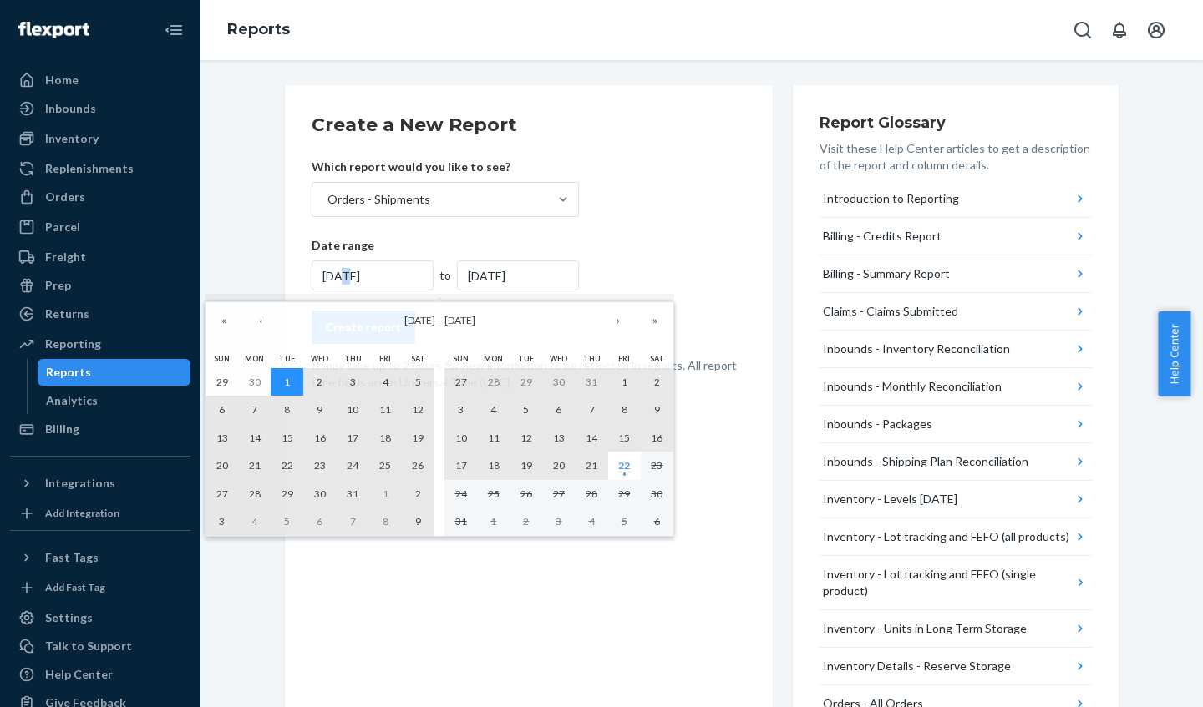
drag, startPoint x: 288, startPoint y: 377, endPoint x: 628, endPoint y: 474, distance: 353.4
click at [628, 474] on div "Sun Mon Tue Wed Thu Fri Sat 29 30 1 2 3 4 5 6 7 8 9 10 11 12 13 14 15 16 17 18 …" at bounding box center [439, 442] width 478 height 197
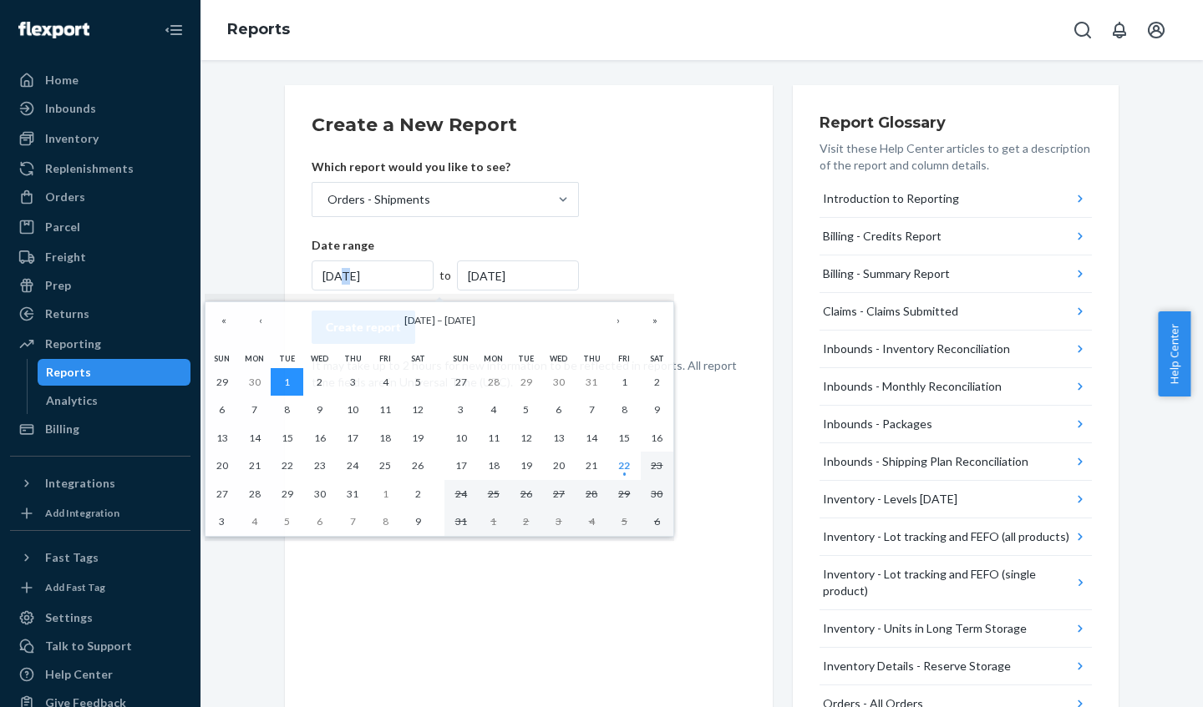
click at [290, 383] on abbr "1" at bounding box center [287, 382] width 6 height 13
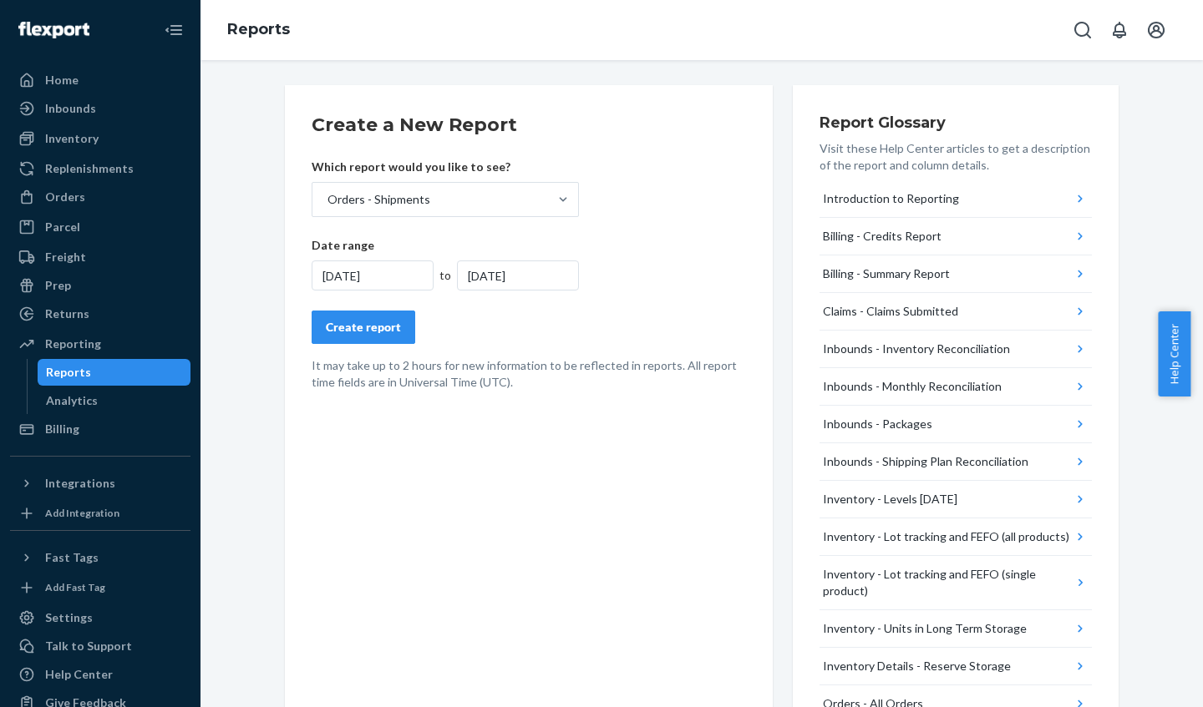
click at [476, 280] on div "7/1/2025" at bounding box center [518, 276] width 122 height 30
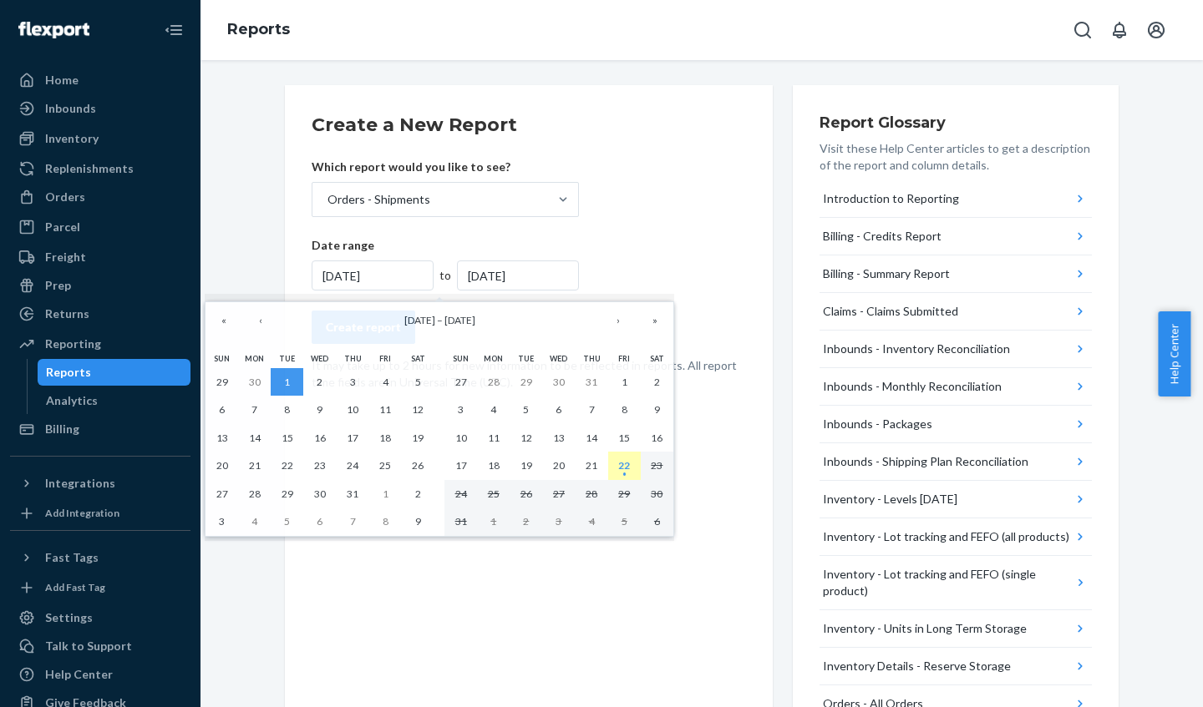
click at [631, 465] on button "22" at bounding box center [624, 466] width 33 height 28
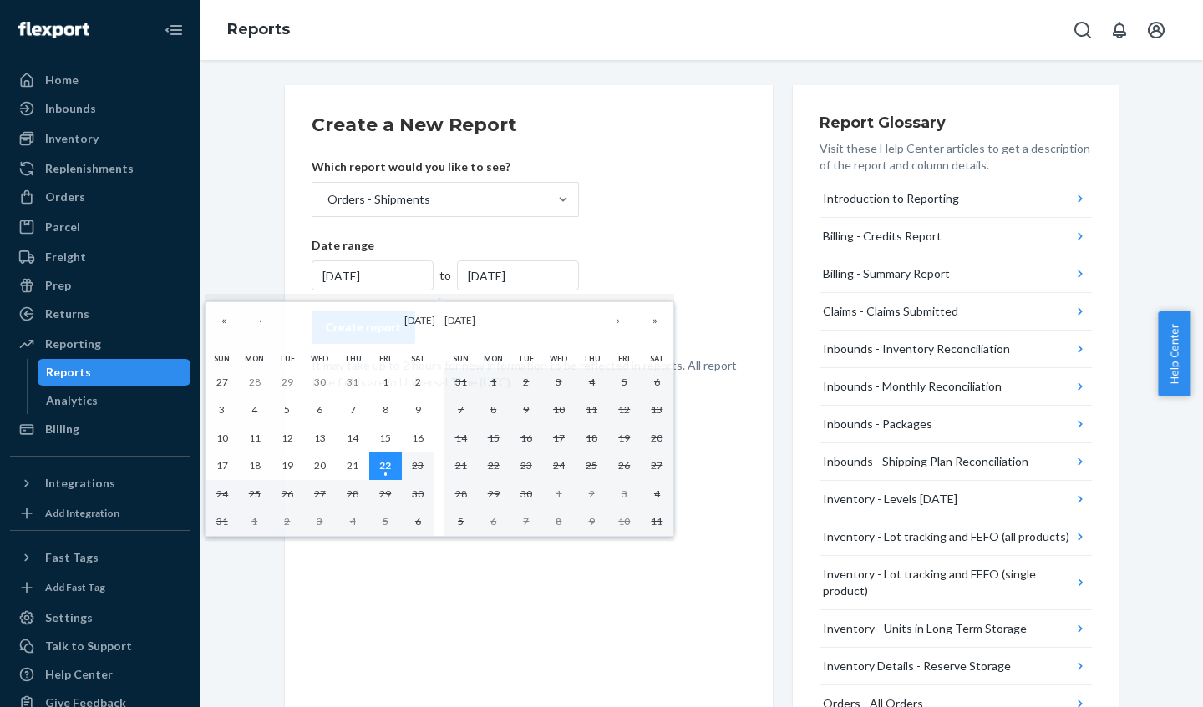
click at [393, 468] on button "22" at bounding box center [385, 466] width 33 height 28
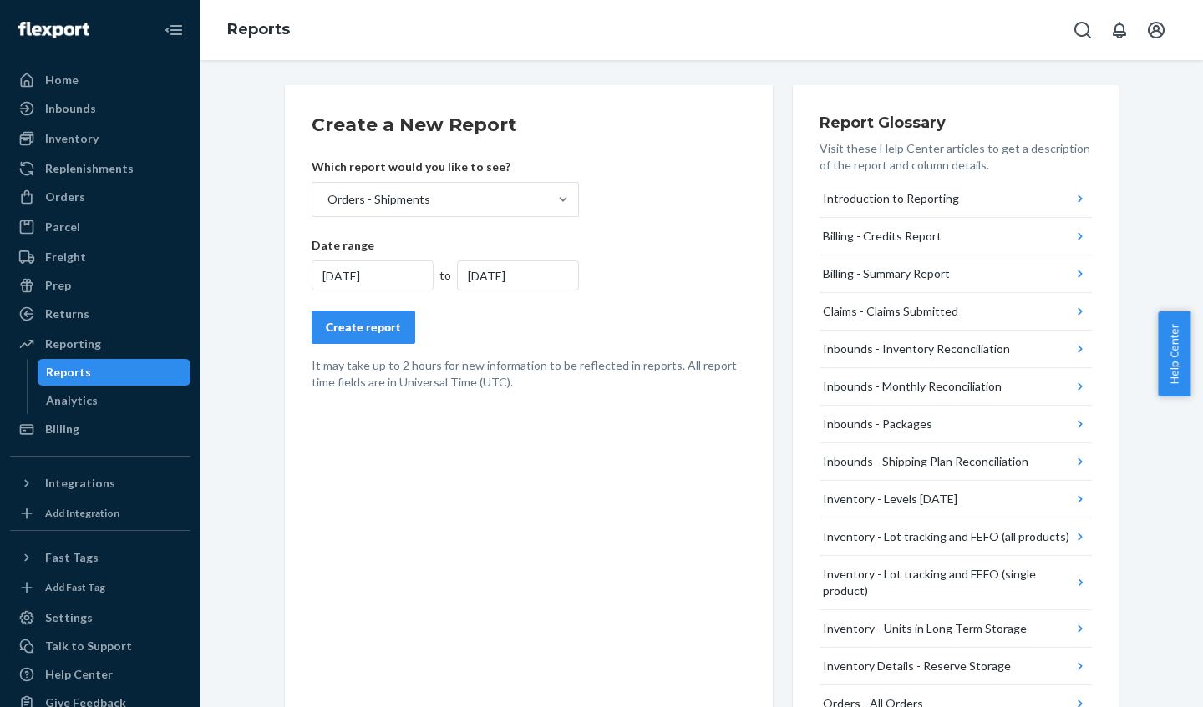
click at [328, 273] on div "8/22/2025" at bounding box center [373, 276] width 122 height 30
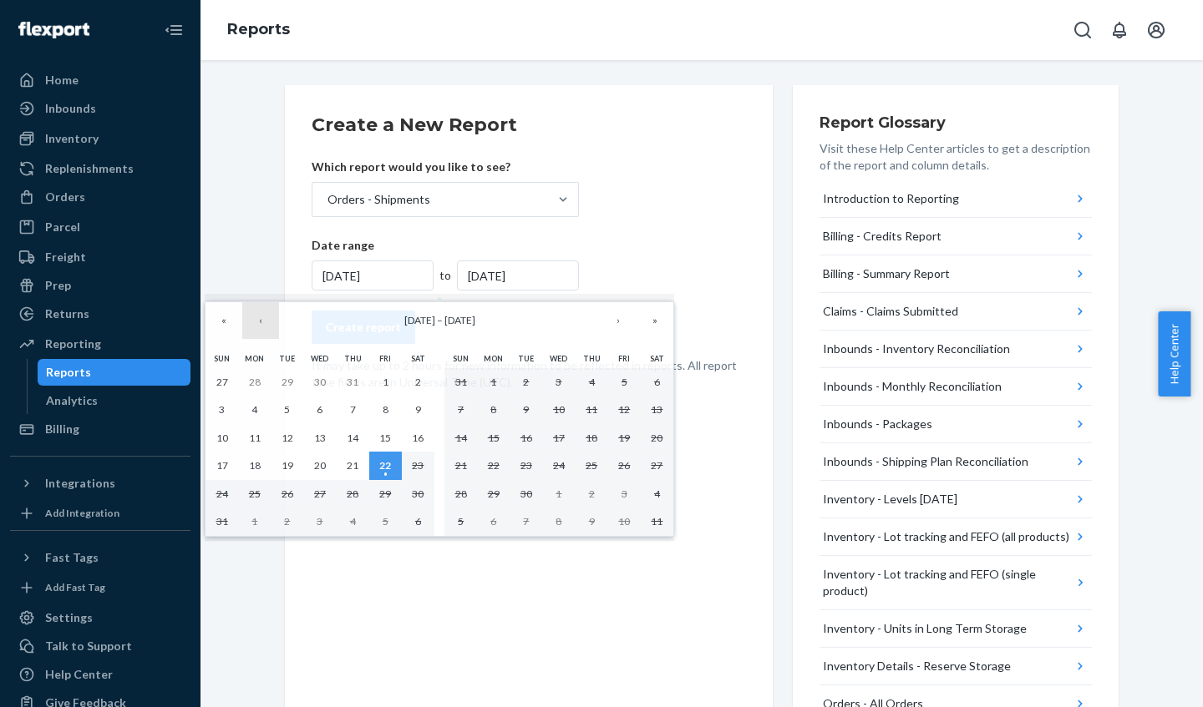
click at [264, 323] on button "‹" at bounding box center [260, 320] width 37 height 37
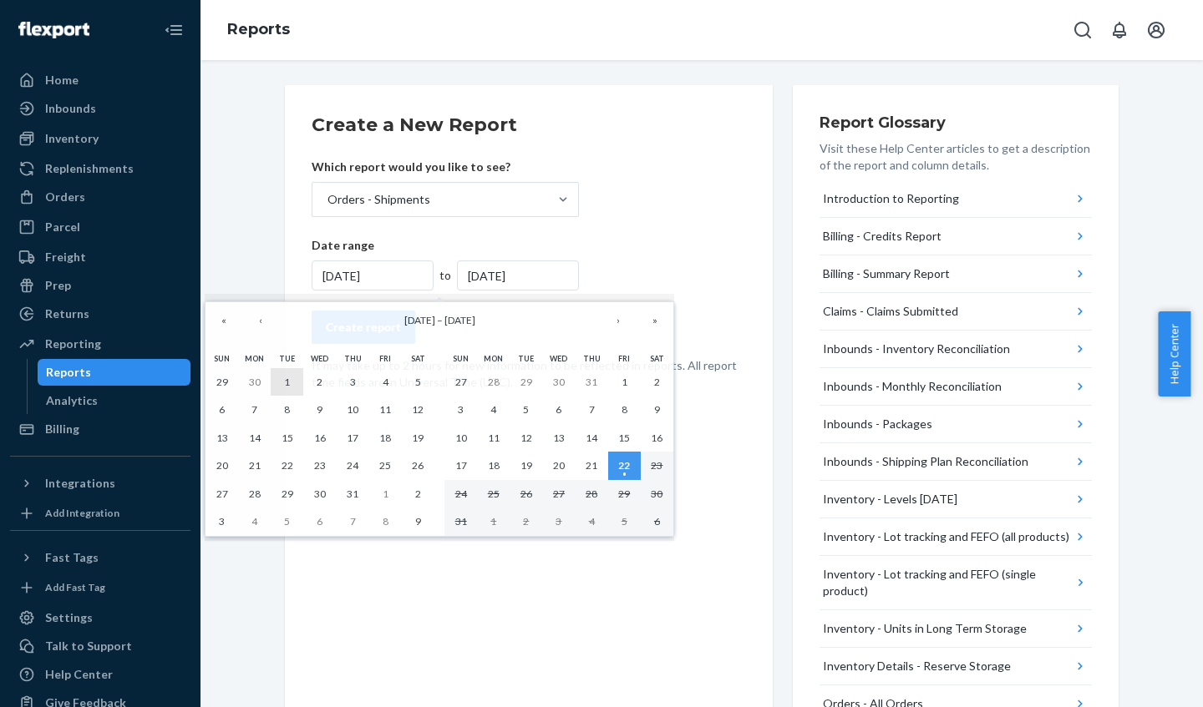
click at [283, 378] on button "1" at bounding box center [287, 382] width 33 height 28
click at [284, 378] on button "1" at bounding box center [287, 382] width 33 height 28
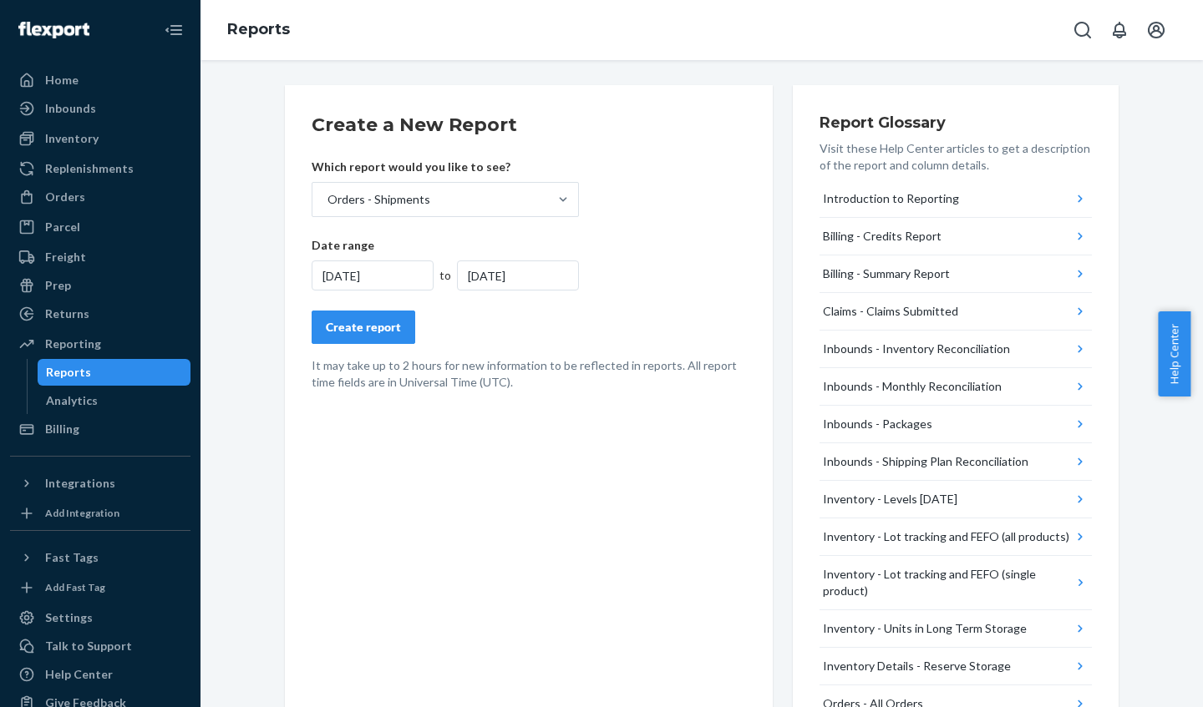
click at [496, 277] on div "7/1/2025" at bounding box center [518, 276] width 122 height 30
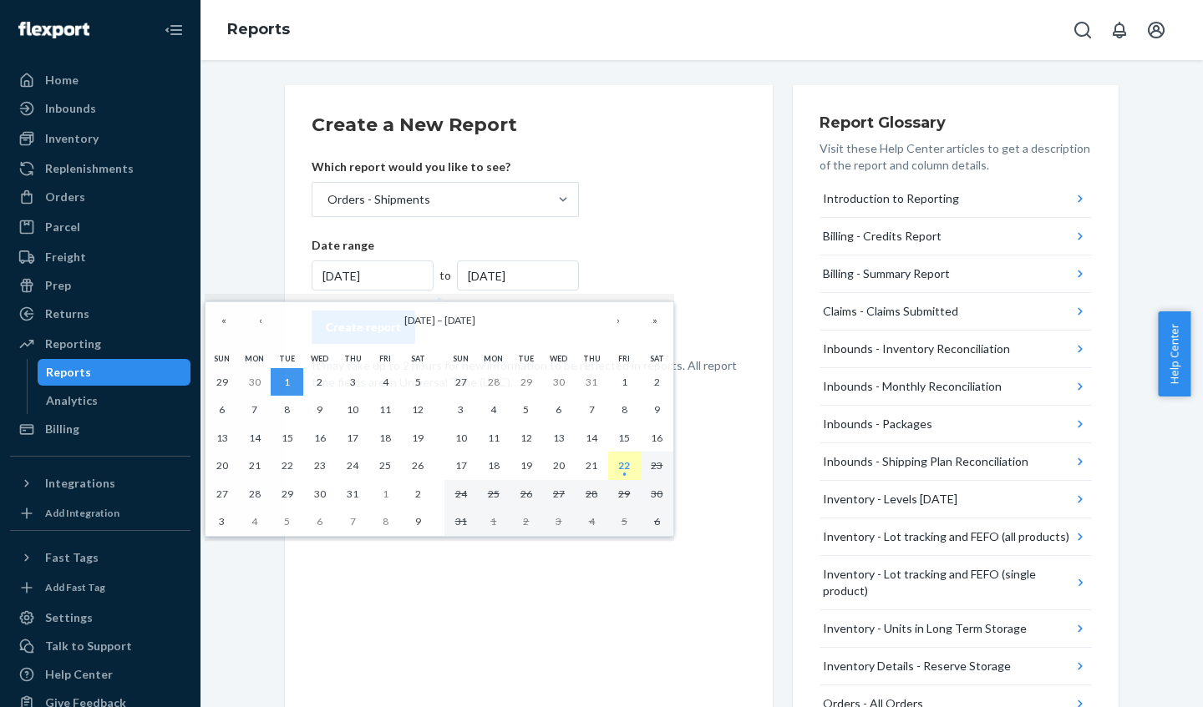
click at [631, 466] on button "22" at bounding box center [624, 466] width 33 height 28
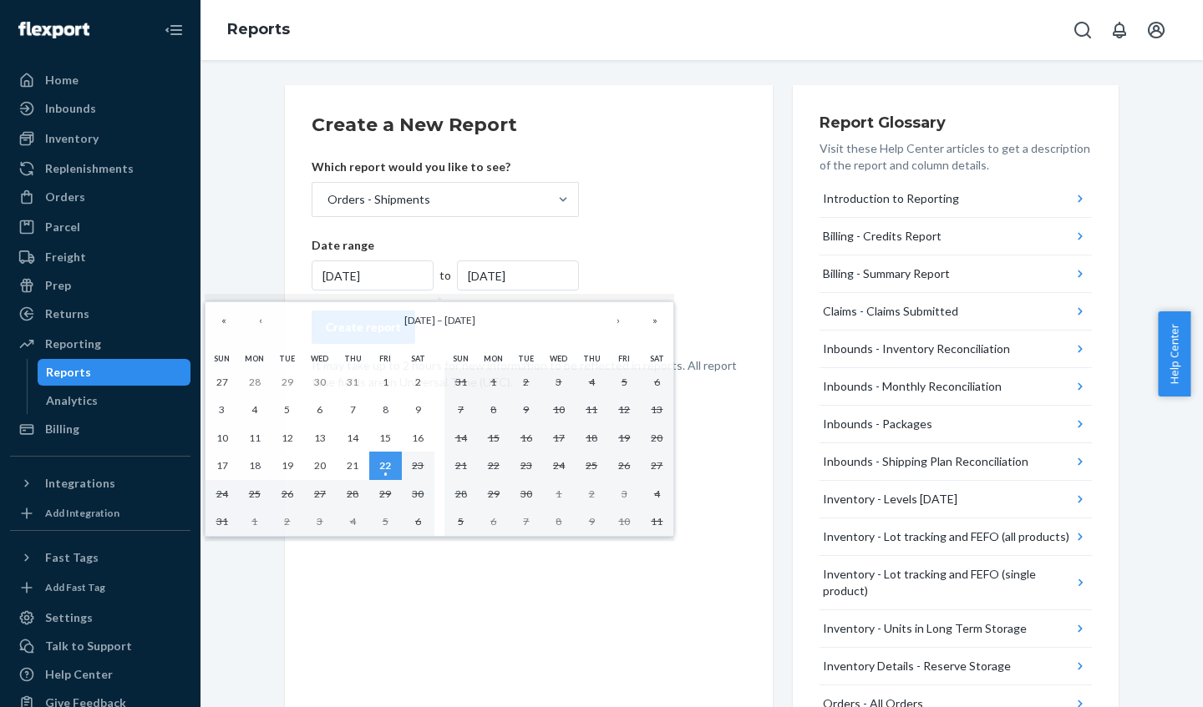
click at [645, 605] on div "Create a New Report Which report would you like to see? Orders - Shipments Date…" at bounding box center [529, 686] width 488 height 1203
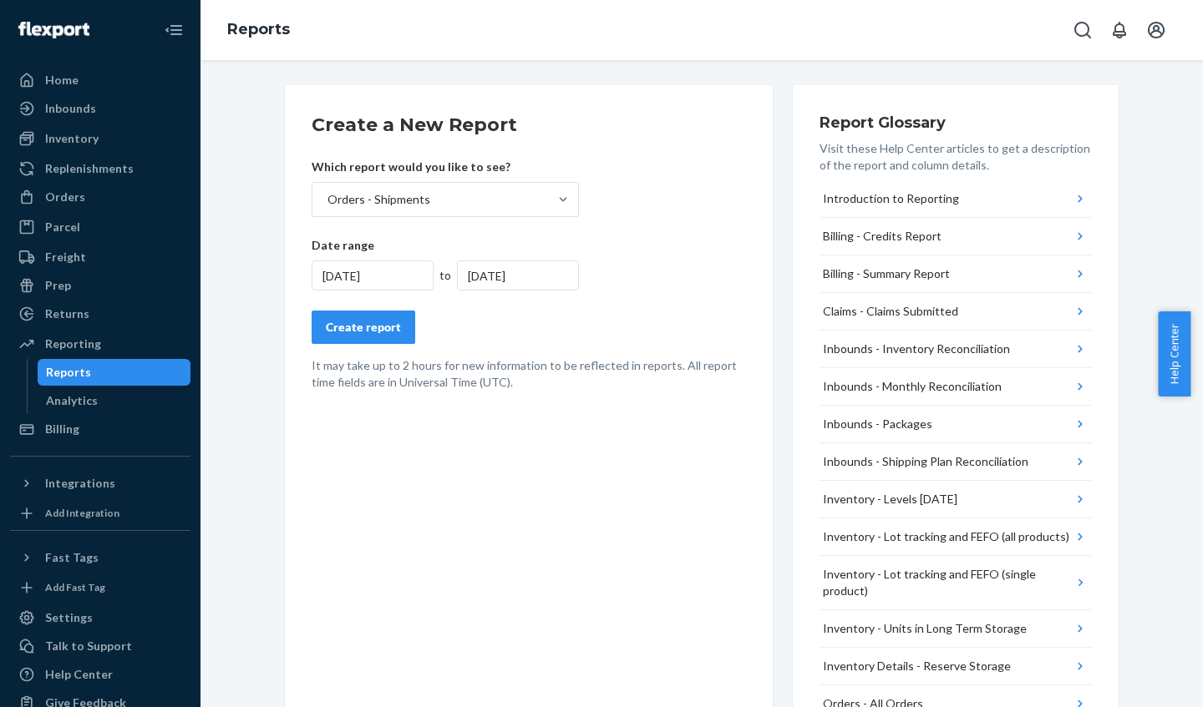
click at [469, 272] on div "7/1/2025" at bounding box center [518, 276] width 122 height 30
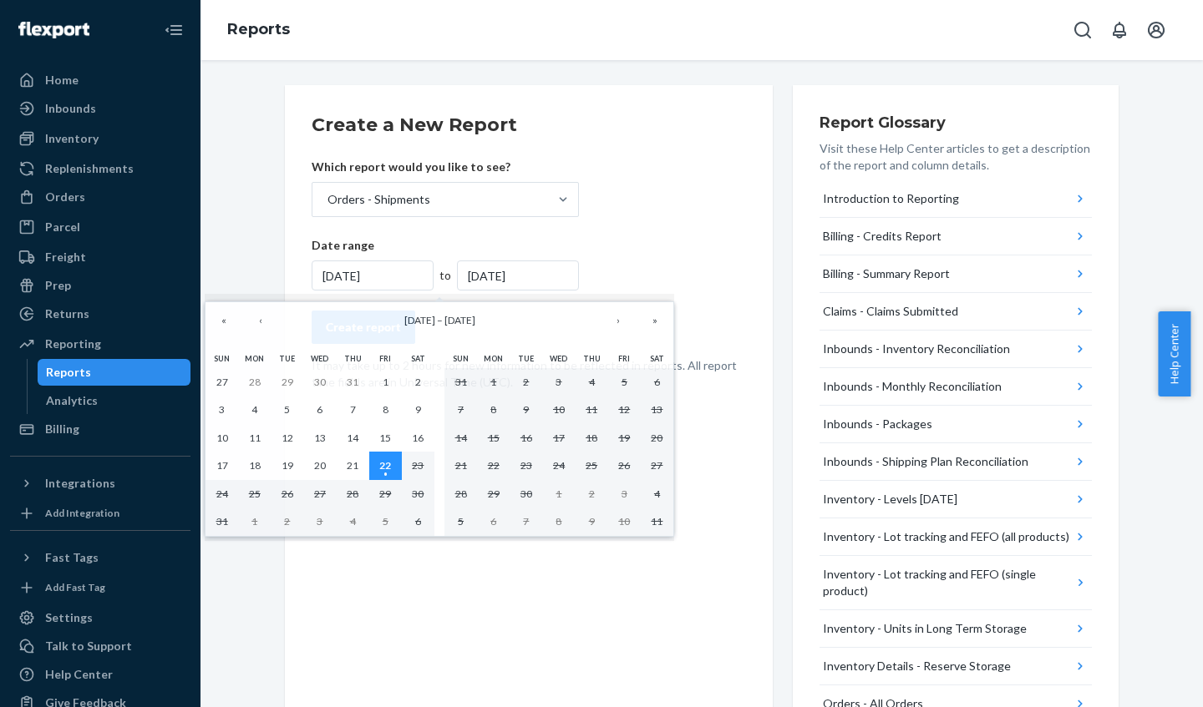
click at [382, 463] on abbr "22" at bounding box center [385, 465] width 12 height 13
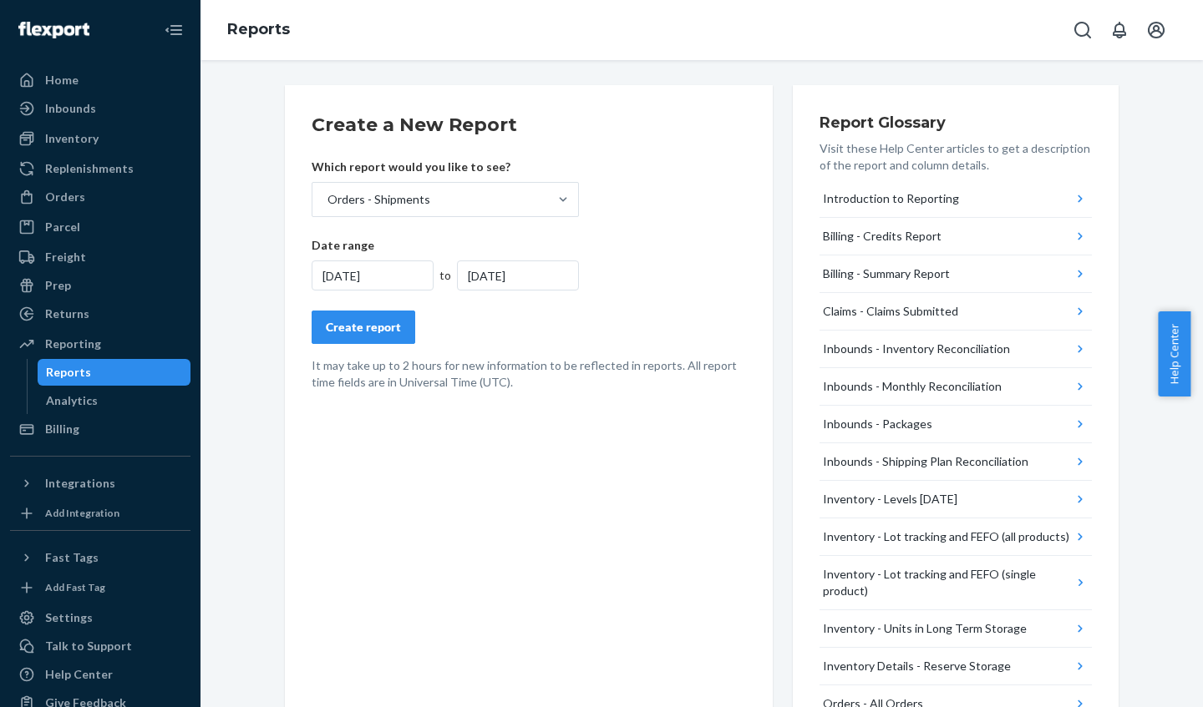
click at [350, 324] on div "Create report" at bounding box center [363, 327] width 75 height 17
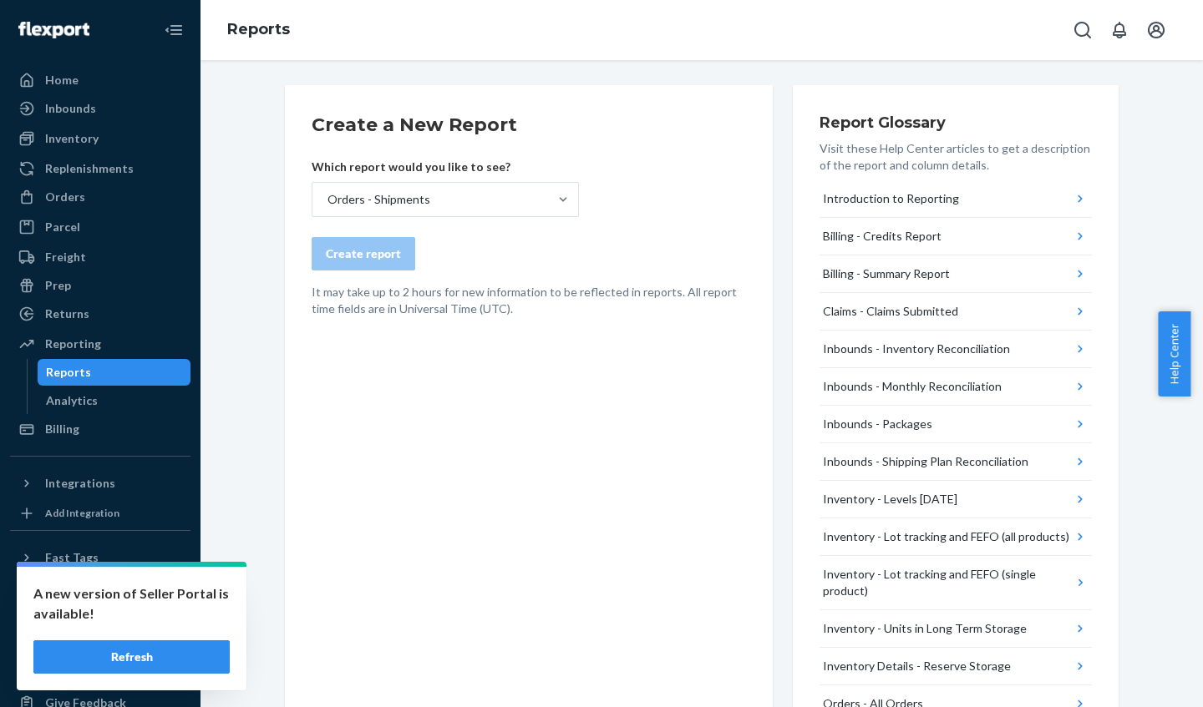
click at [139, 648] on button "Refresh" at bounding box center [131, 657] width 196 height 33
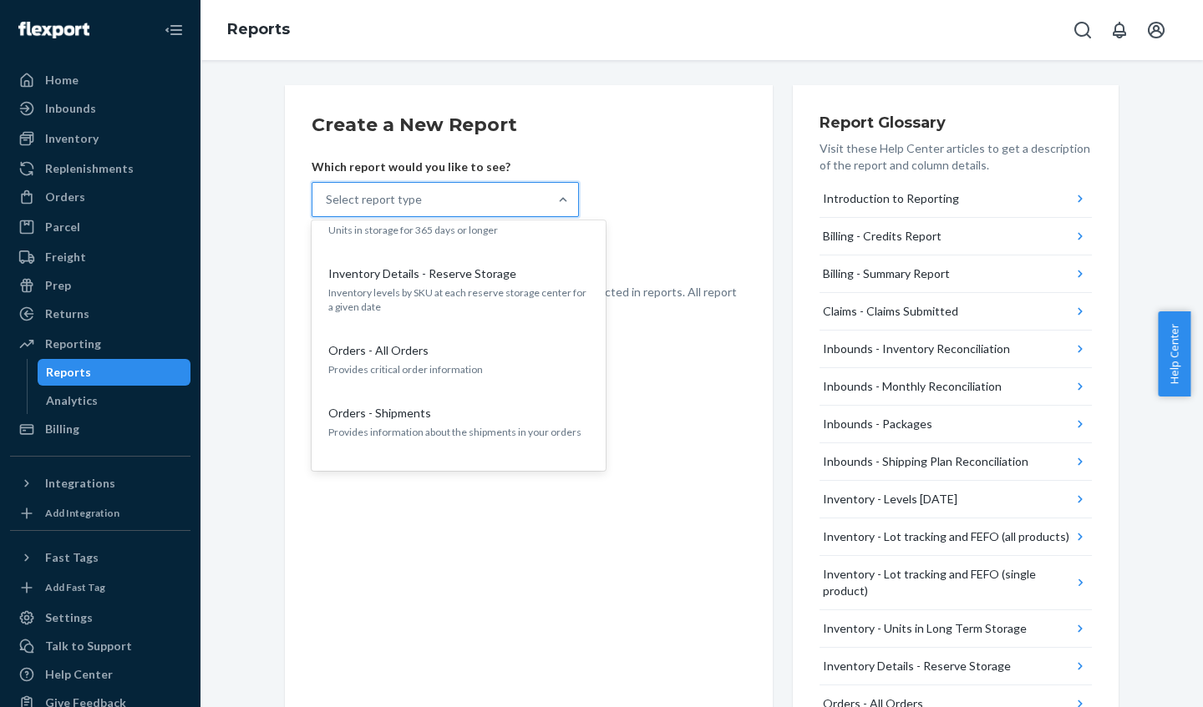
scroll to position [707, 0]
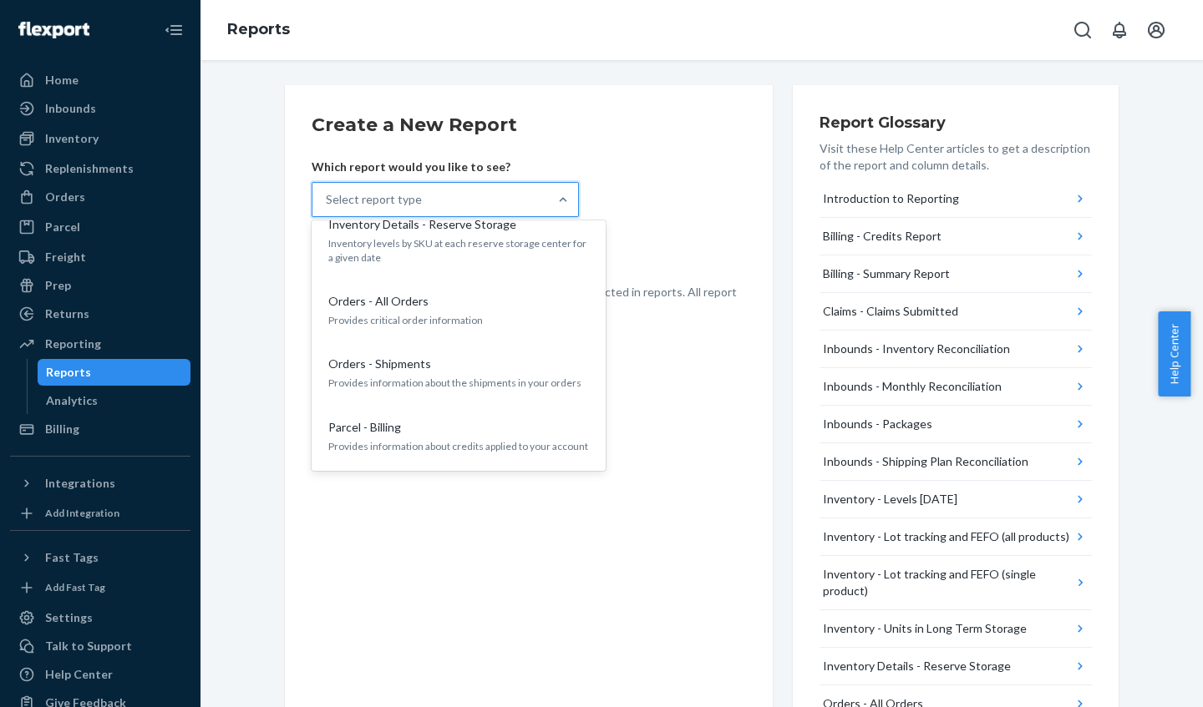
click at [529, 376] on p "Provides information about the shipments in your orders" at bounding box center [458, 383] width 261 height 14
click at [327, 208] on input "option Orders - Shipments focused, 13 of 25. 25 results available. Use Up and D…" at bounding box center [327, 199] width 2 height 17
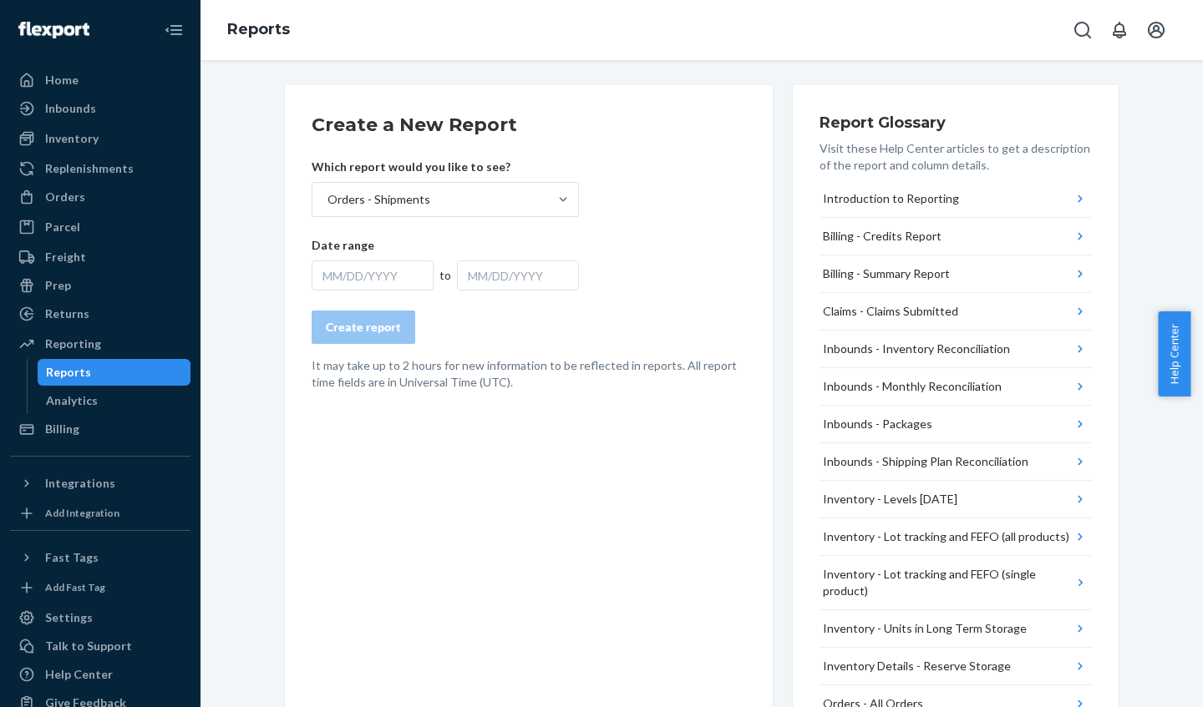
click at [367, 270] on div "MM/DD/YYYY" at bounding box center [373, 276] width 122 height 30
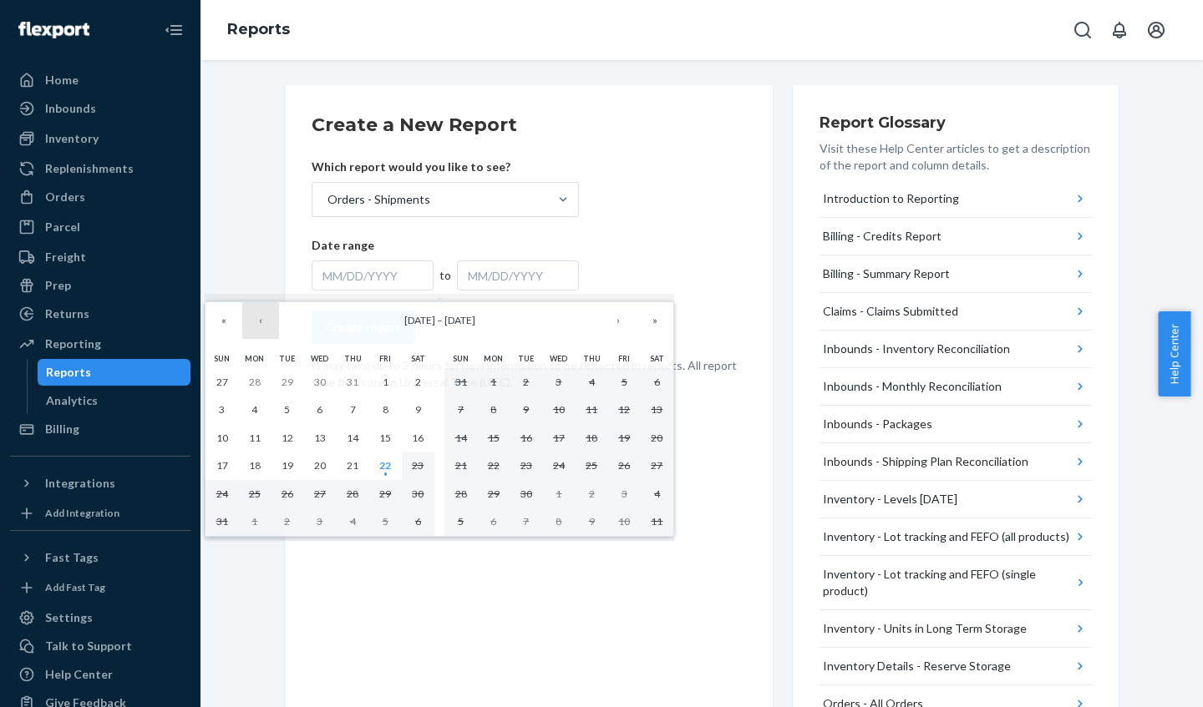
click at [259, 321] on button "‹" at bounding box center [260, 320] width 37 height 37
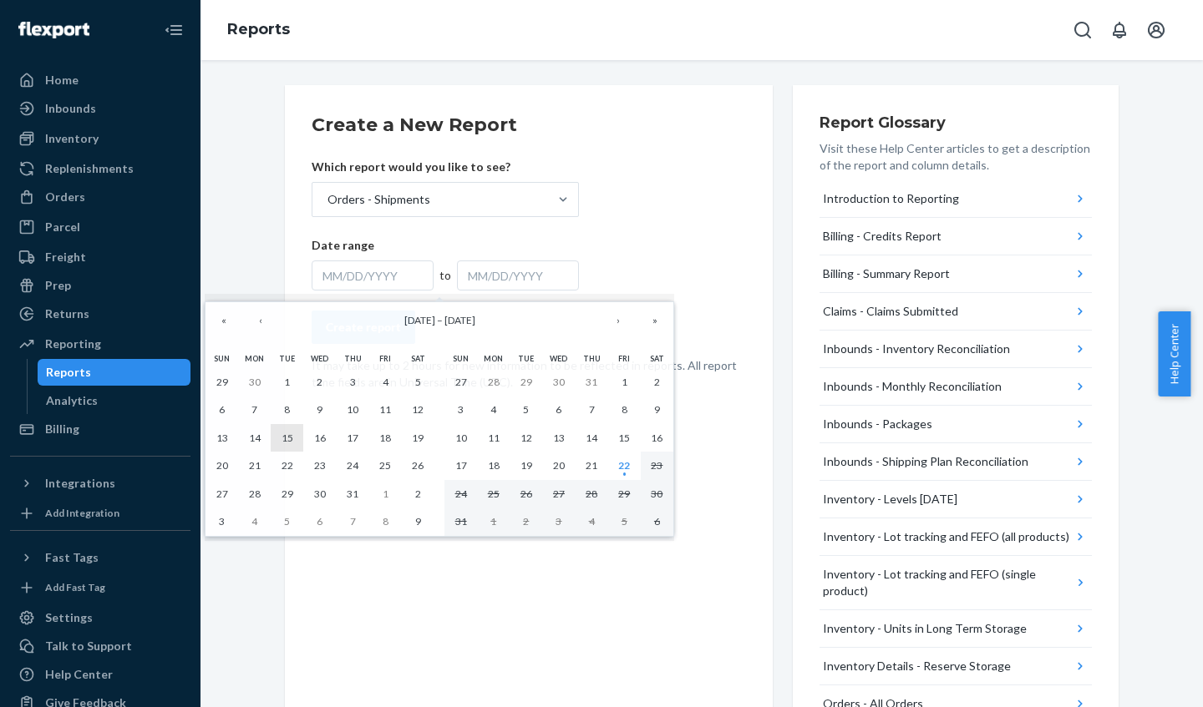
click at [285, 436] on abbr "15" at bounding box center [287, 438] width 12 height 13
click at [288, 434] on abbr "15" at bounding box center [287, 438] width 12 height 13
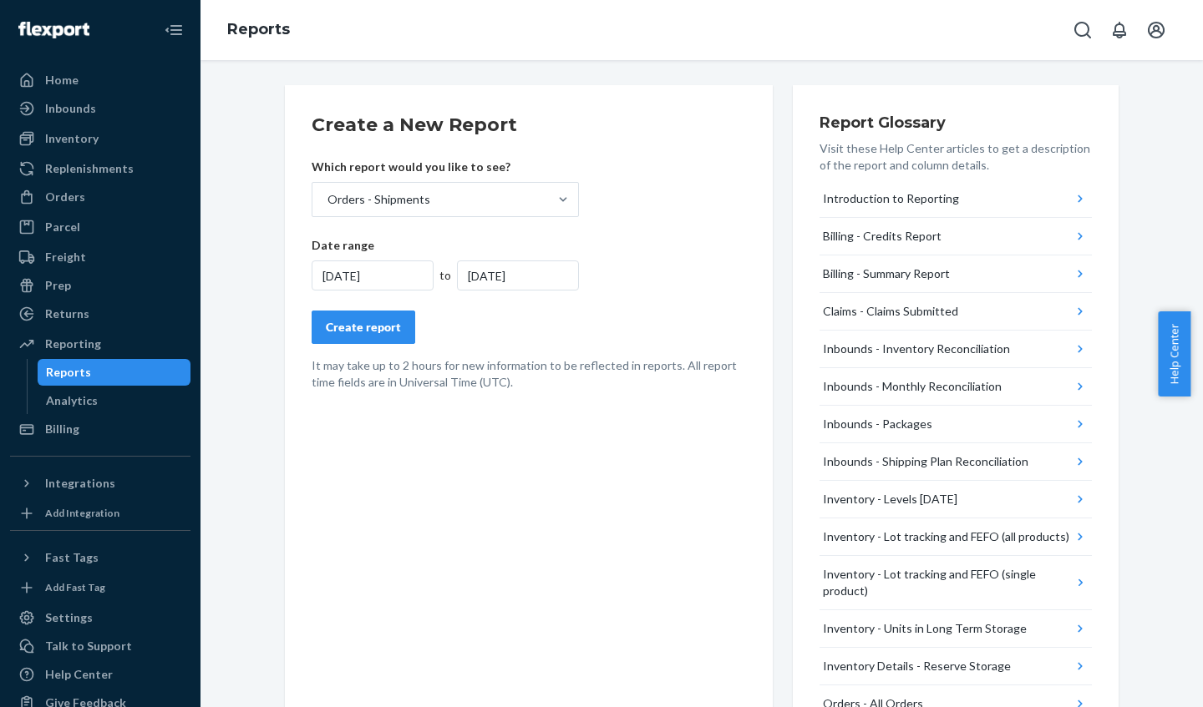
click at [528, 278] on div "[DATE]" at bounding box center [518, 276] width 122 height 30
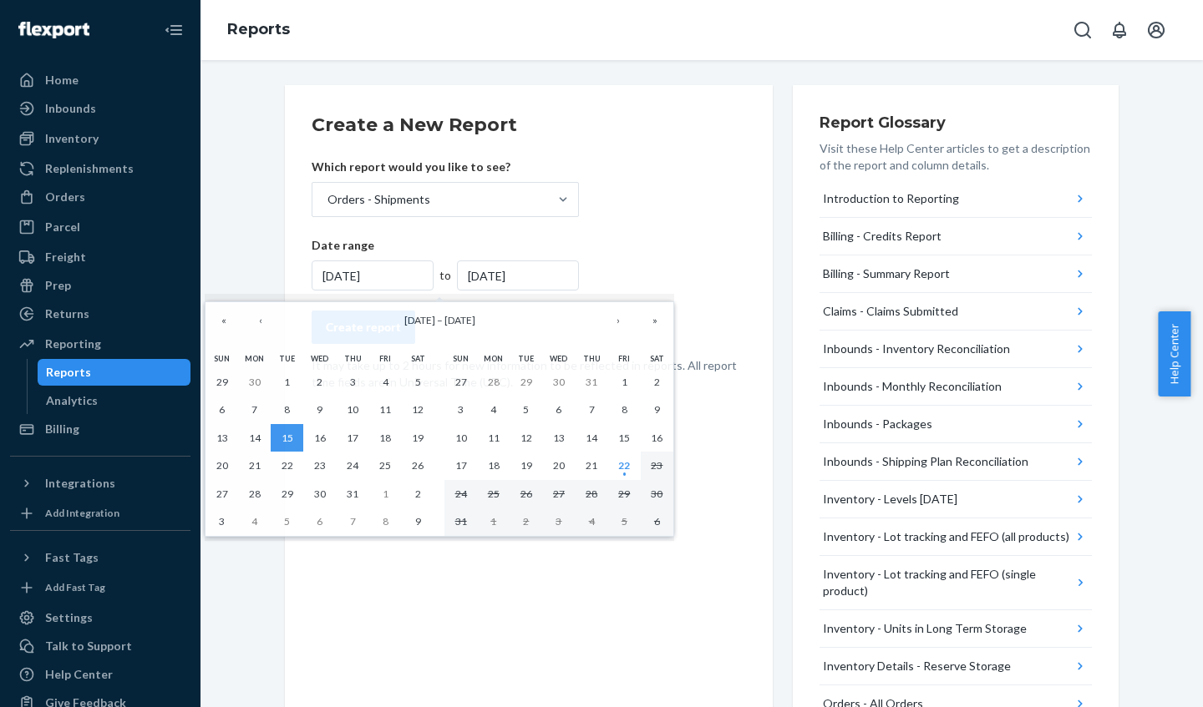
click at [490, 270] on div "[DATE]" at bounding box center [518, 276] width 122 height 30
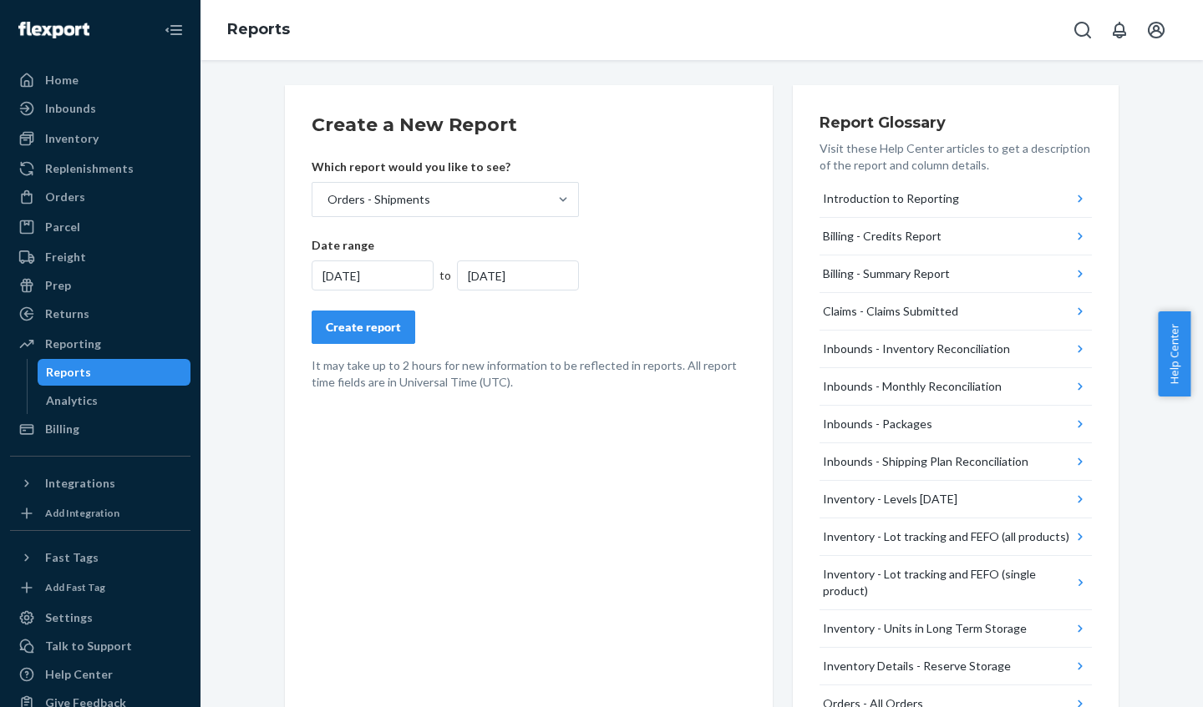
click at [468, 271] on div "7/15/2025" at bounding box center [518, 276] width 122 height 30
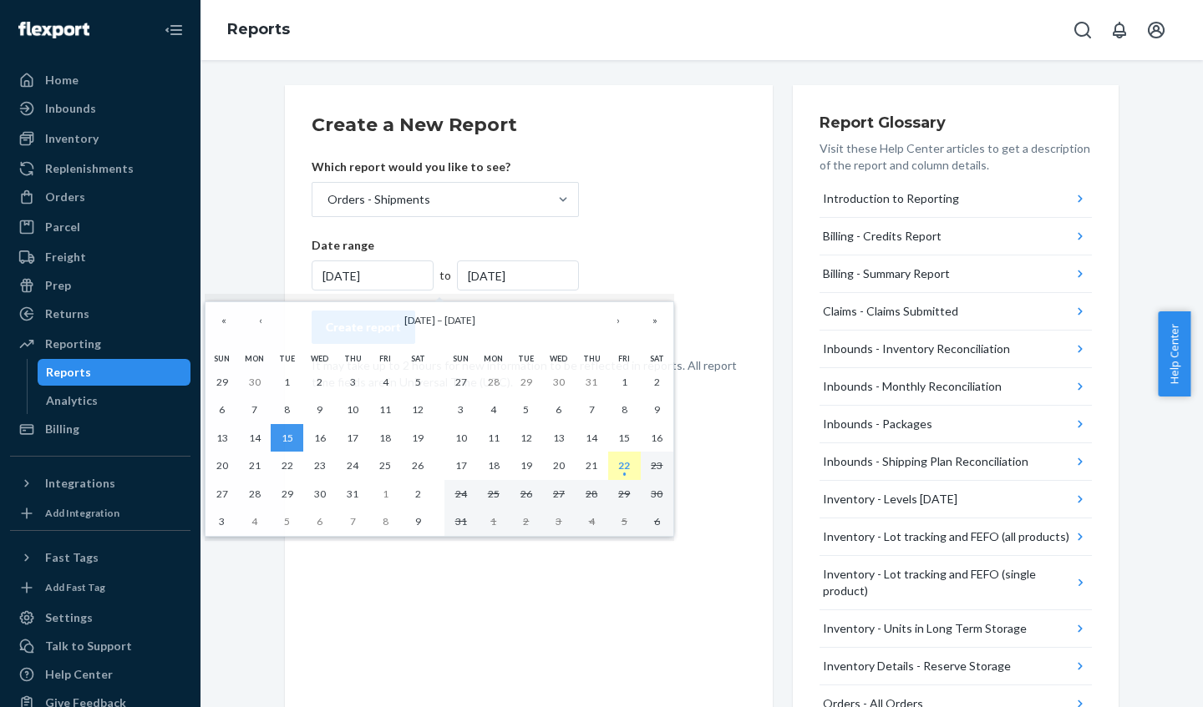
click at [626, 467] on abbr "22" at bounding box center [624, 465] width 12 height 13
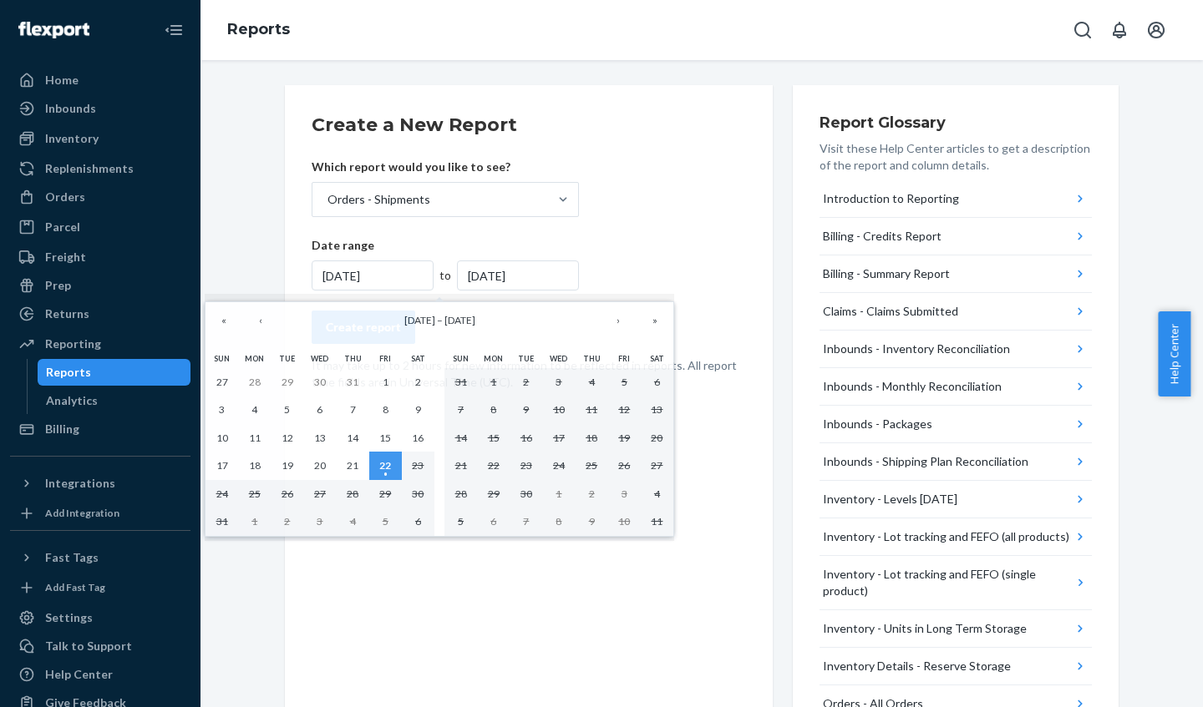
click at [524, 268] on div "7/15/2025" at bounding box center [518, 276] width 122 height 30
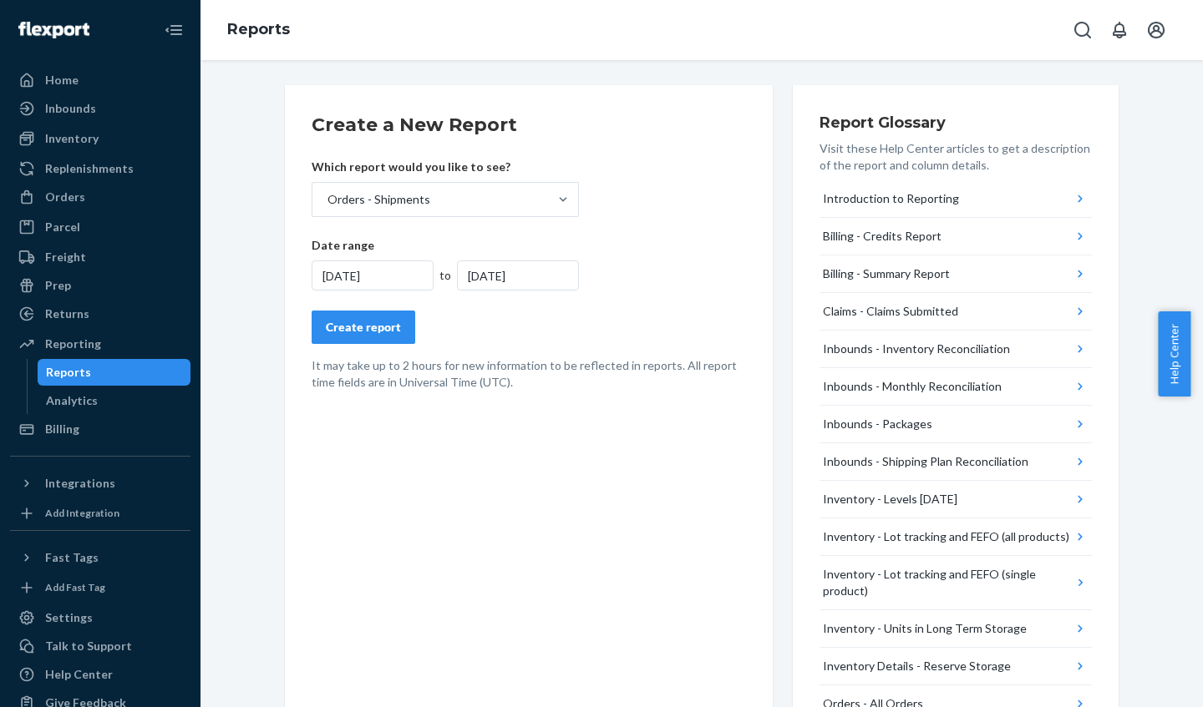
click at [514, 276] on div "7/15/2025" at bounding box center [518, 276] width 122 height 30
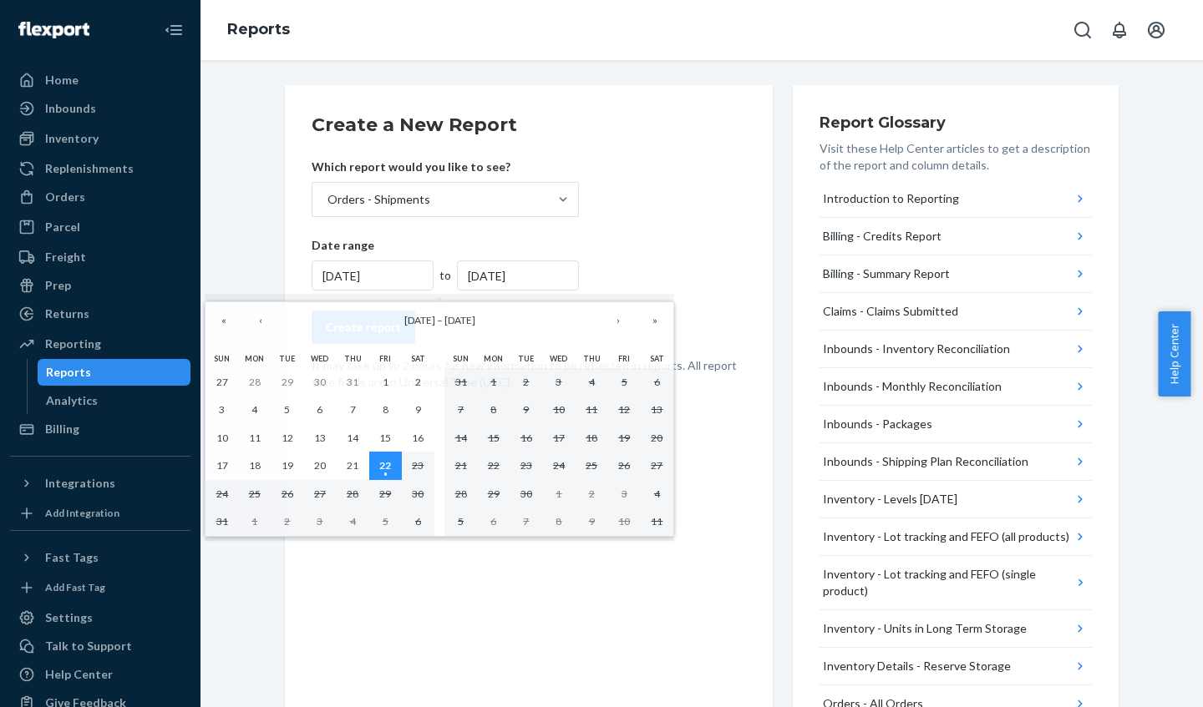
click at [386, 464] on abbr "22" at bounding box center [385, 465] width 12 height 13
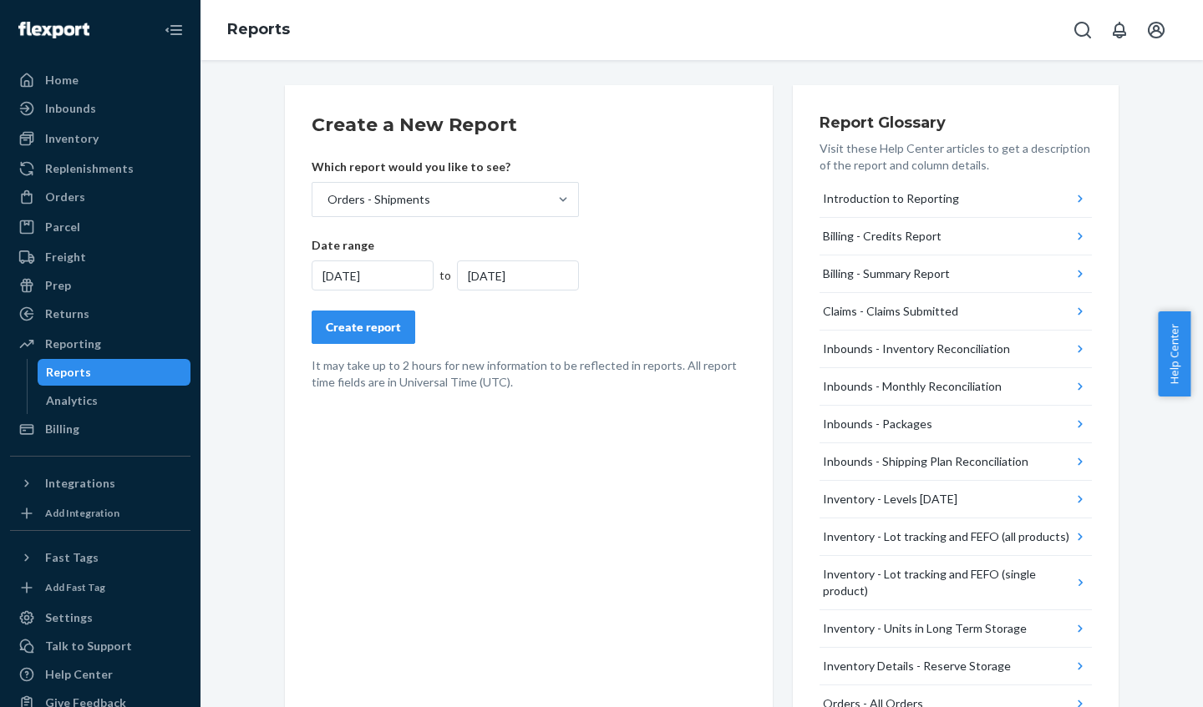
click at [494, 511] on div "Create a New Report Which report would you like to see? Orders - Shipments Date…" at bounding box center [529, 686] width 488 height 1203
click at [321, 276] on div "8/22/2025" at bounding box center [373, 276] width 122 height 30
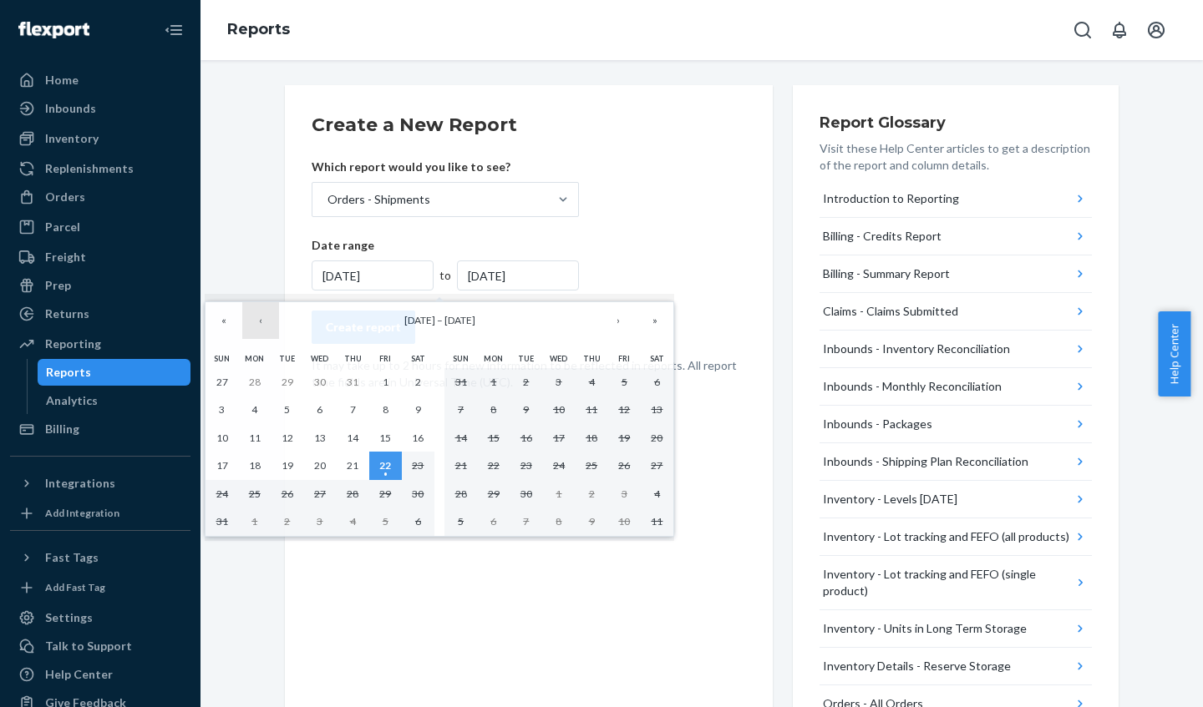
click at [264, 321] on button "‹" at bounding box center [260, 320] width 37 height 37
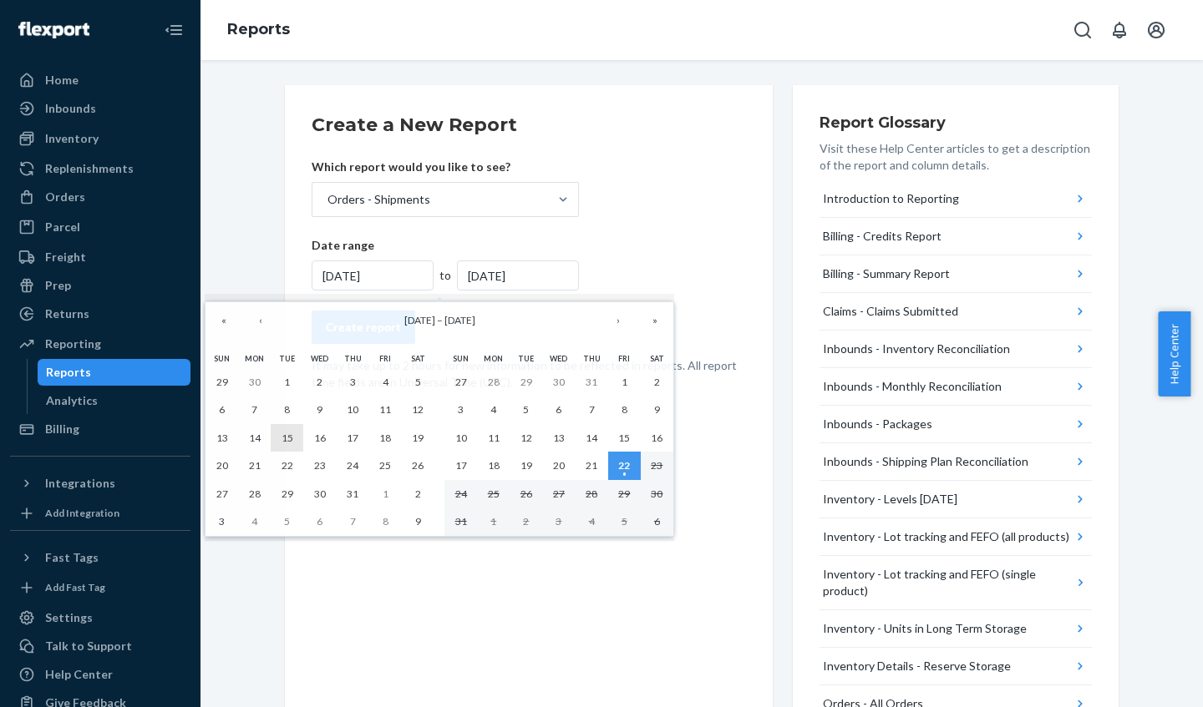
click at [287, 437] on abbr "15" at bounding box center [287, 438] width 12 height 13
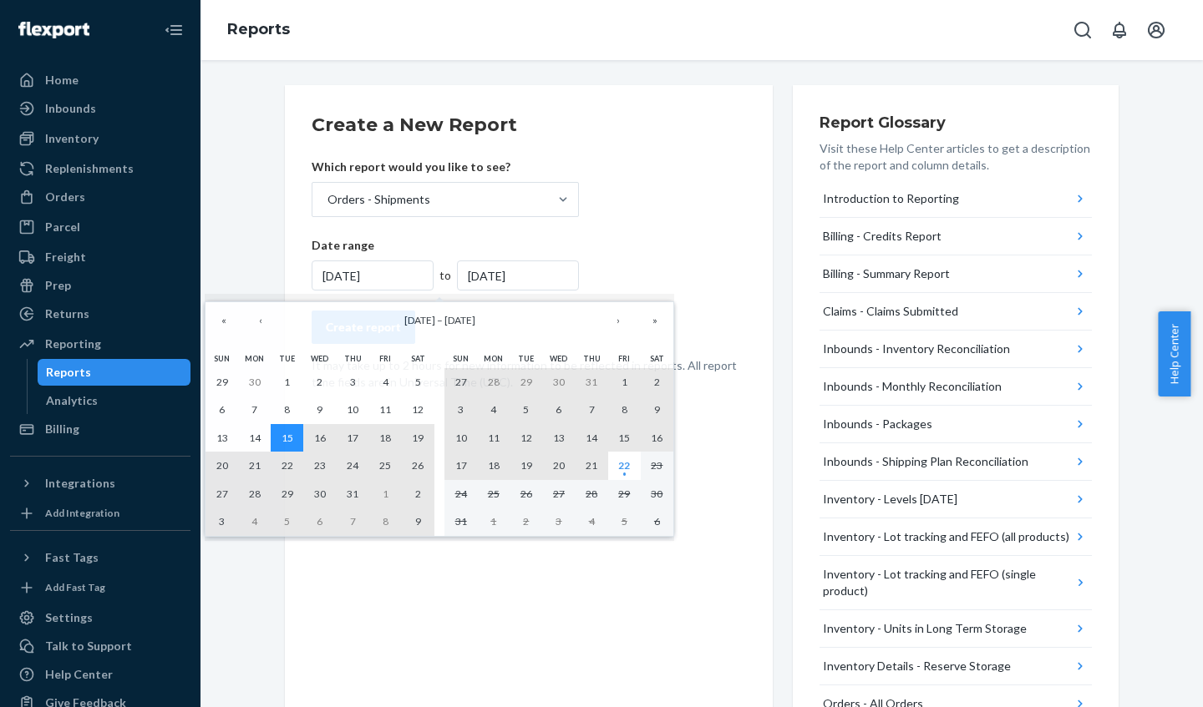
drag, startPoint x: 285, startPoint y: 436, endPoint x: 626, endPoint y: 470, distance: 342.5
click at [626, 470] on div "Sun Mon Tue Wed Thu Fri Sat 29 30 1 2 3 4 5 6 7 8 9 10 11 12 13 14 15 16 17 18 …" at bounding box center [439, 442] width 478 height 197
click at [626, 470] on abbr "22" at bounding box center [624, 465] width 12 height 13
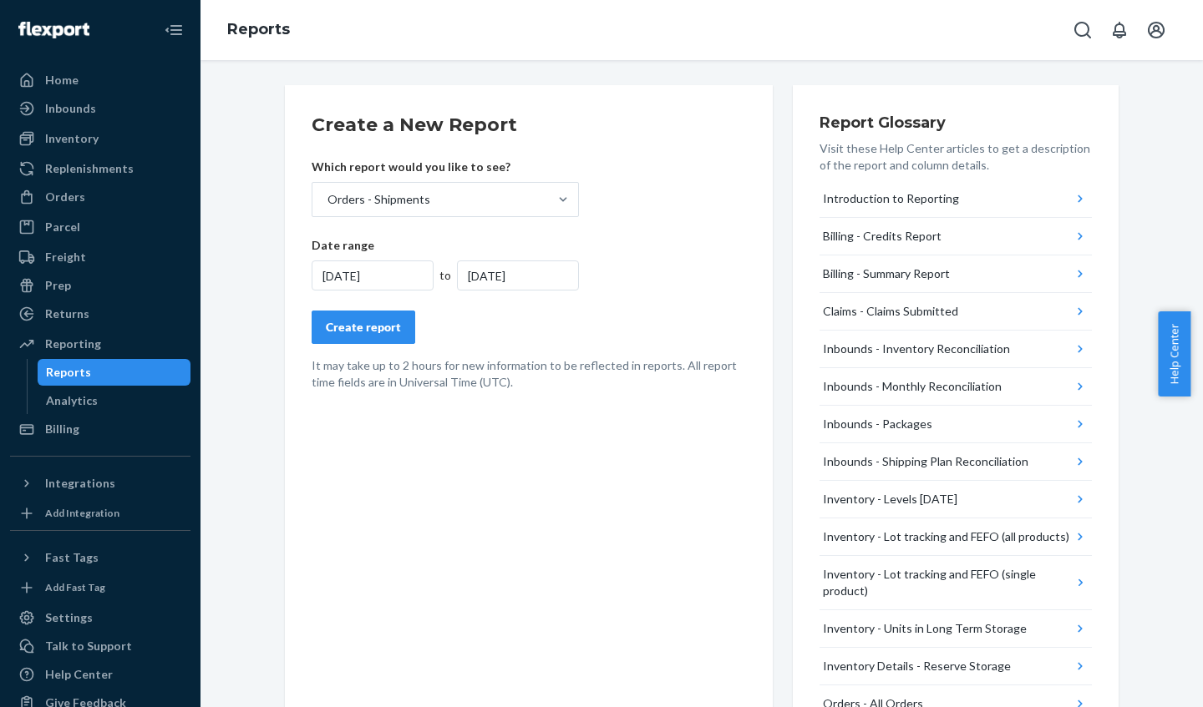
click at [361, 321] on div "Create report" at bounding box center [363, 327] width 75 height 17
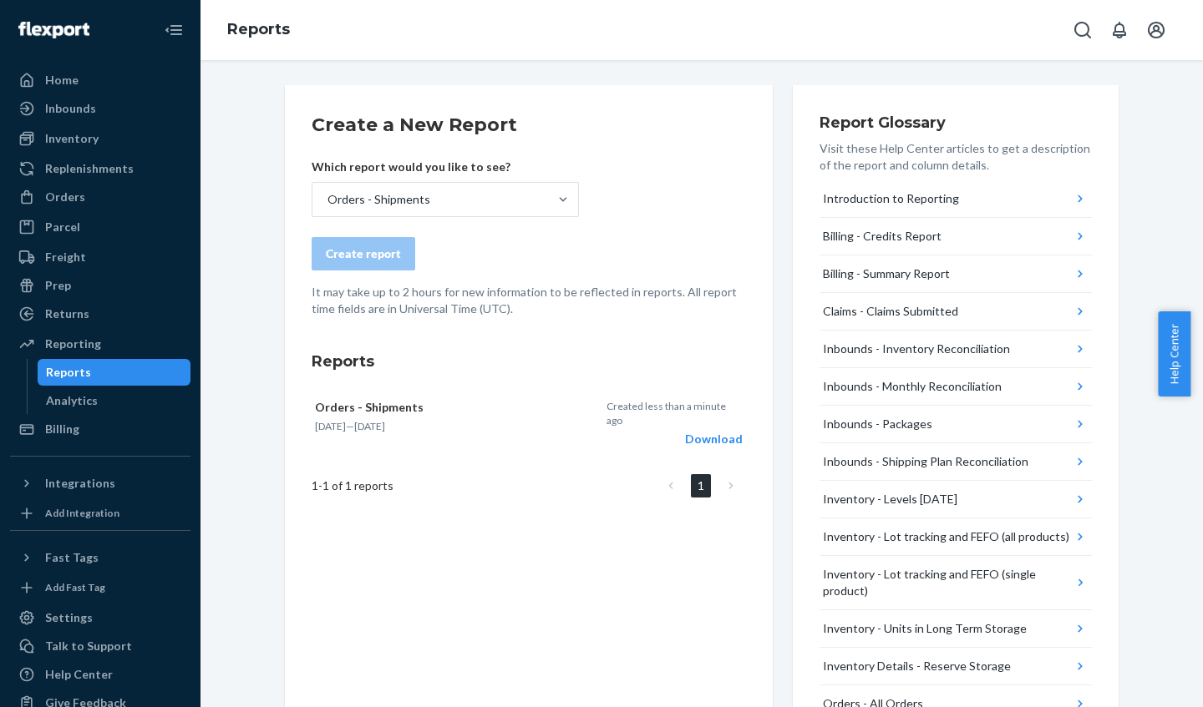
click at [716, 431] on div "Download" at bounding box center [674, 439] width 136 height 17
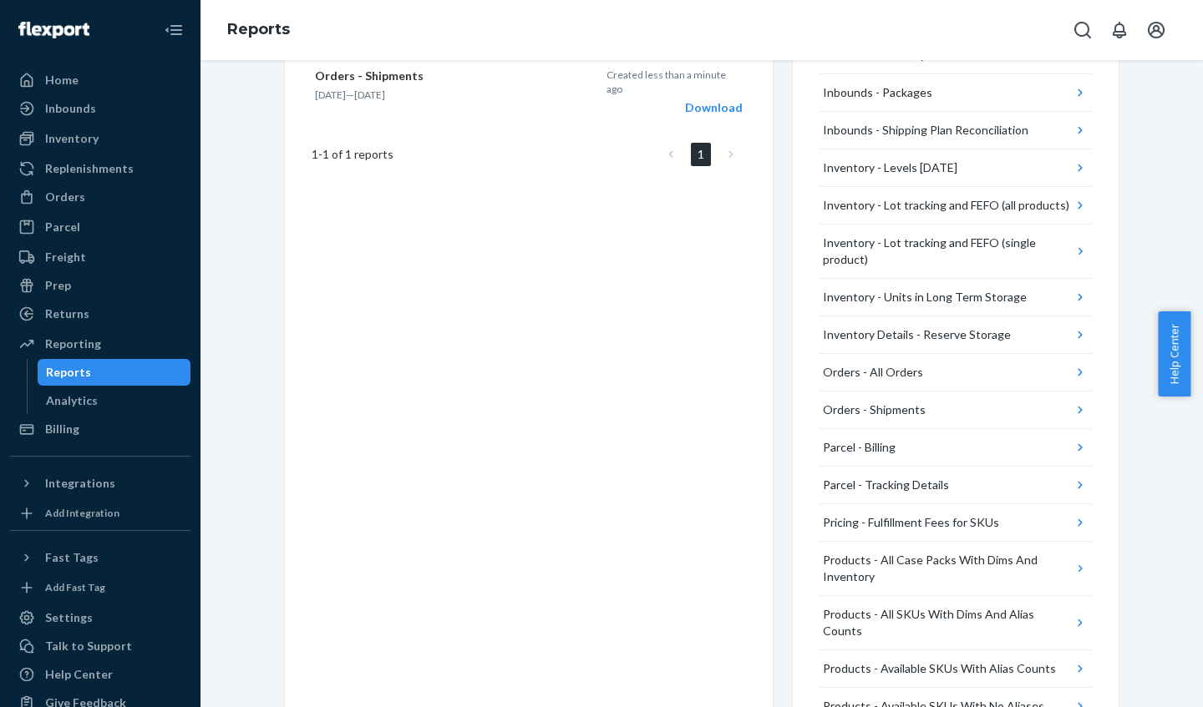
scroll to position [334, 0]
click at [1021, 477] on button "Parcel - Tracking Details" at bounding box center [955, 483] width 272 height 38
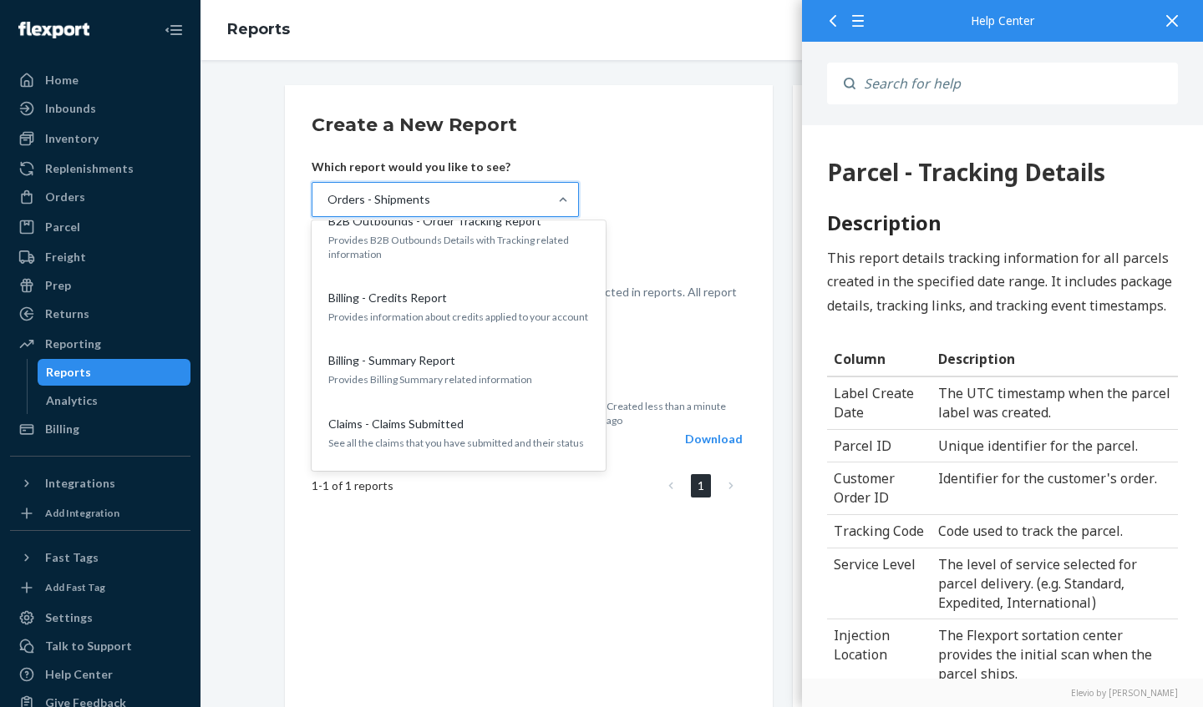
scroll to position [0, 0]
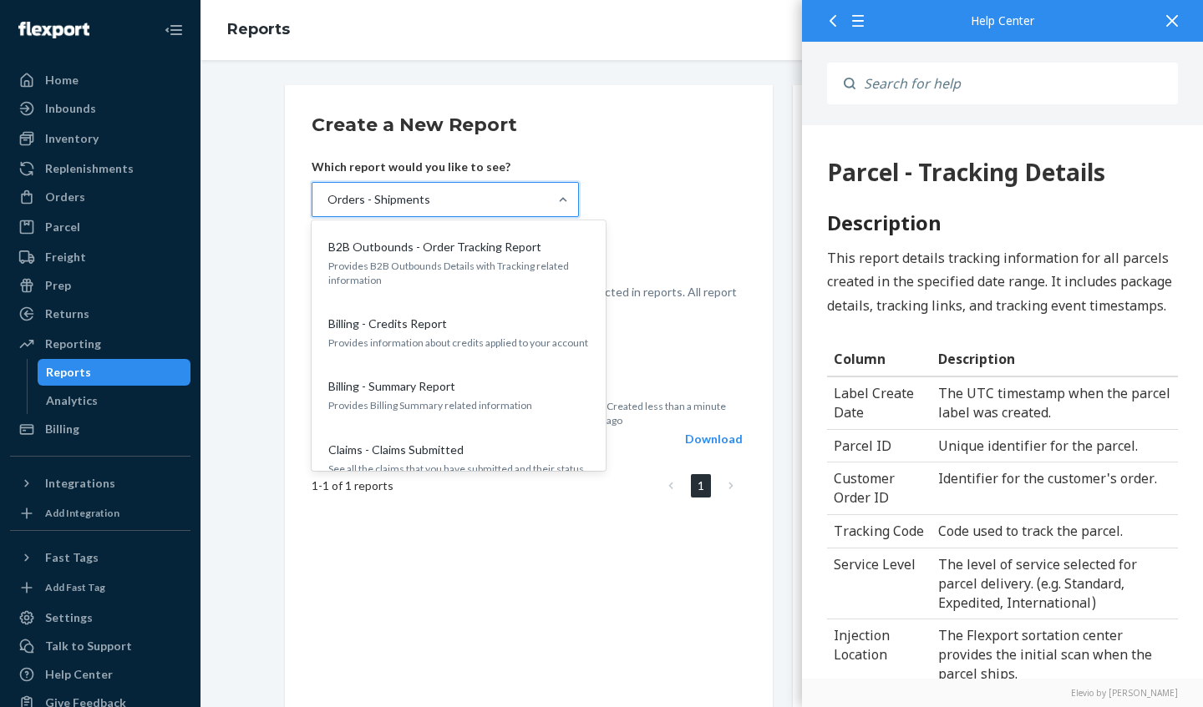
click at [515, 248] on p "B2B Outbounds - Order Tracking Report" at bounding box center [434, 247] width 213 height 17
click at [327, 208] on input "option Orders - Shipments, selected. option B2B Outbounds - Order Tracking Repo…" at bounding box center [327, 199] width 2 height 17
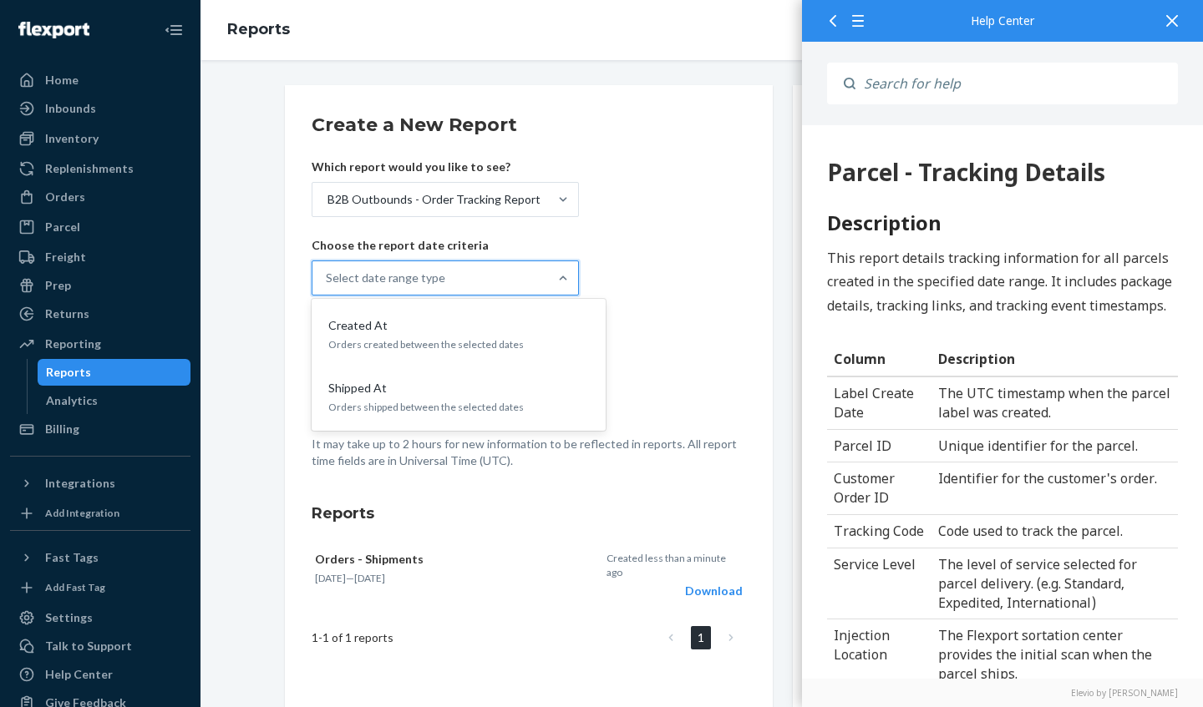
click at [534, 327] on div "Created At" at bounding box center [455, 325] width 267 height 17
click at [327, 286] on input "option Created At focused, 1 of 2. 2 results available. Use Up and Down to choo…" at bounding box center [327, 278] width 2 height 17
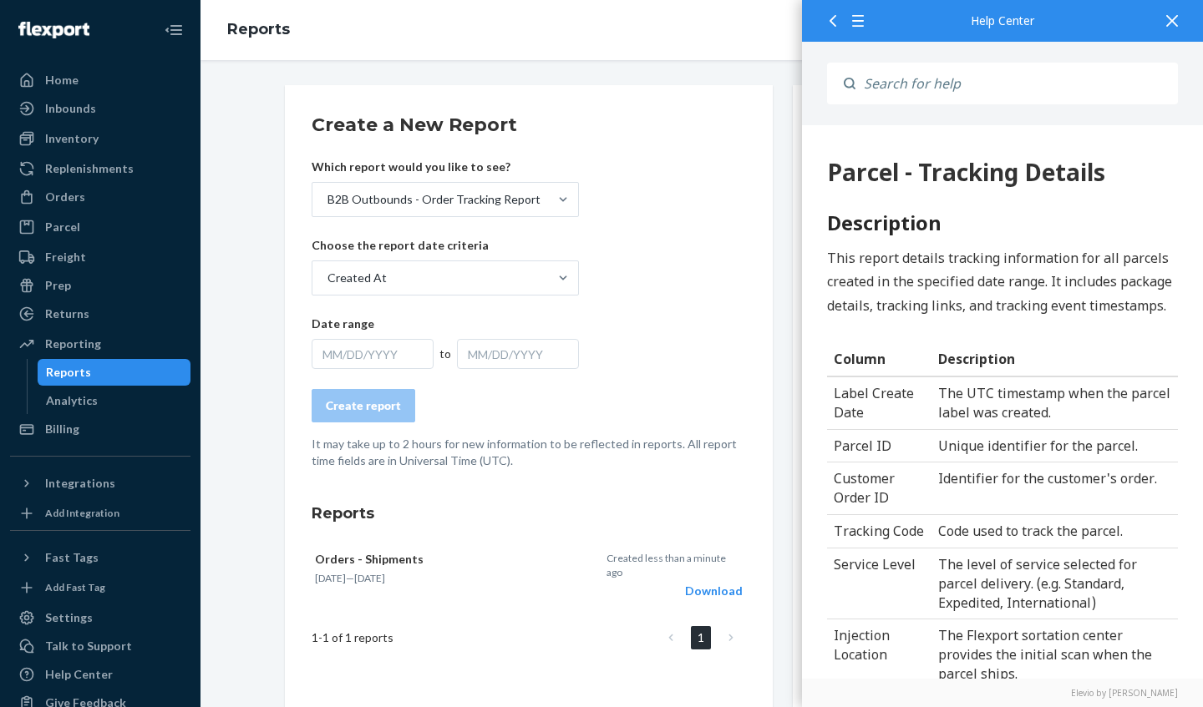
click at [358, 351] on div "MM/DD/YYYY" at bounding box center [373, 354] width 122 height 30
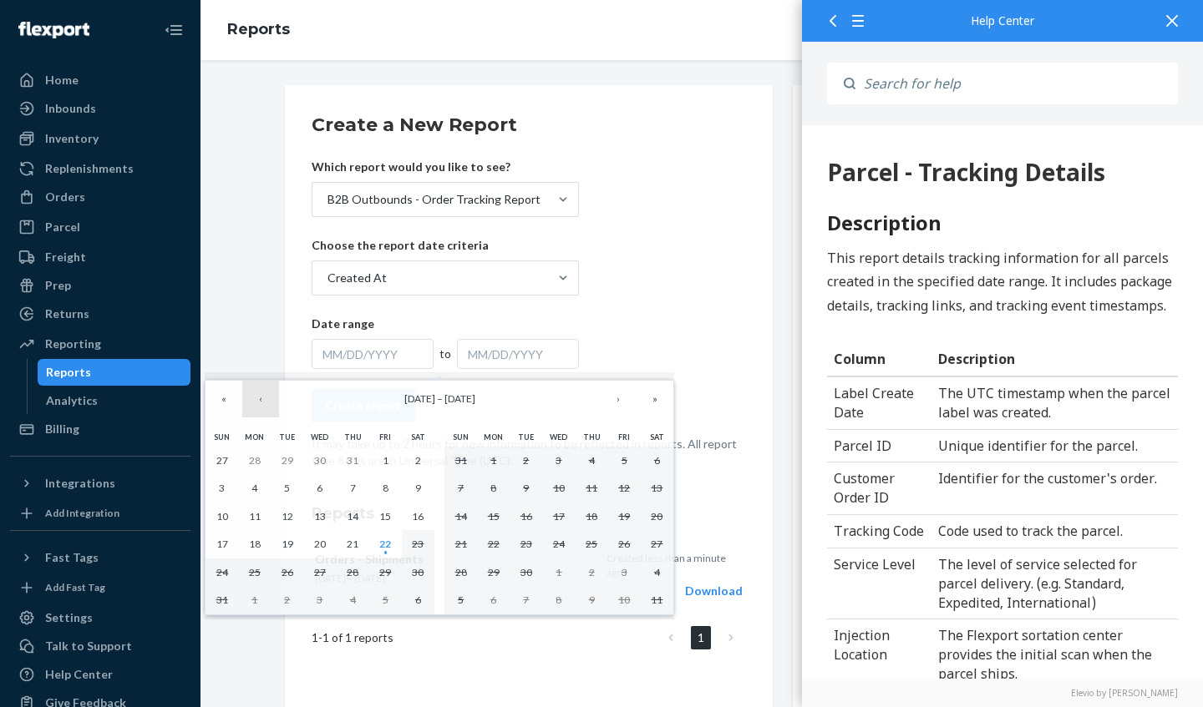
click at [261, 398] on button "‹" at bounding box center [260, 399] width 37 height 37
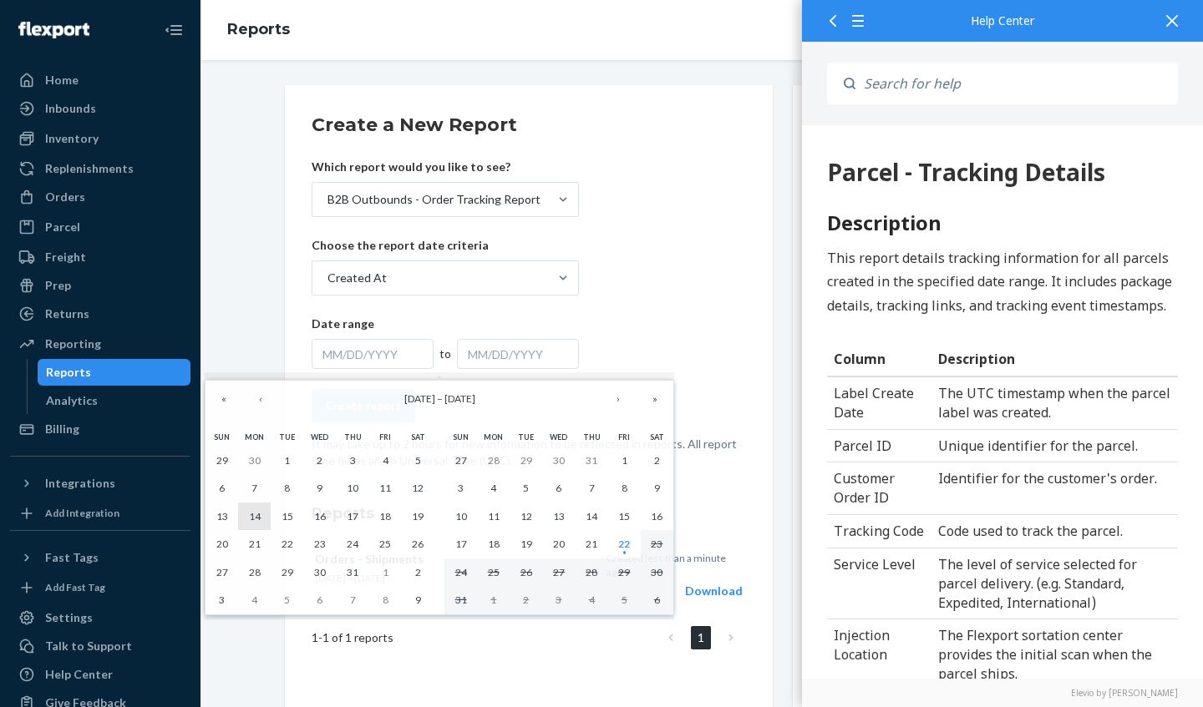
click at [257, 515] on abbr "14" at bounding box center [255, 516] width 12 height 13
drag, startPoint x: 255, startPoint y: 517, endPoint x: 386, endPoint y: 513, distance: 131.2
click at [386, 513] on div "29 30 1 2 3 4 5 6 7 8 9 10 11 12 13 14 15 16 17 18 19 20 21 22 23 24 25 26 27 2…" at bounding box center [319, 531] width 229 height 168
click at [384, 514] on abbr "18" at bounding box center [385, 516] width 12 height 13
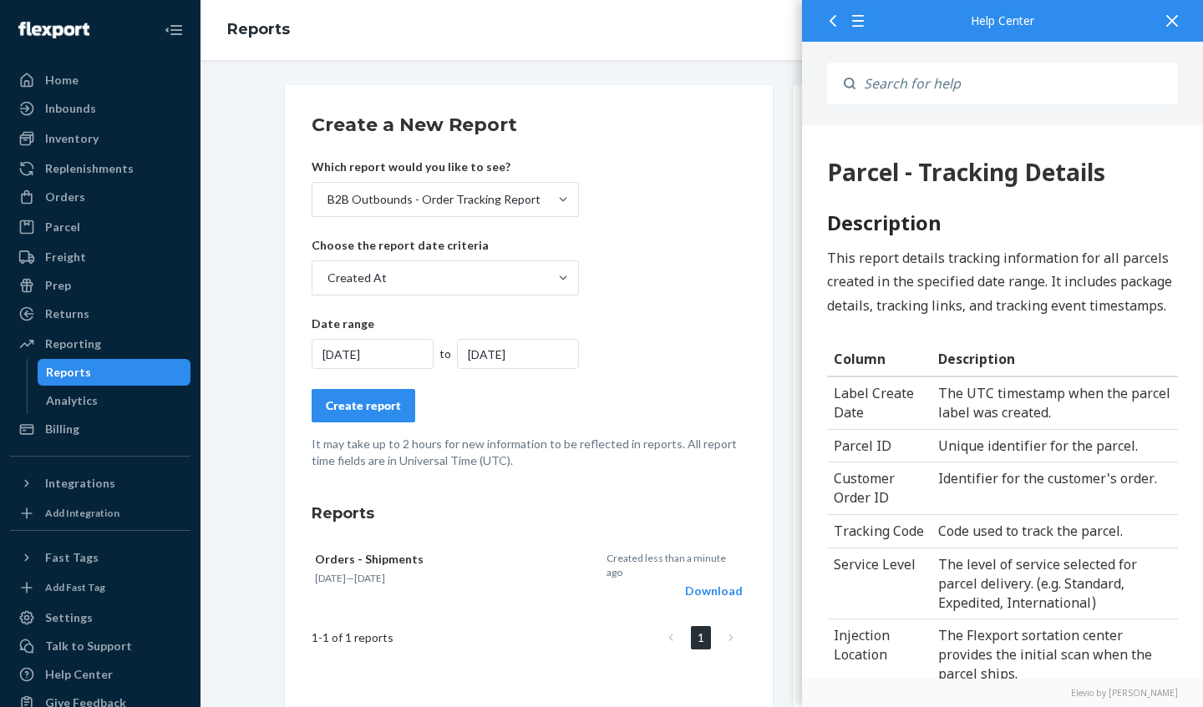
click at [357, 405] on div "Create report" at bounding box center [363, 406] width 75 height 17
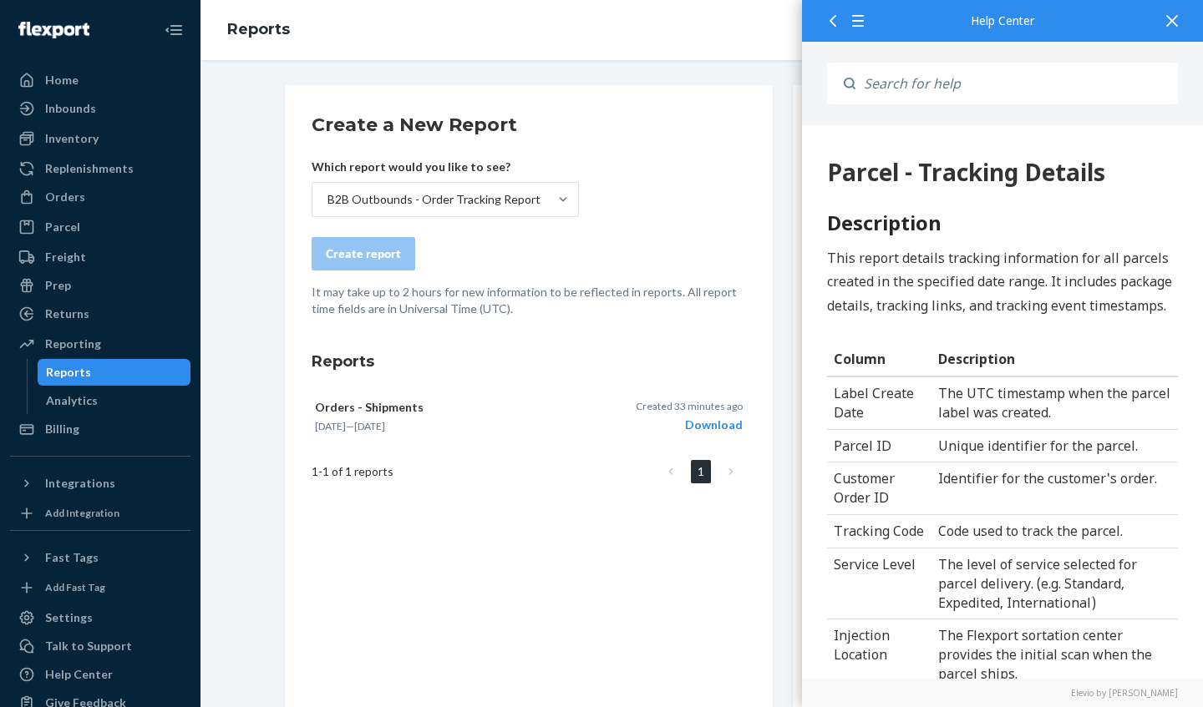
click at [710, 422] on div "Download" at bounding box center [689, 425] width 107 height 17
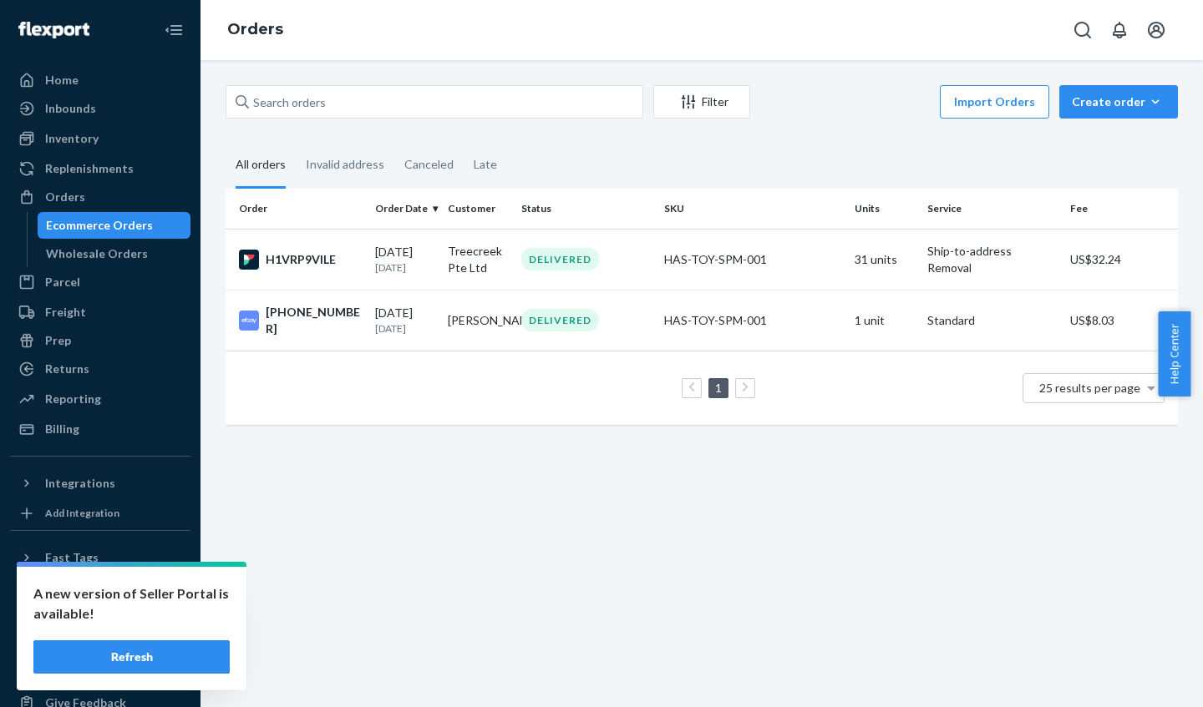
scroll to position [585, 0]
click at [414, 253] on div "[DATE] [DATE]" at bounding box center [404, 259] width 59 height 31
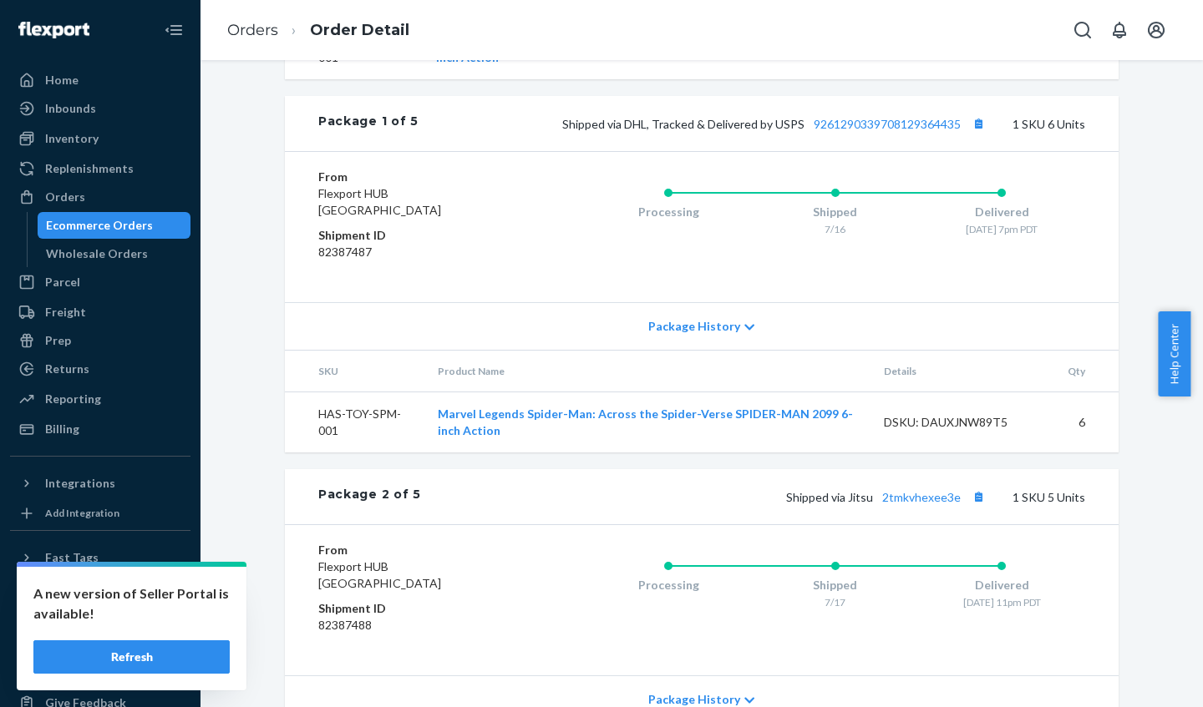
scroll to position [585, 0]
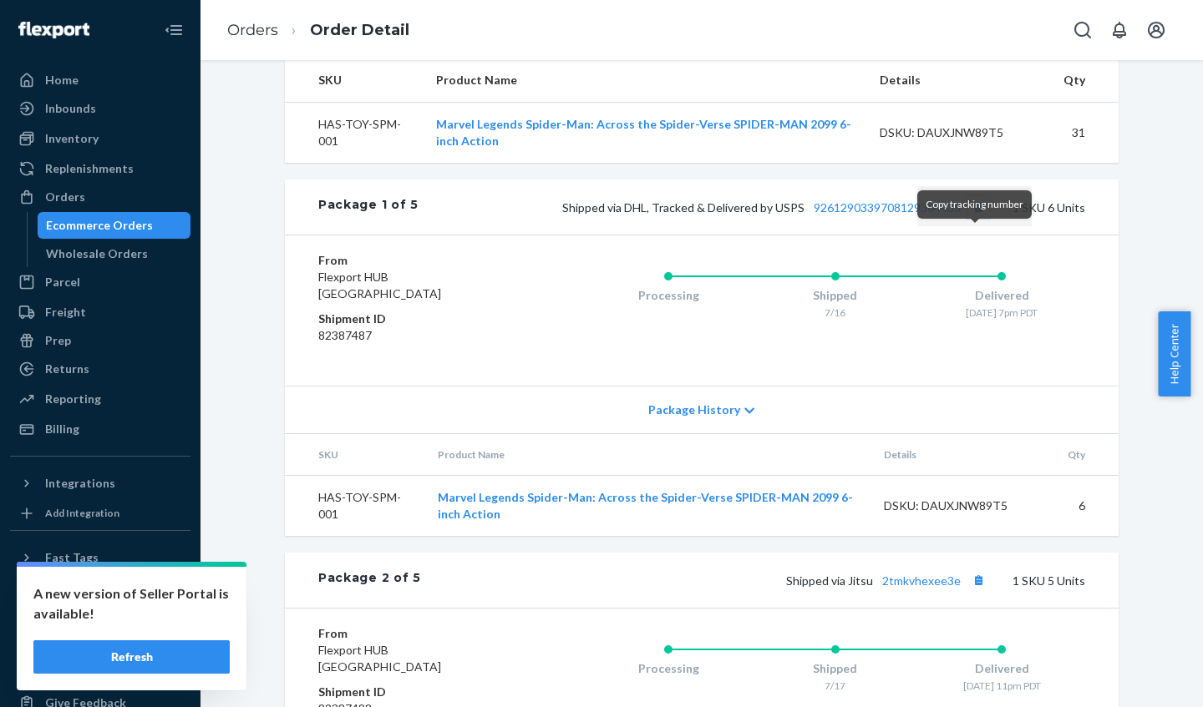
click at [974, 218] on button "Copy tracking number" at bounding box center [978, 207] width 22 height 22
click at [744, 417] on icon at bounding box center [749, 411] width 10 height 12
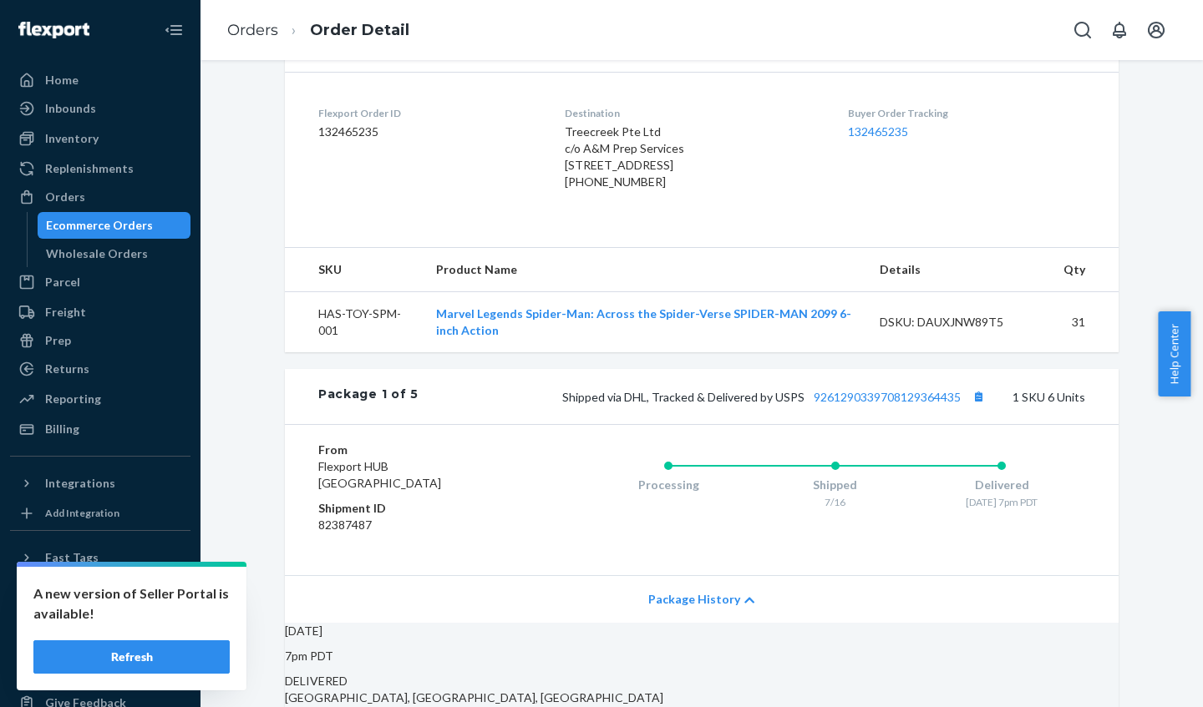
scroll to position [0, 0]
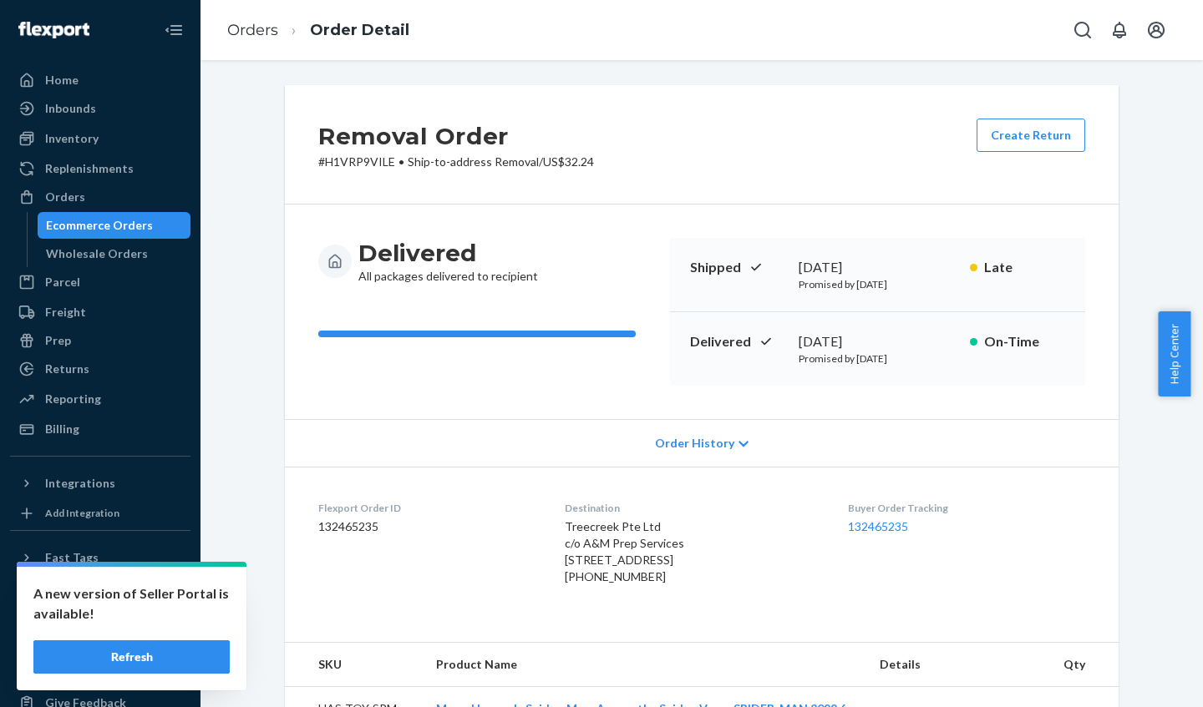
click at [738, 444] on icon at bounding box center [743, 444] width 10 height 12
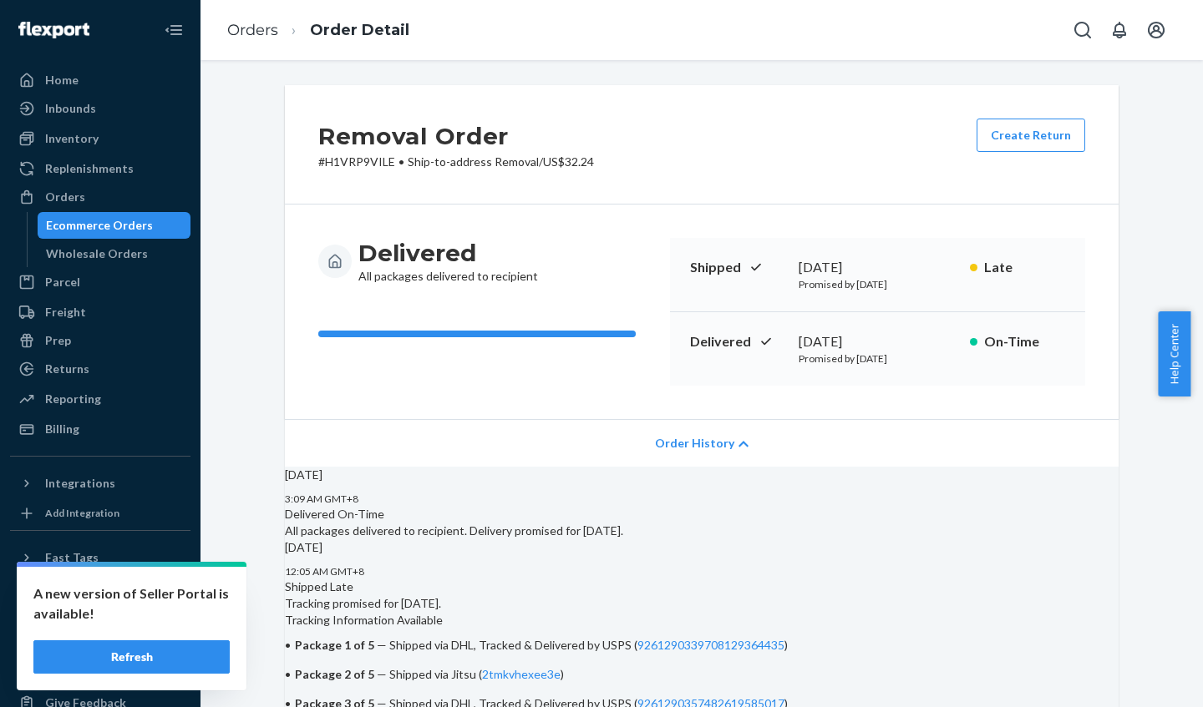
scroll to position [334, 0]
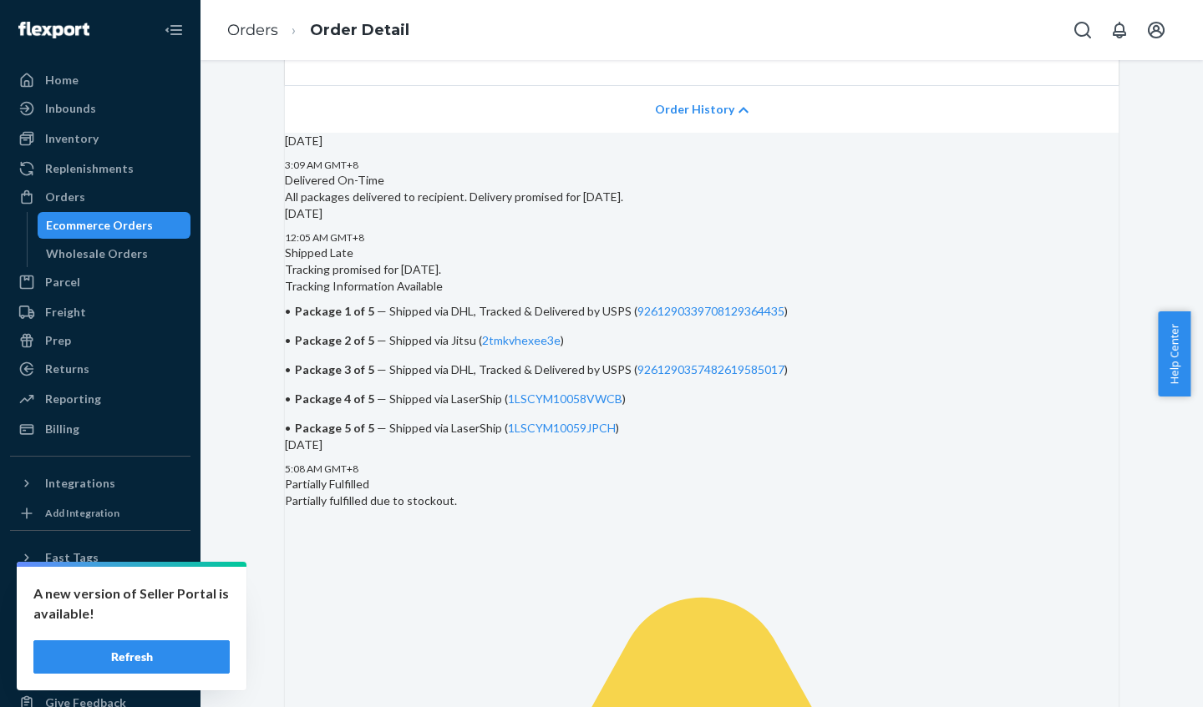
click at [738, 110] on icon at bounding box center [743, 110] width 10 height 6
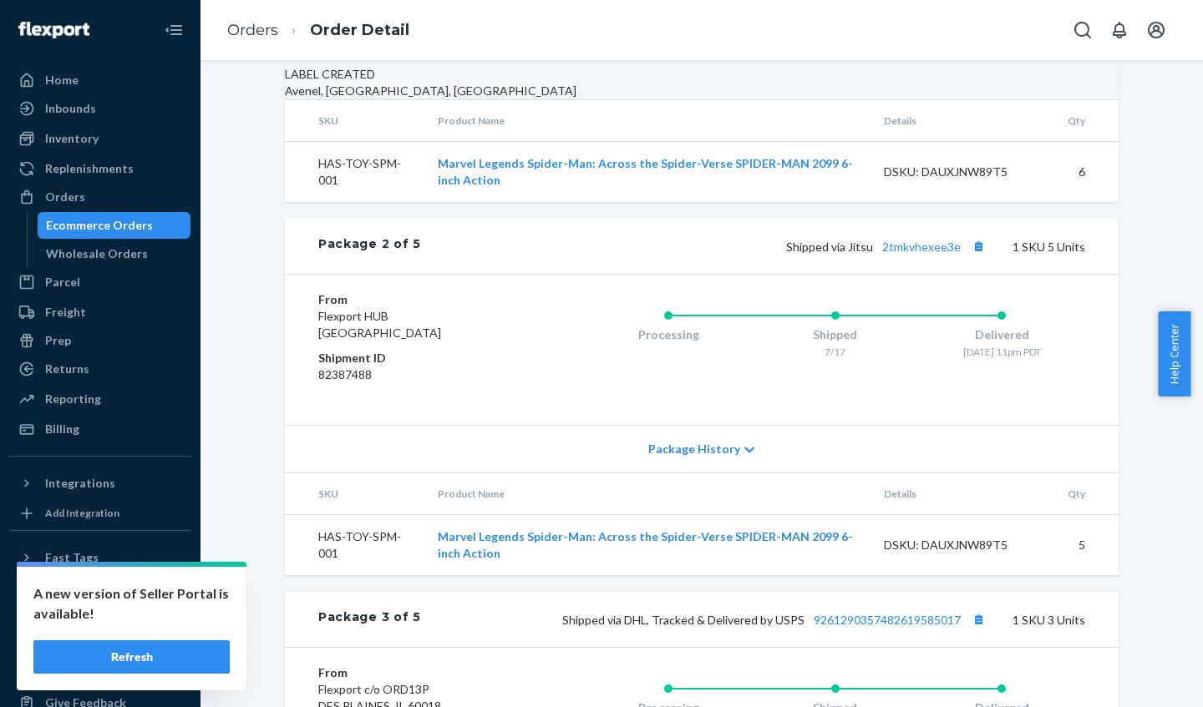
scroll to position [2255, 0]
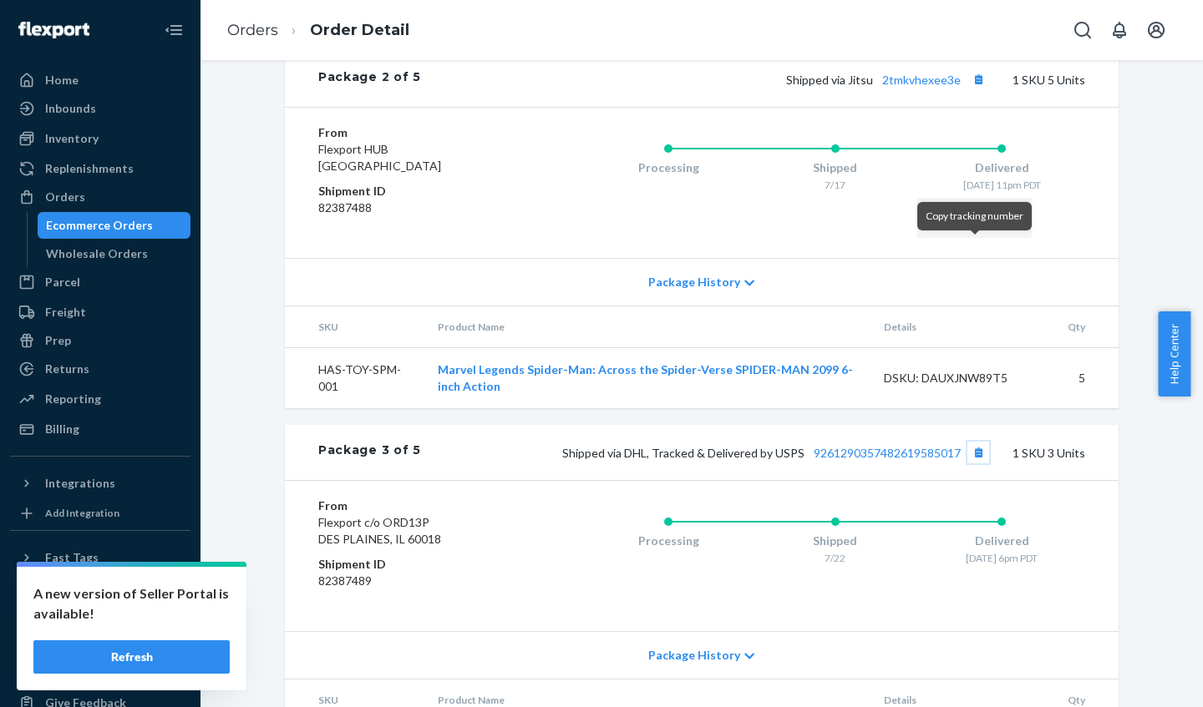
click at [974, 442] on button "Copy tracking number" at bounding box center [978, 453] width 22 height 22
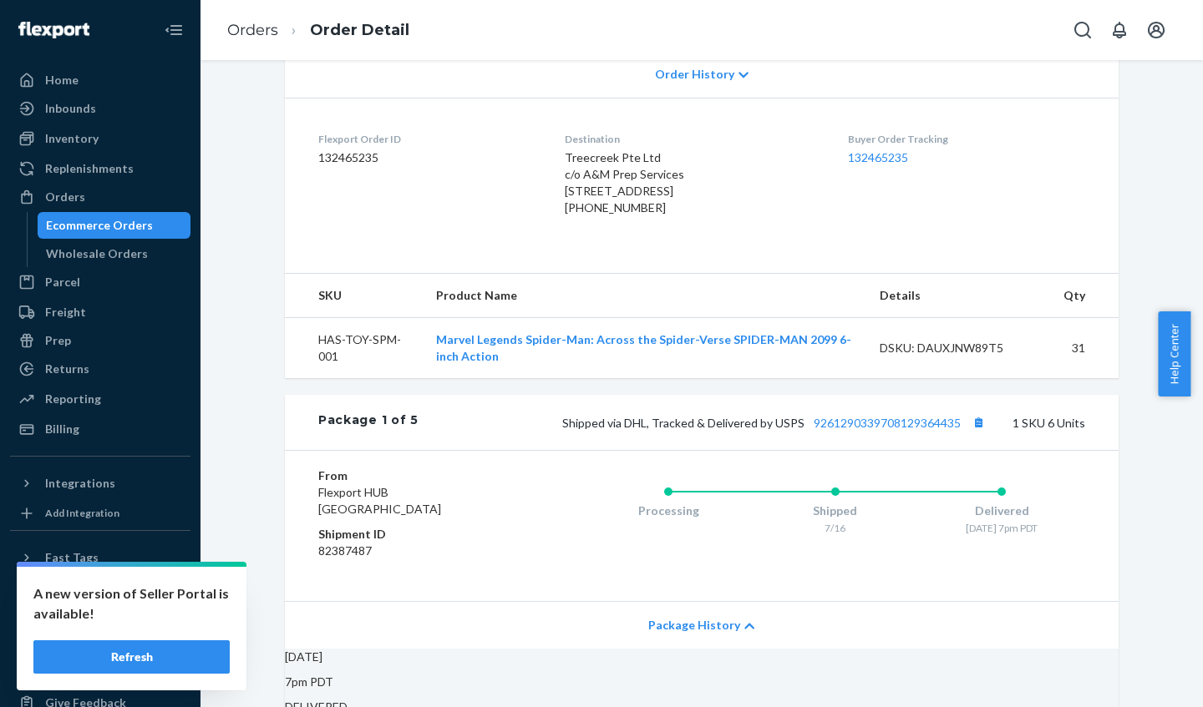
scroll to position [367, 0]
click at [975, 435] on button "Copy tracking number" at bounding box center [978, 424] width 22 height 22
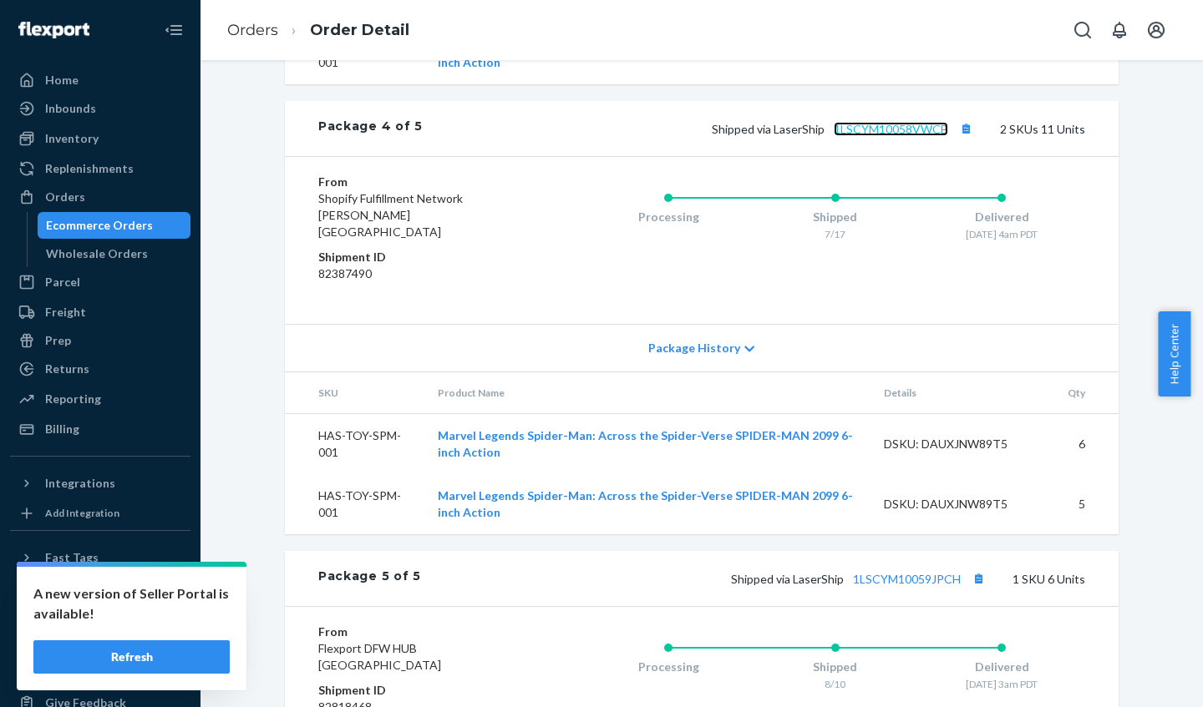
scroll to position [2956, 0]
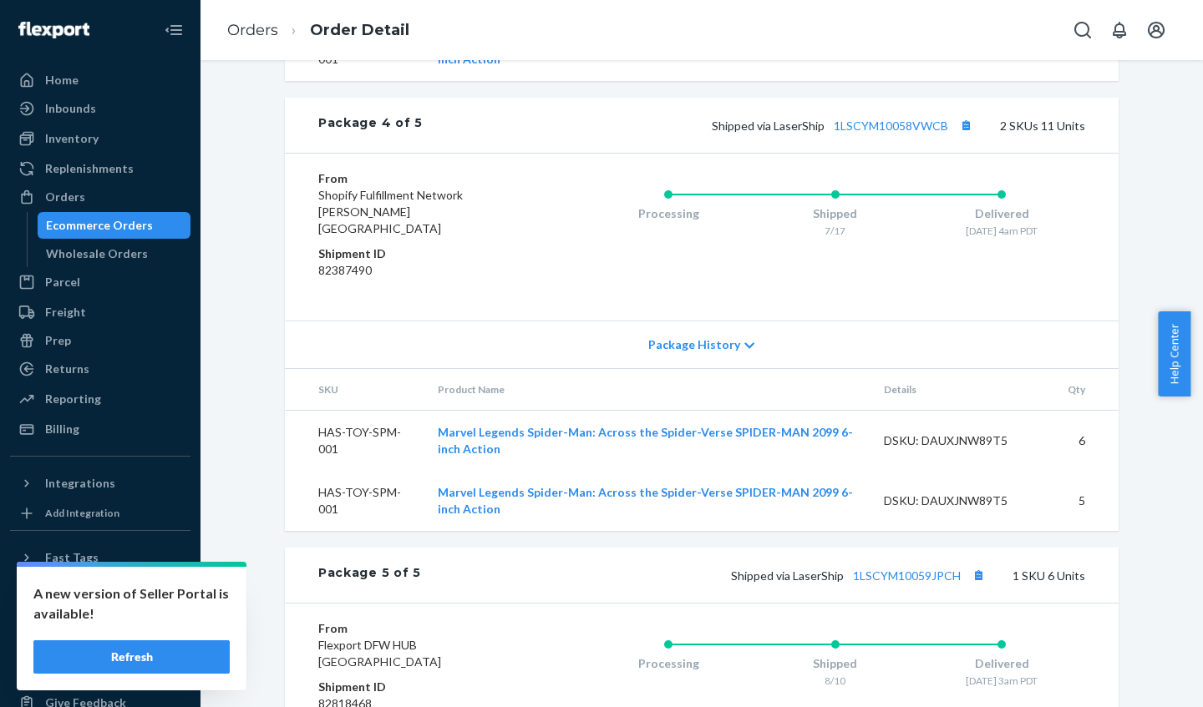
click at [1159, 28] on icon "Open account menu" at bounding box center [1156, 30] width 20 height 20
click at [1029, 51] on div "Log out" at bounding box center [1009, 42] width 40 height 17
